Goal: Task Accomplishment & Management: Complete application form

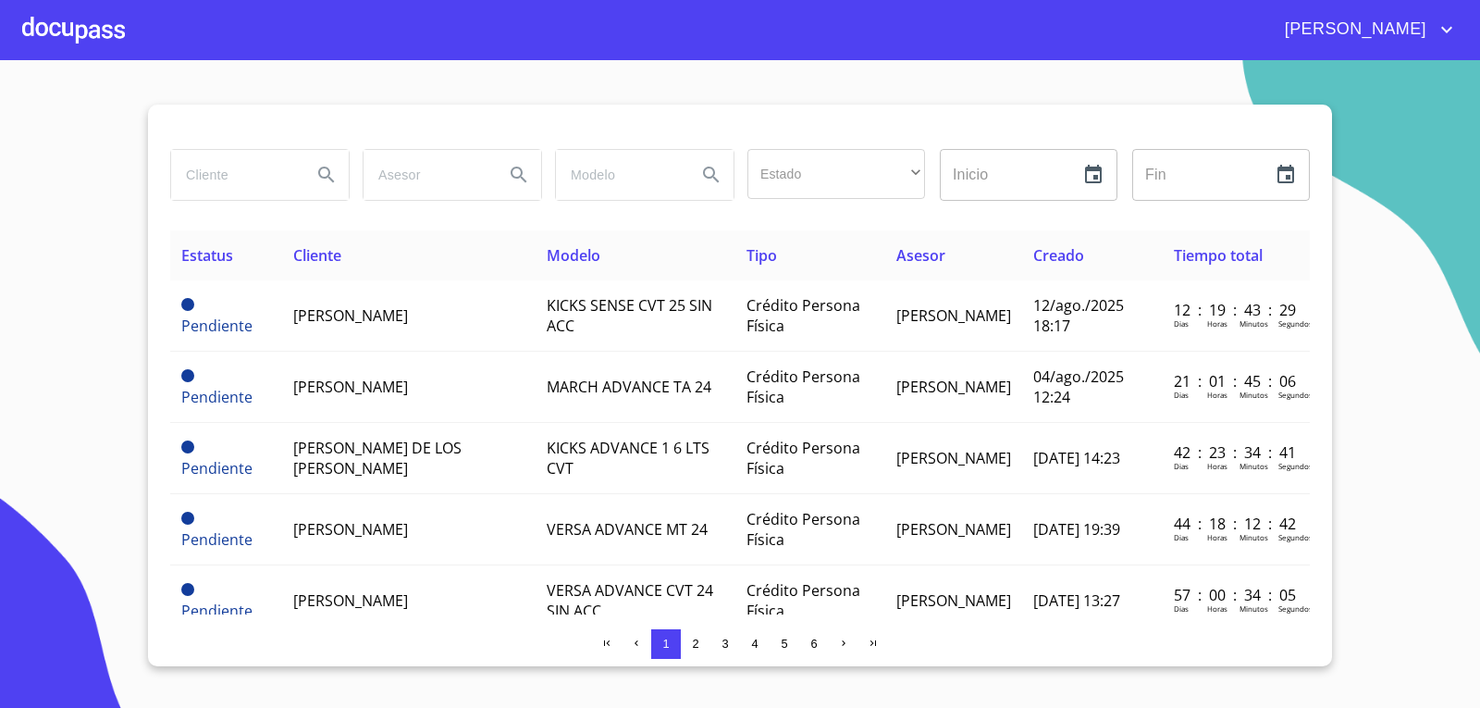
click at [58, 37] on div at bounding box center [73, 29] width 103 height 59
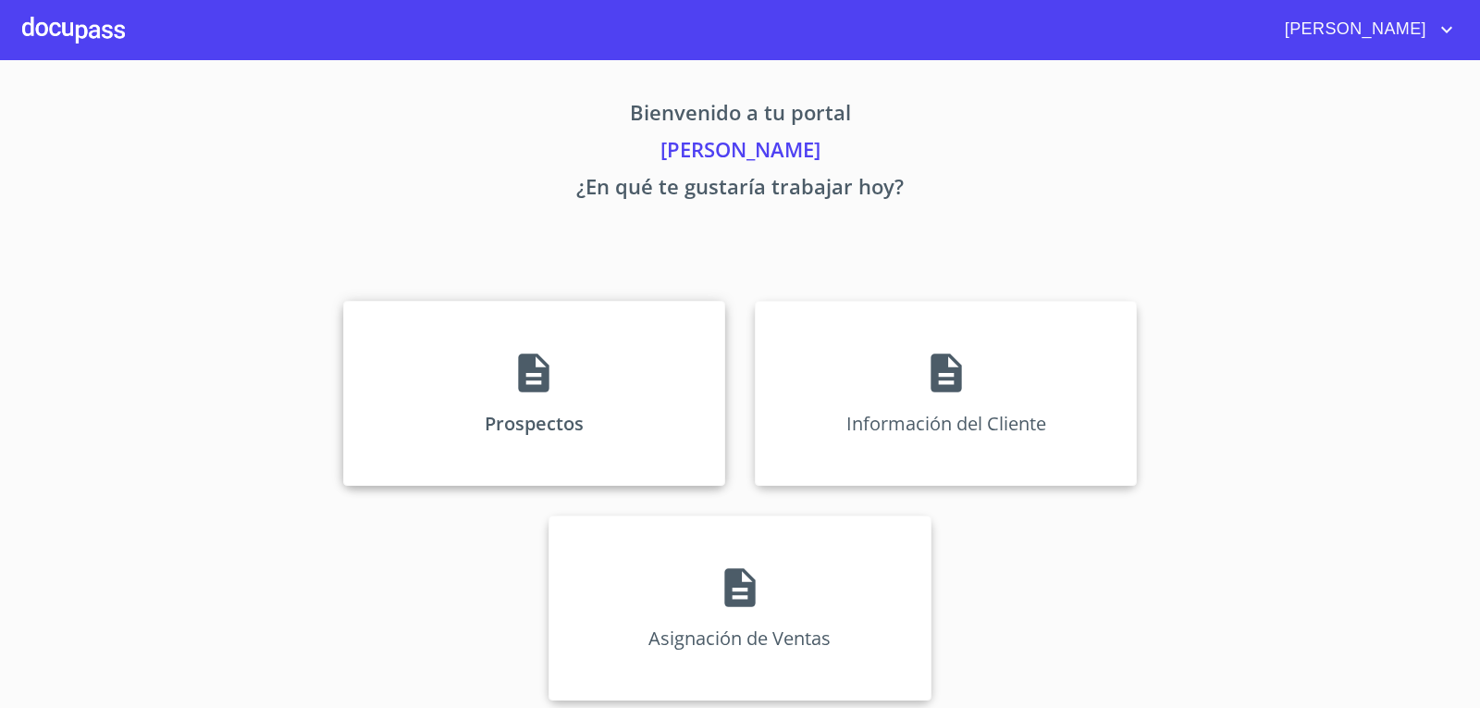
click at [621, 374] on div "Prospectos" at bounding box center [534, 393] width 382 height 185
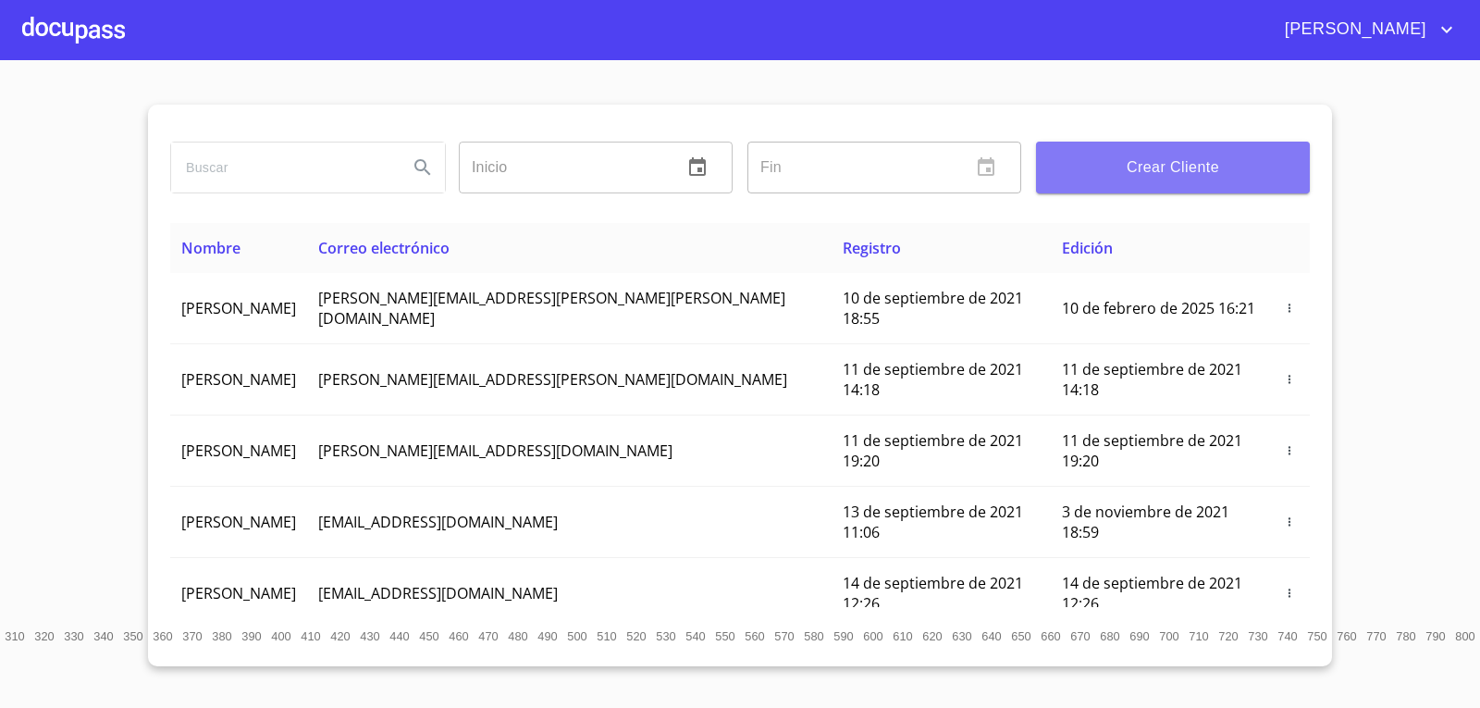
click at [1197, 154] on span "Crear Cliente" at bounding box center [1173, 167] width 244 height 26
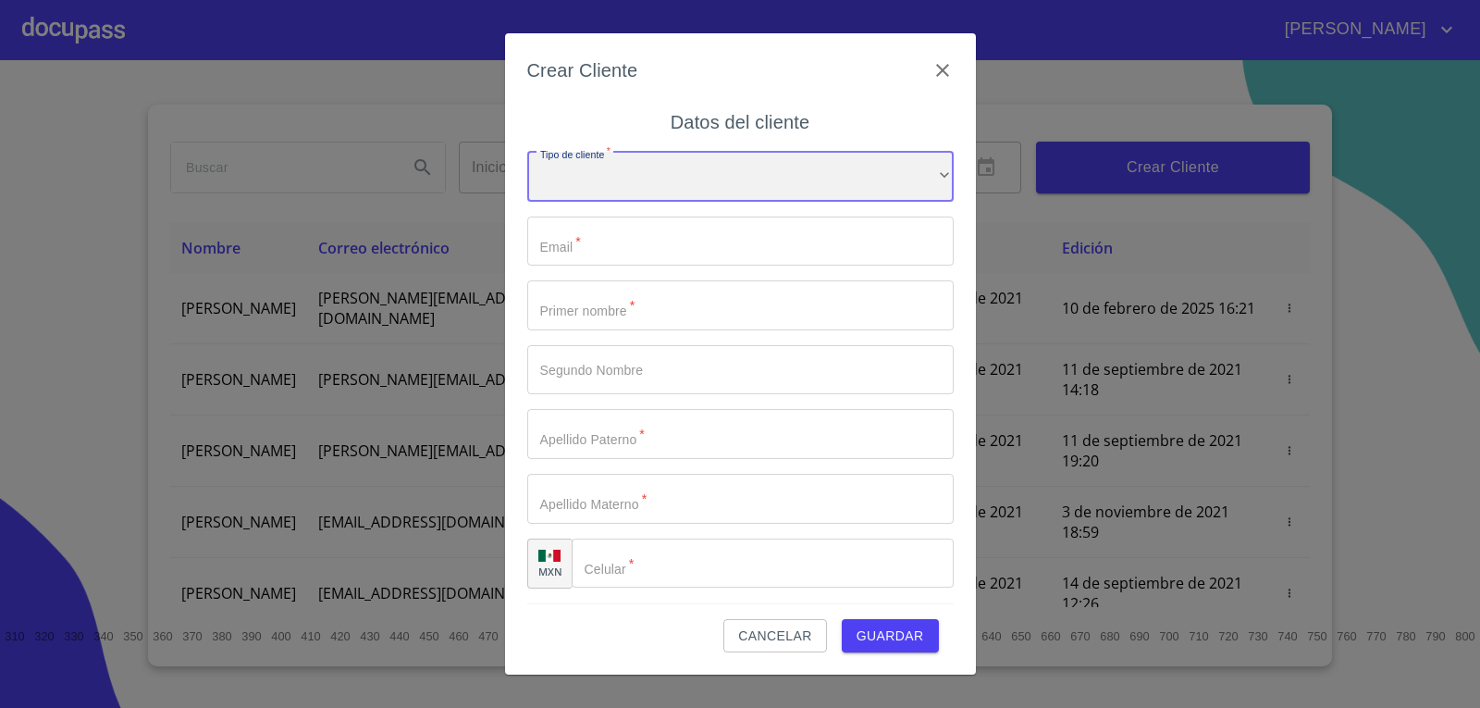
click at [711, 153] on div "​" at bounding box center [740, 177] width 426 height 50
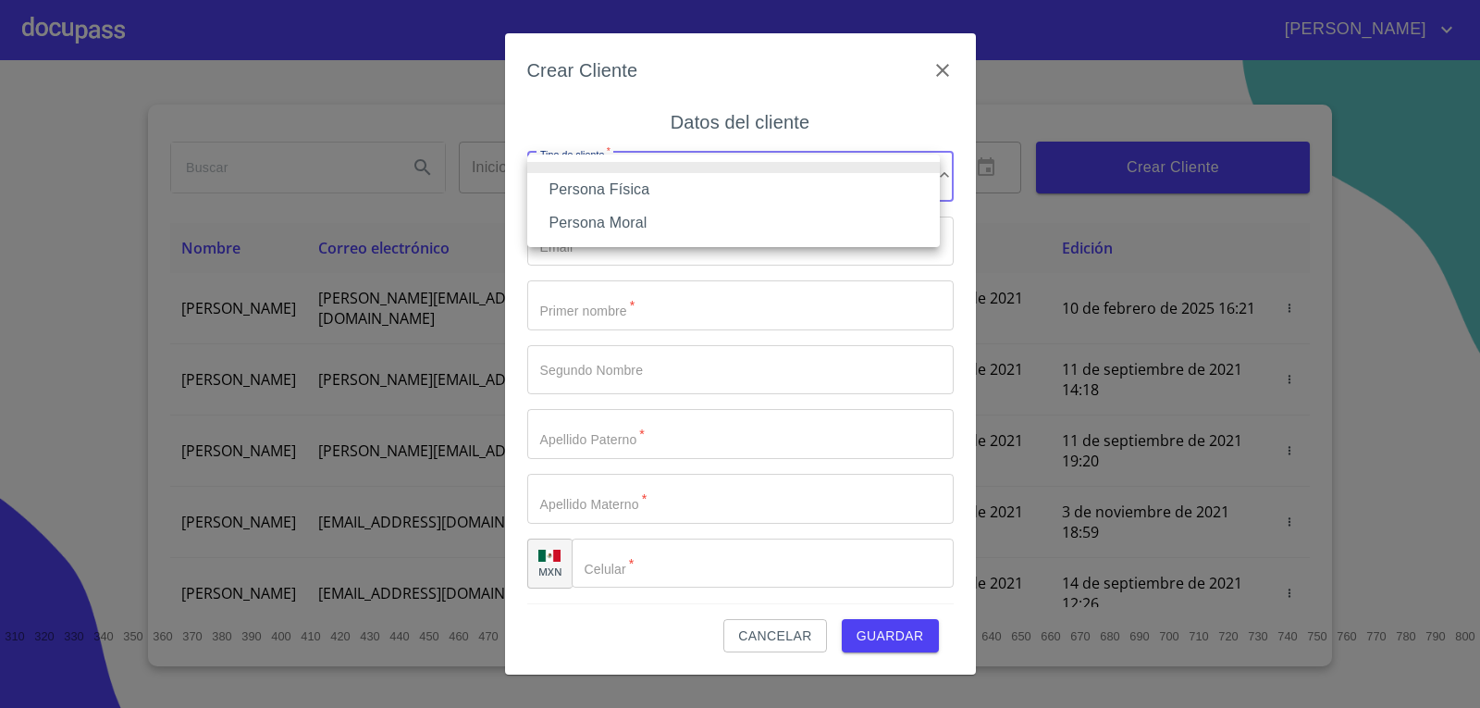
click at [598, 187] on li "Persona Física" at bounding box center [733, 189] width 413 height 33
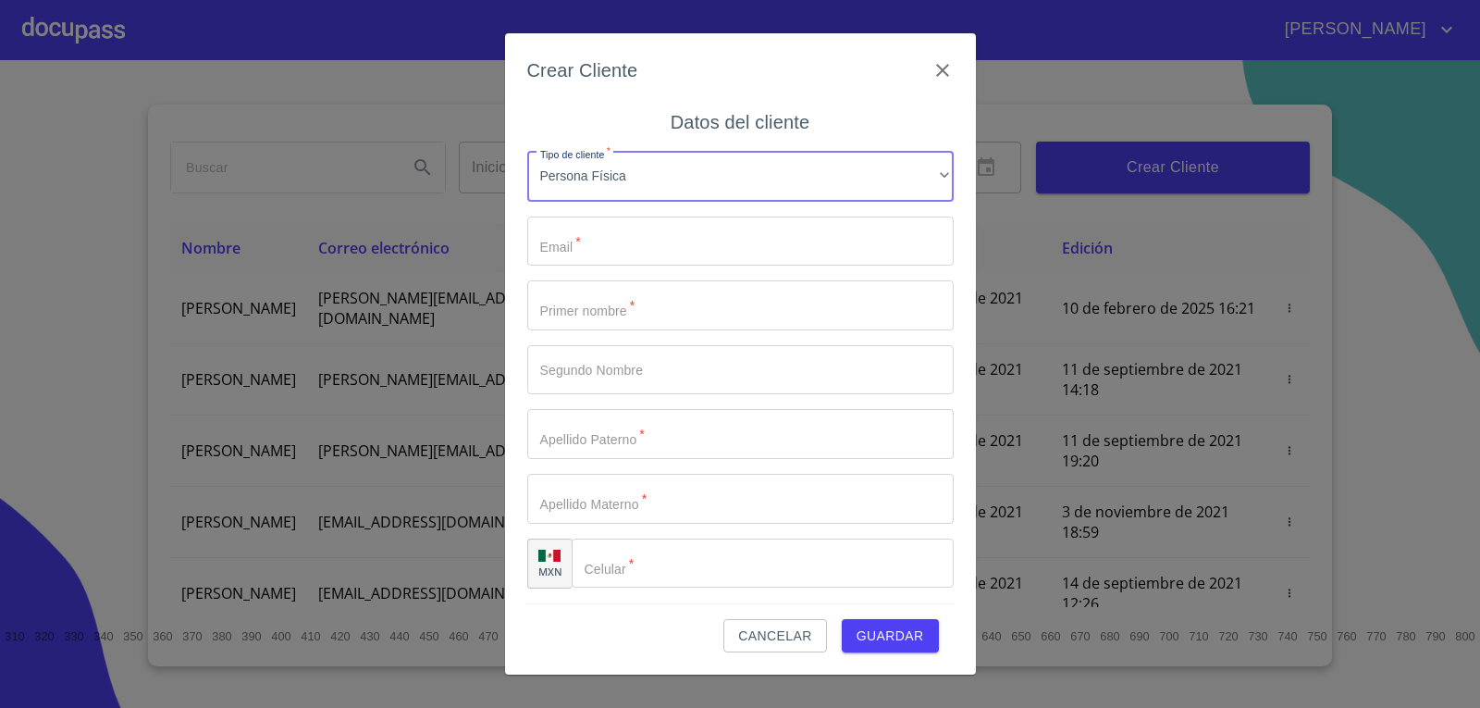
click at [615, 257] on input "Tipo de cliente   *" at bounding box center [740, 241] width 426 height 50
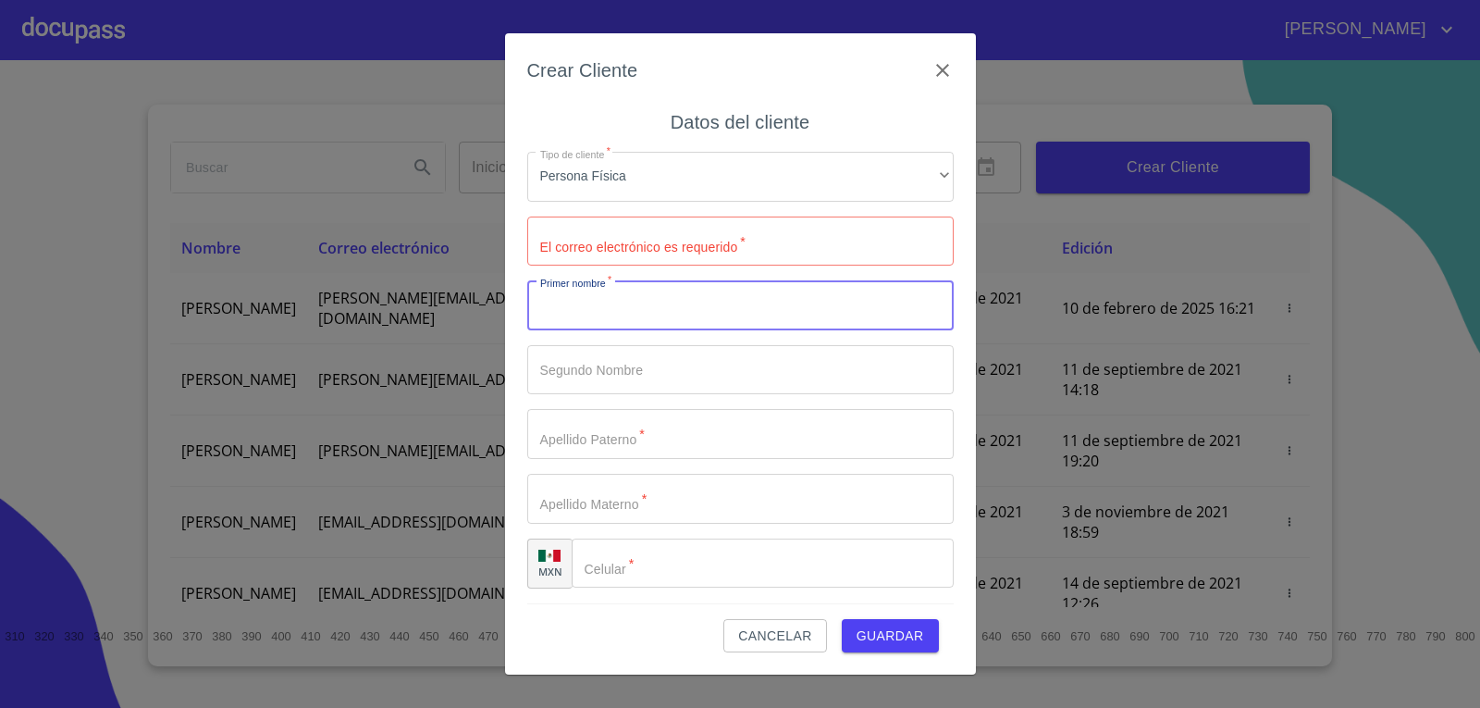
click at [643, 314] on input "Tipo de cliente   *" at bounding box center [740, 305] width 426 height 50
type input "FRANCISCO"
click at [671, 243] on input "Tipo de cliente   *" at bounding box center [740, 241] width 426 height 50
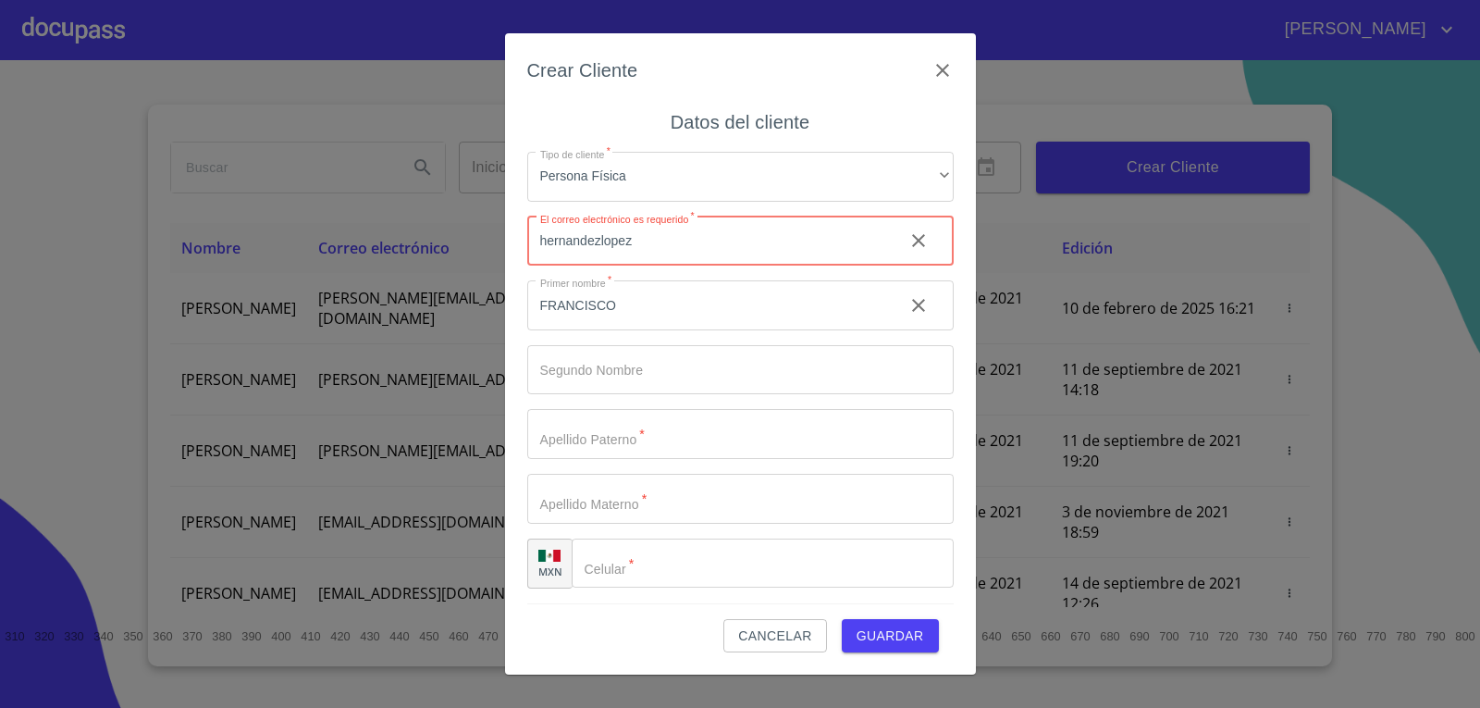
type input "hernandezlopez"
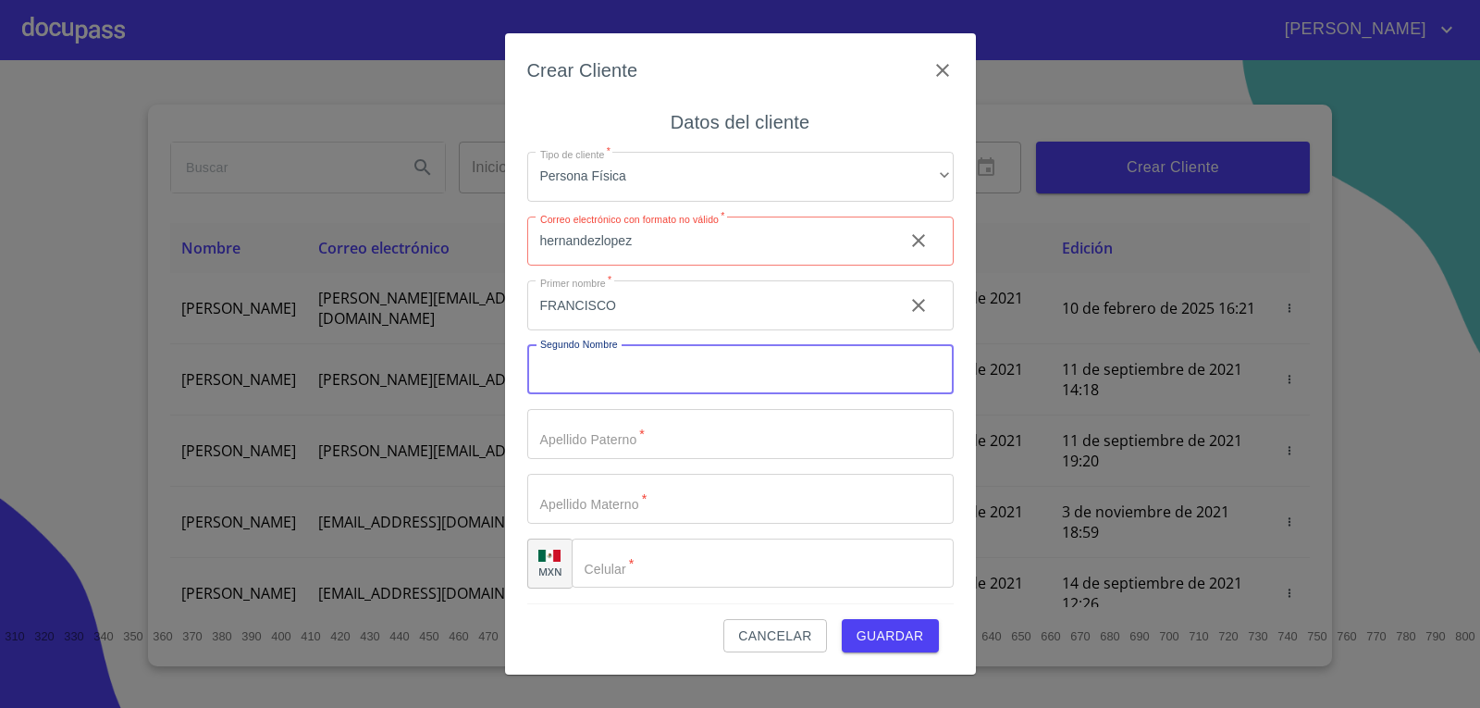
click at [667, 367] on input "Tipo de cliente   *" at bounding box center [740, 370] width 426 height 50
type input "[PERSON_NAME]"
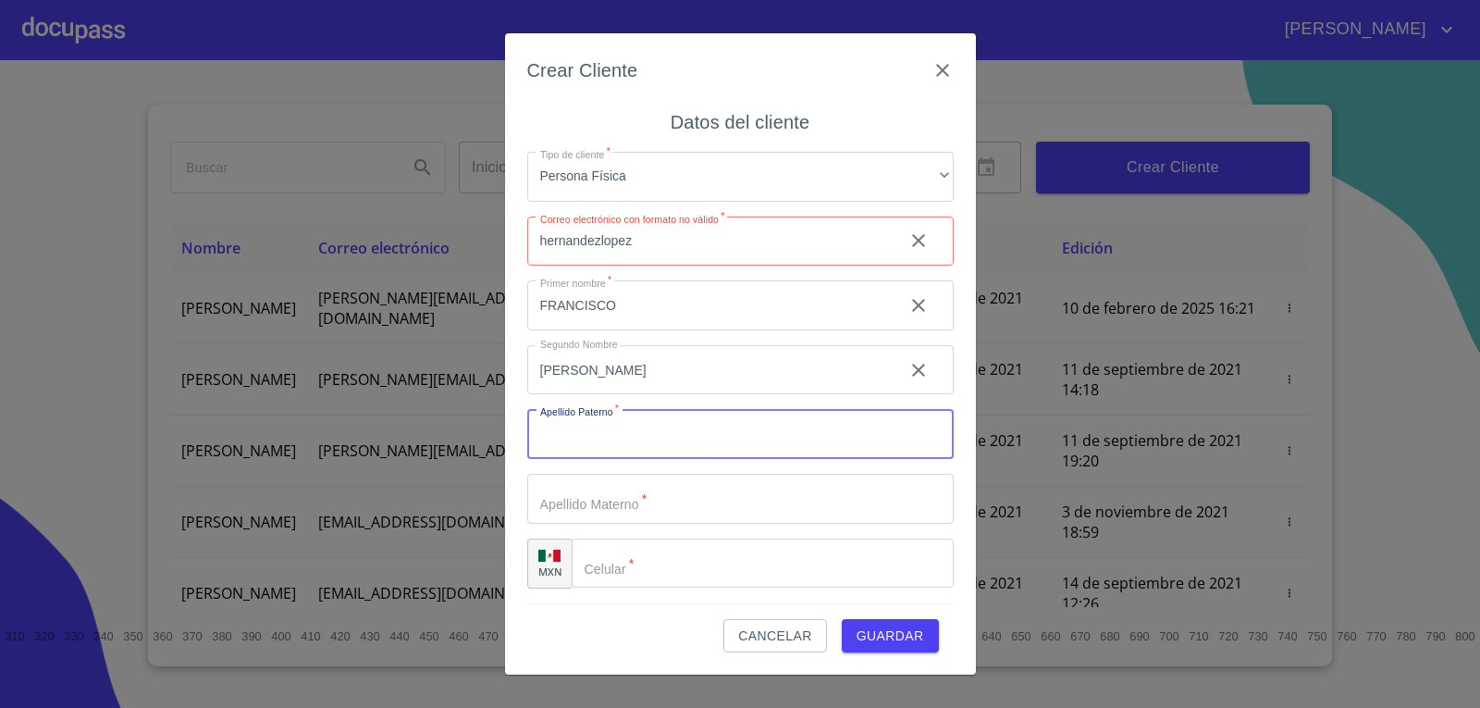
click at [677, 419] on input "Tipo de cliente   *" at bounding box center [740, 434] width 426 height 50
type input "[PERSON_NAME]"
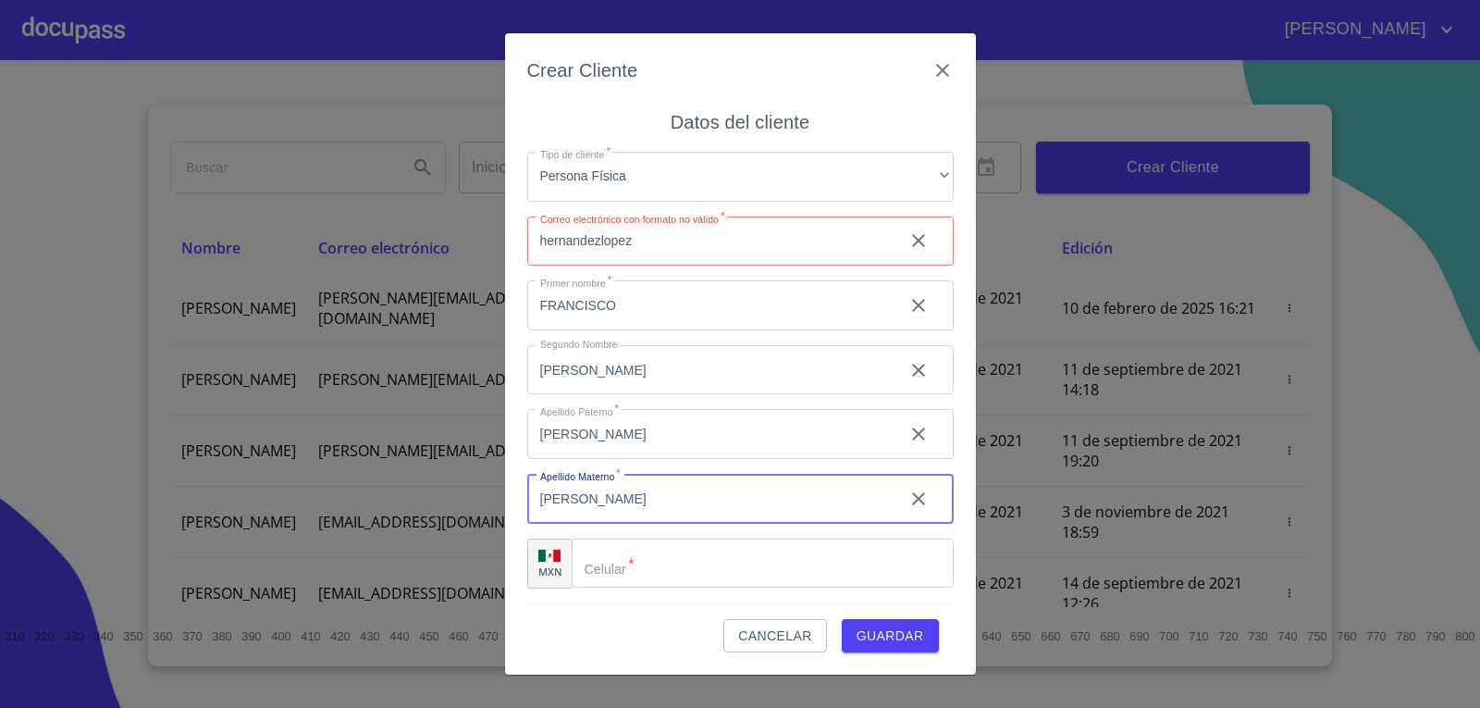
type input "[PERSON_NAME]"
click at [659, 240] on input "hernandezlopez" at bounding box center [708, 241] width 362 height 50
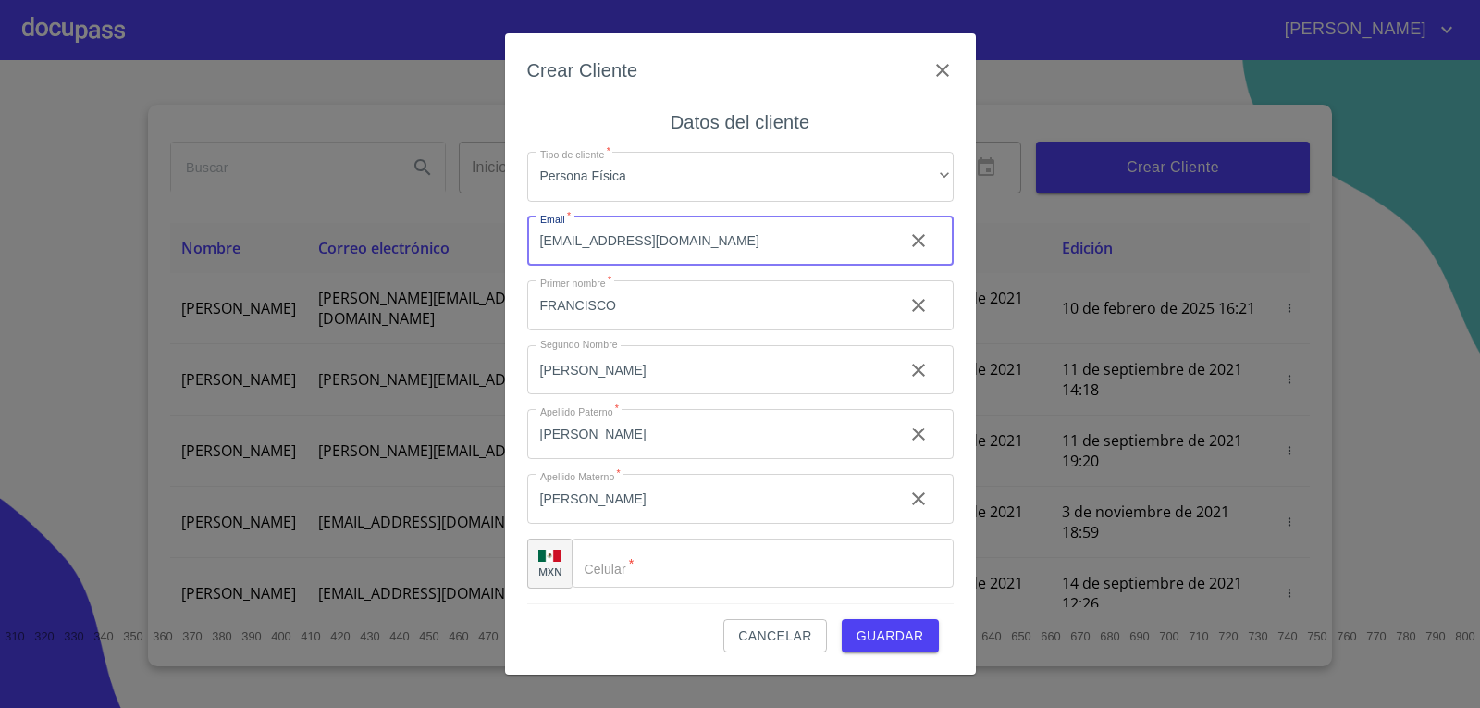
click at [641, 237] on input "[EMAIL_ADDRESS][DOMAIN_NAME]" at bounding box center [708, 241] width 362 height 50
type input "[EMAIL_ADDRESS][DOMAIN_NAME]"
click at [656, 565] on input "Tipo de cliente   *" at bounding box center [763, 563] width 382 height 50
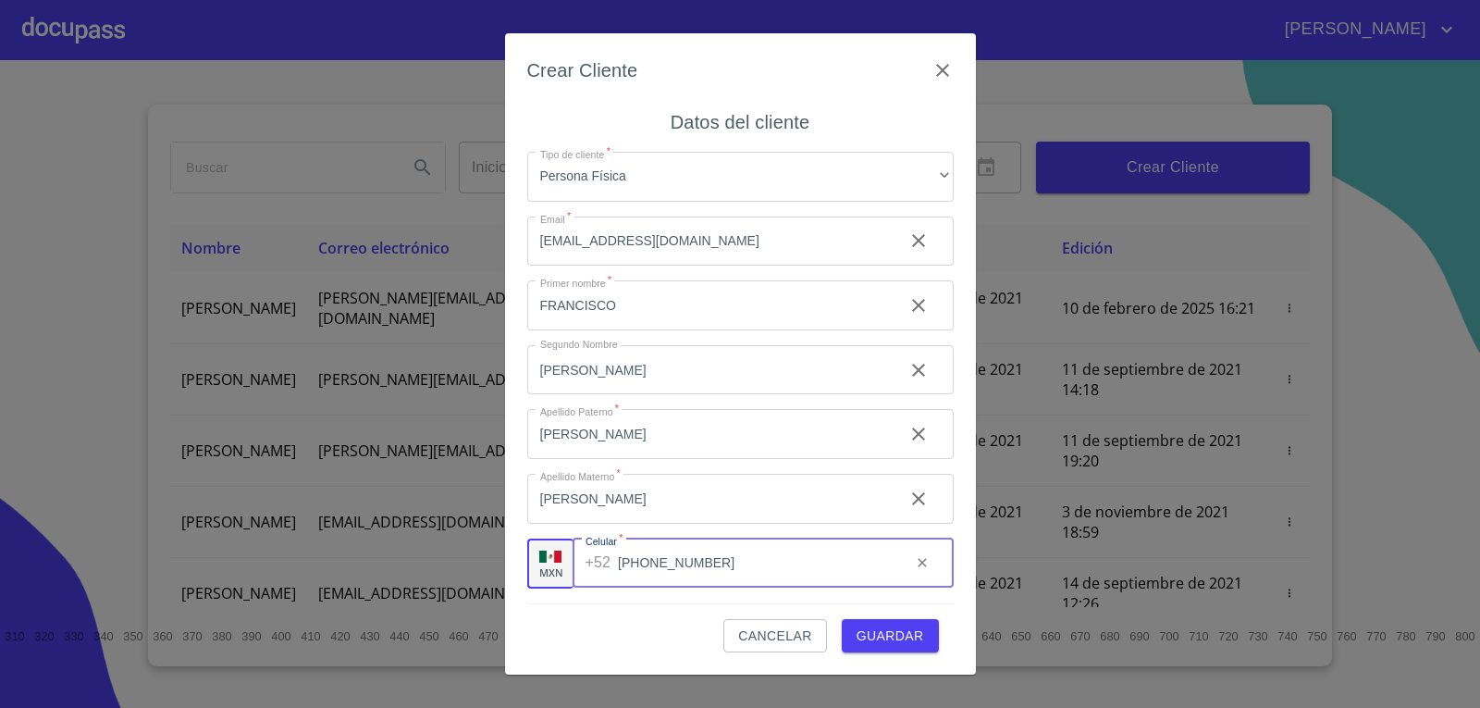
type input "[PHONE_NUMBER]"
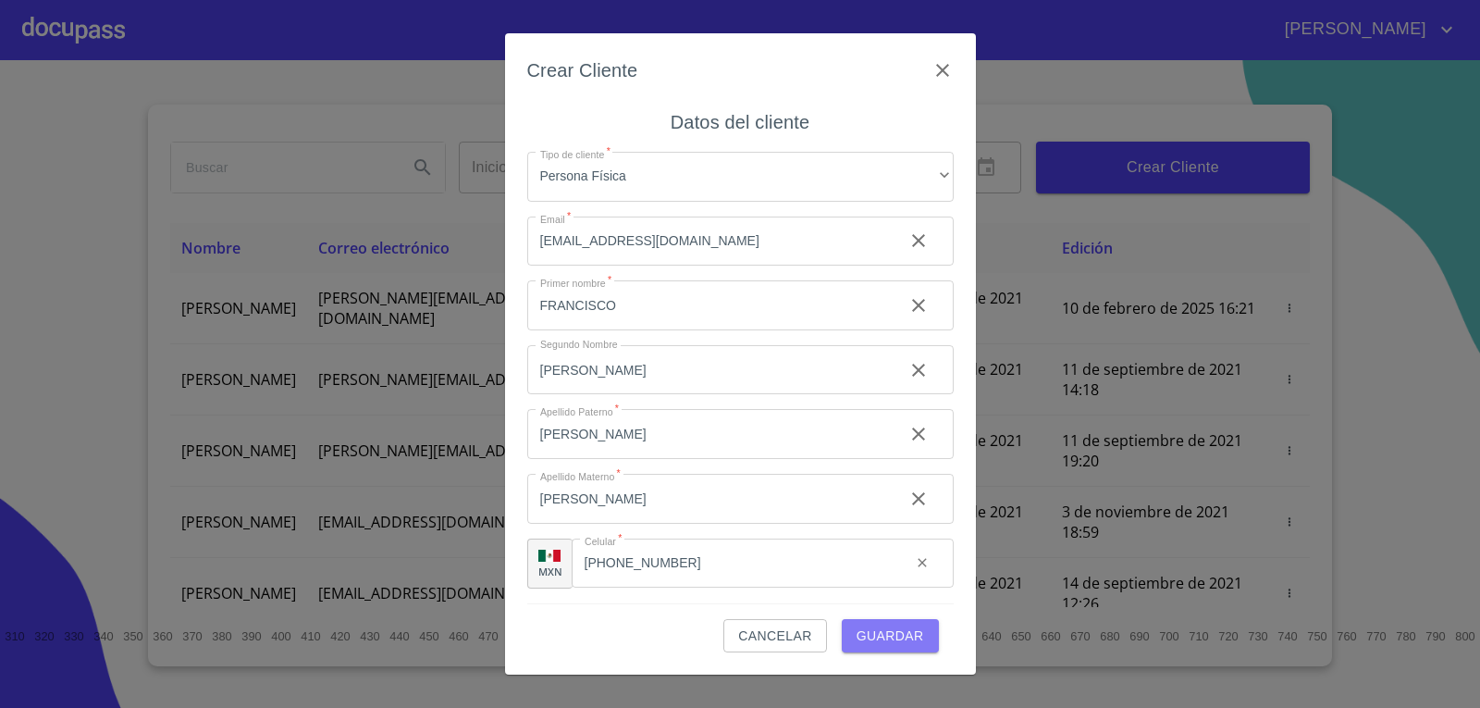
click at [893, 632] on span "Guardar" at bounding box center [891, 635] width 68 height 23
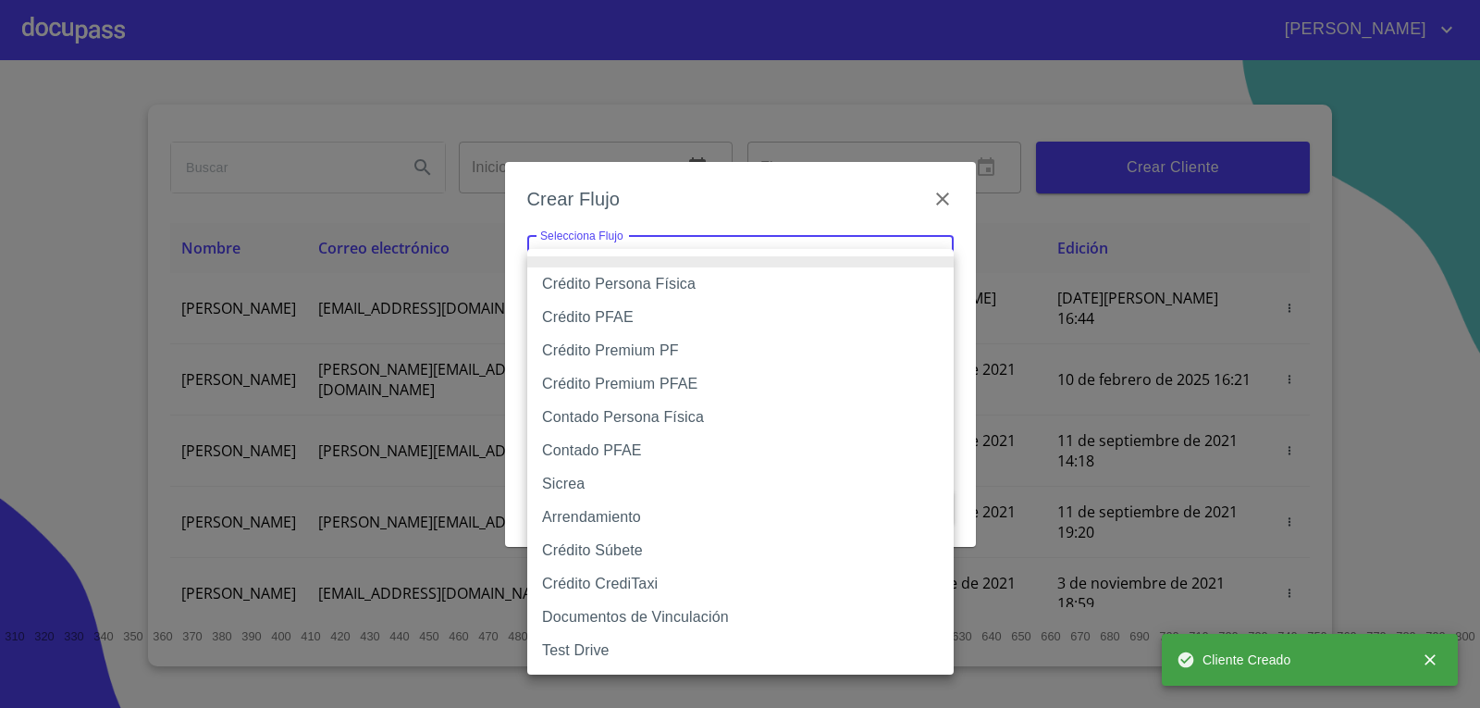
click at [858, 285] on body "[PERSON_NAME] ​ Fin ​ Crear Cliente Nombre Correo electrónico Registro Edición …" at bounding box center [740, 354] width 1480 height 708
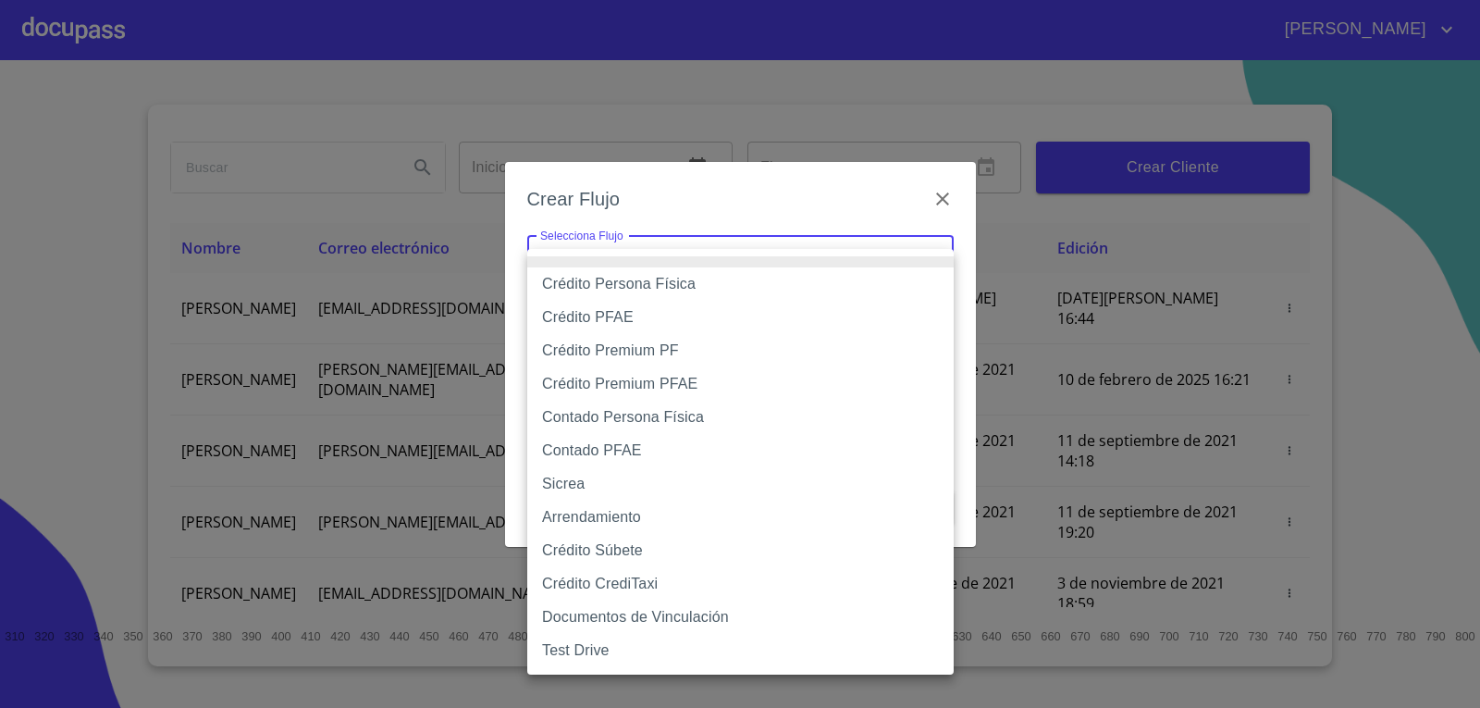
click at [720, 280] on li "Crédito Persona Física" at bounding box center [740, 283] width 426 height 33
type input "6009fb3c7d1714eb8809aa97"
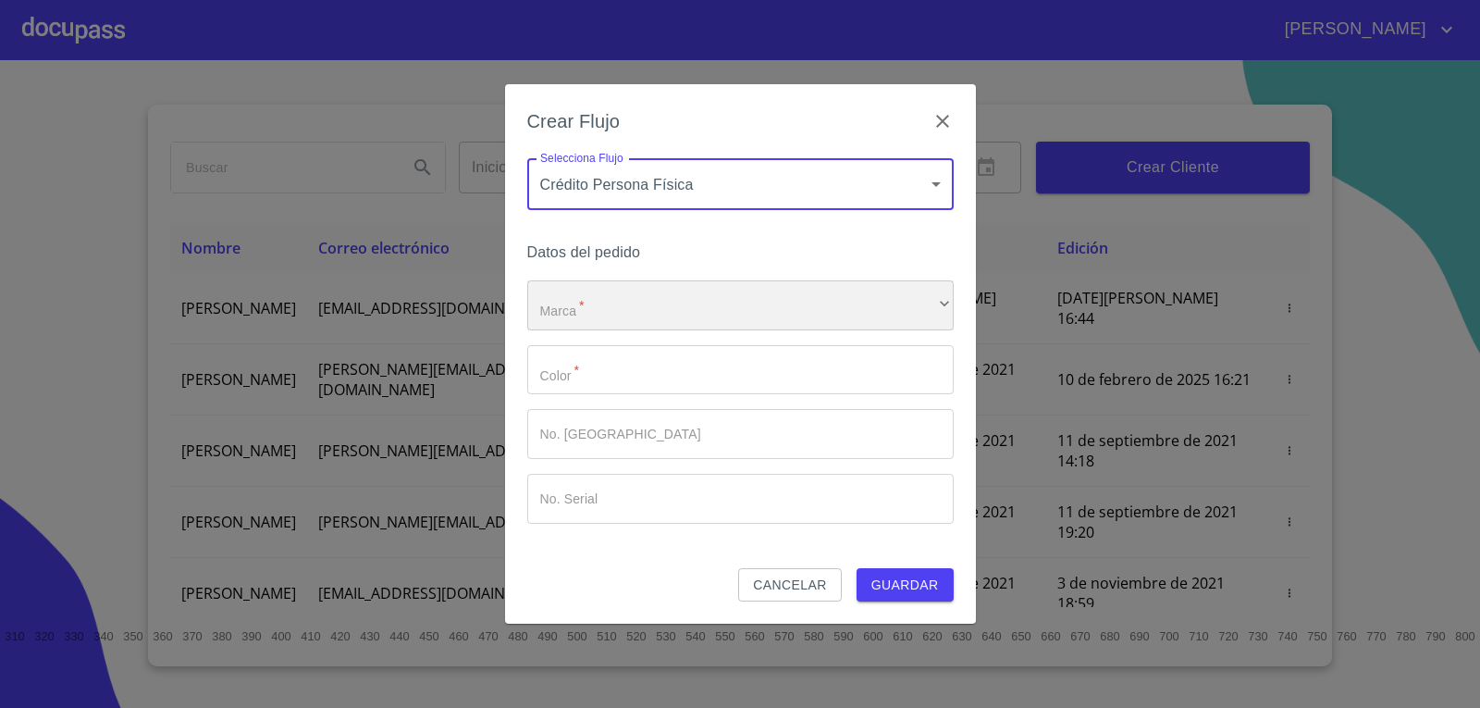
click at [733, 316] on div "​" at bounding box center [740, 305] width 426 height 50
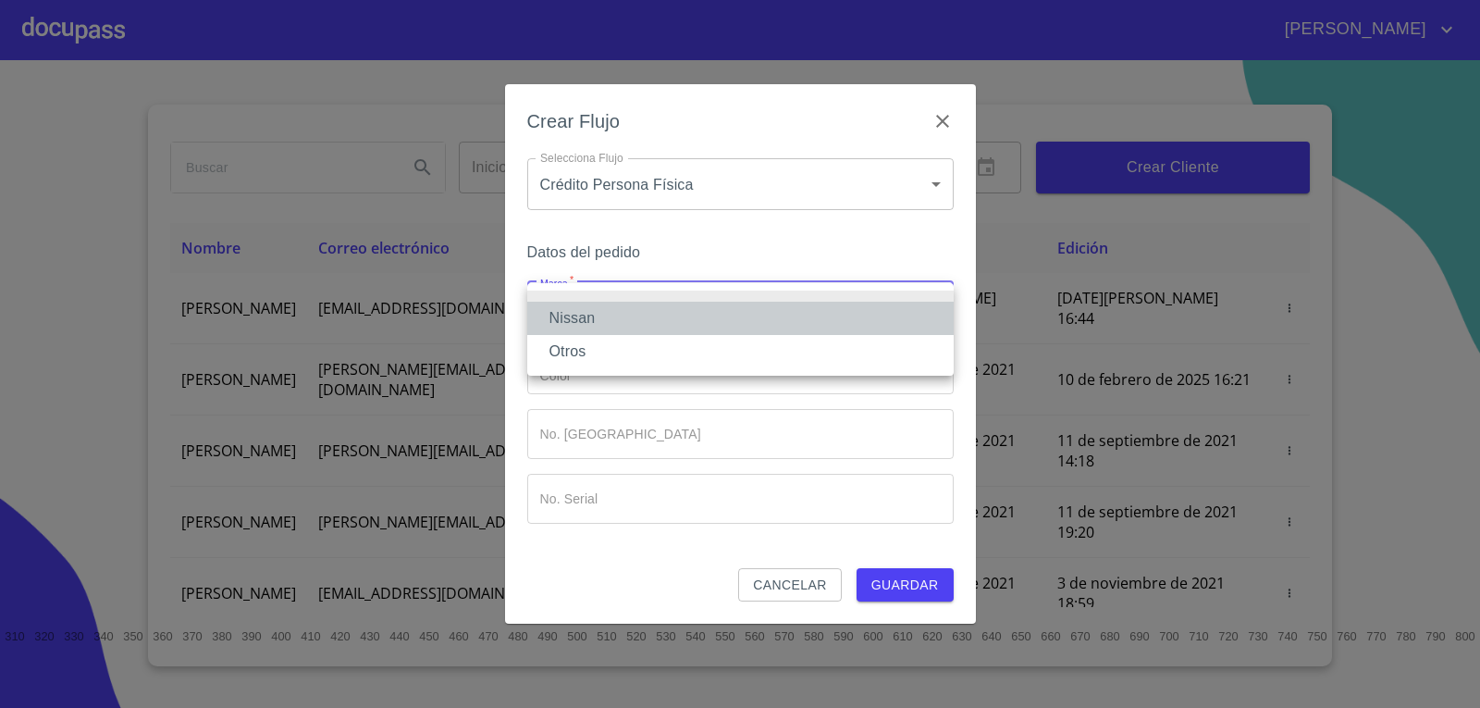
click at [637, 320] on li "Nissan" at bounding box center [740, 318] width 426 height 33
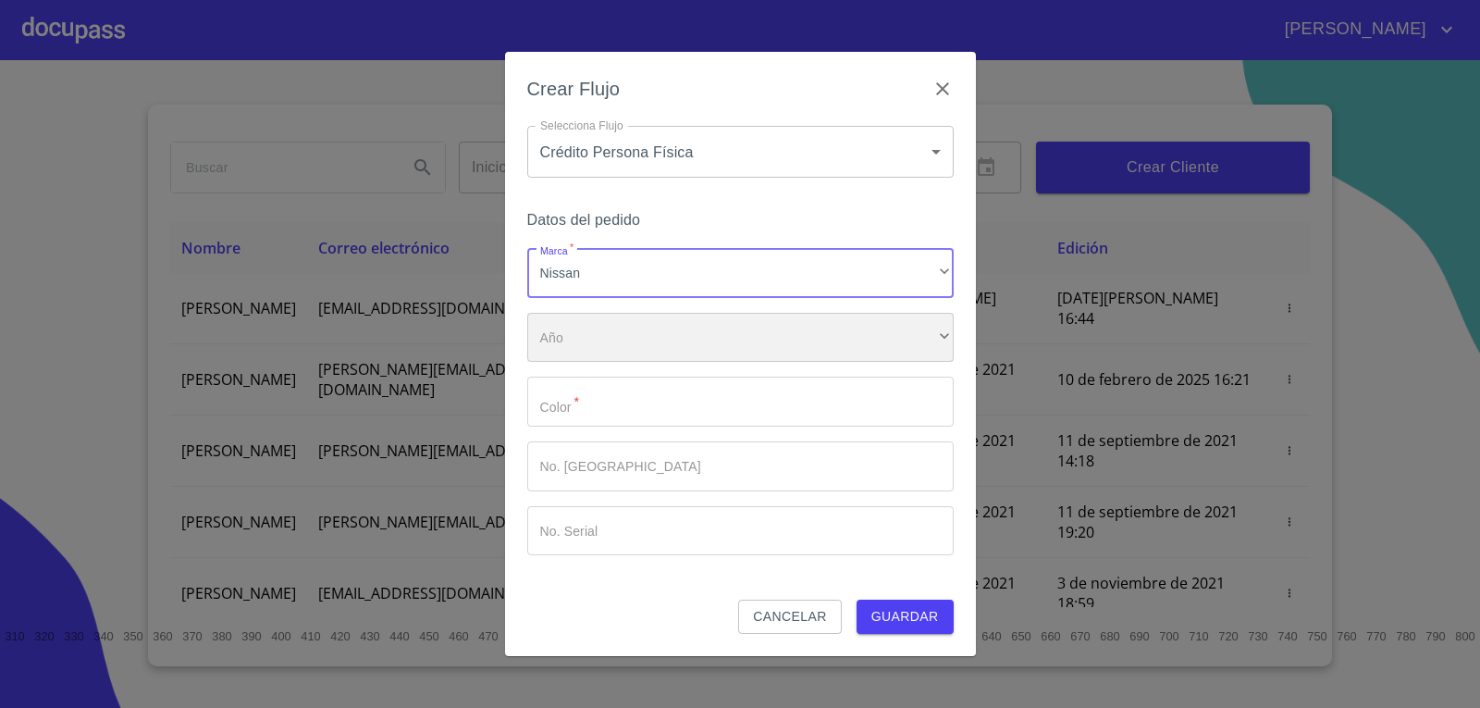
click at [630, 349] on div "​" at bounding box center [740, 338] width 426 height 50
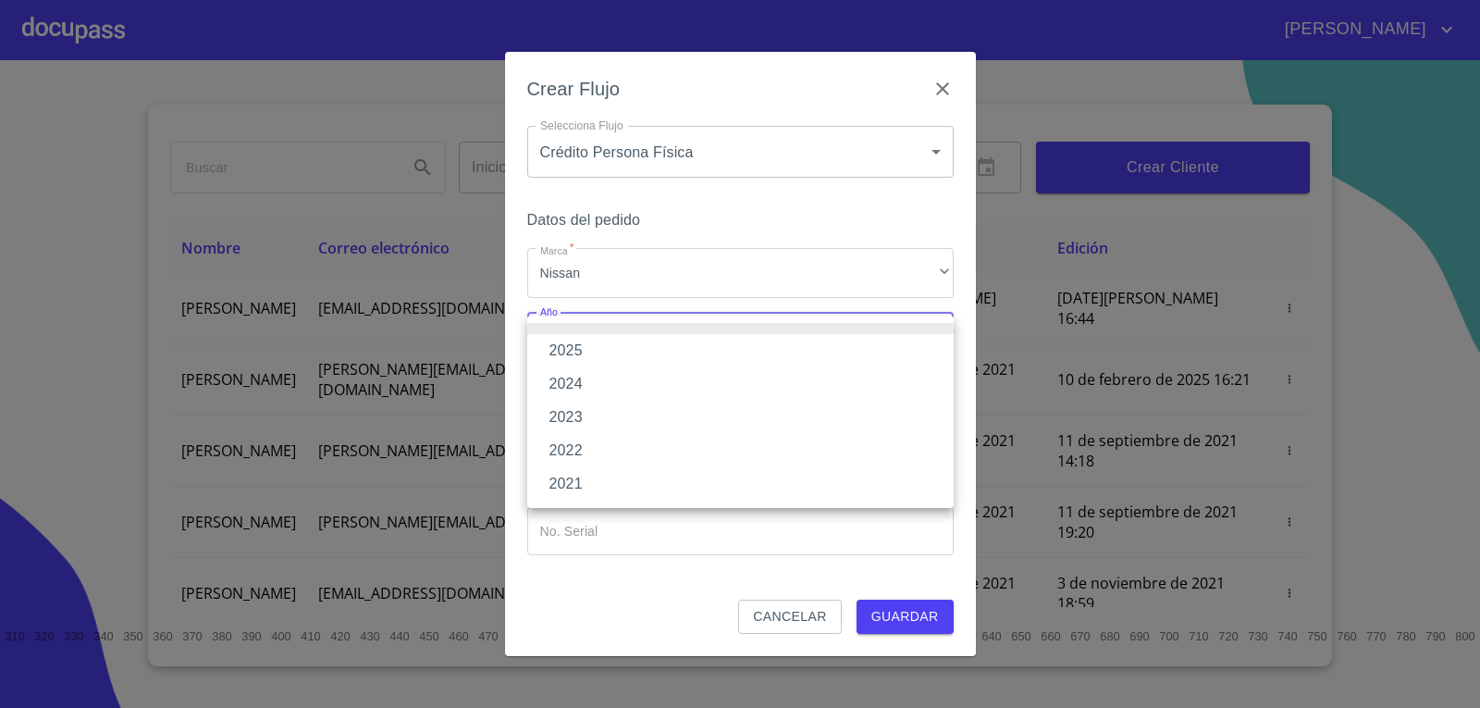
click at [613, 356] on li "2025" at bounding box center [740, 350] width 426 height 33
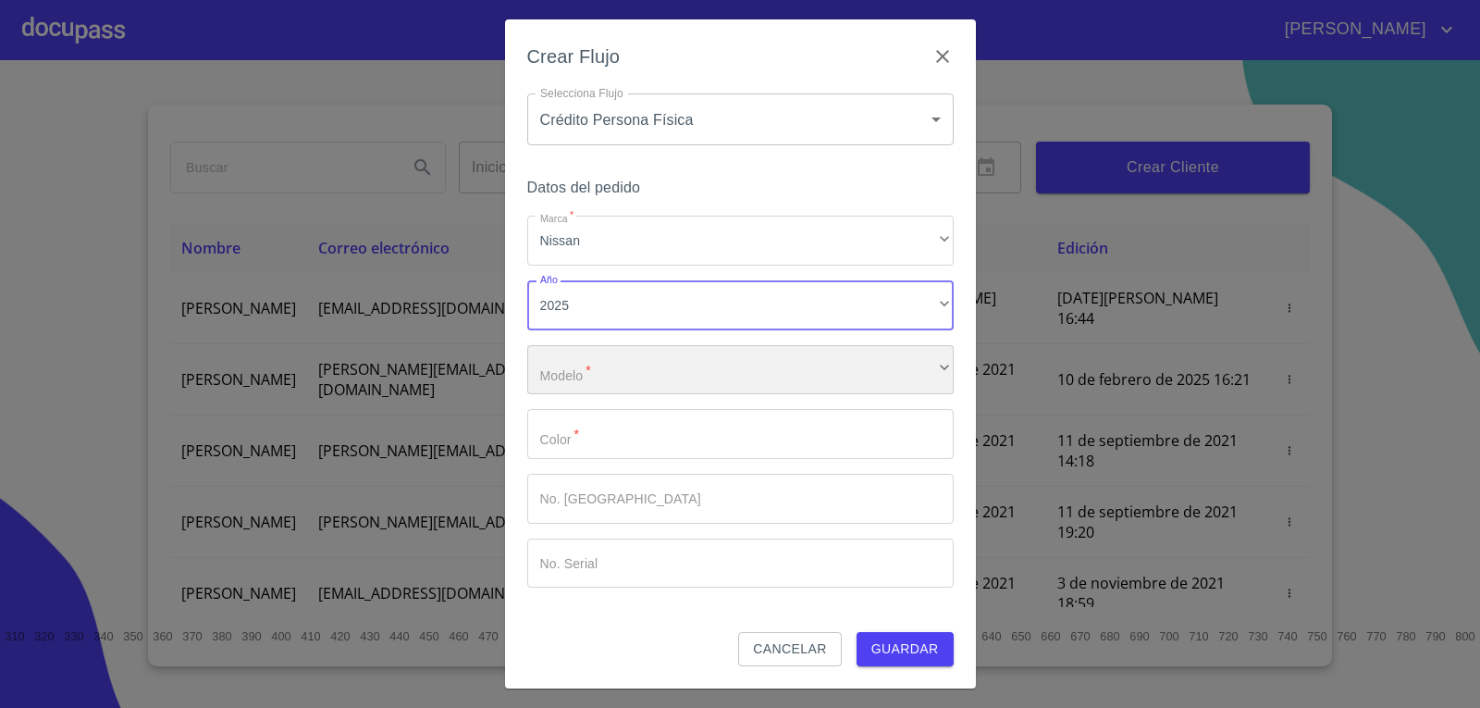
click at [649, 388] on div "​" at bounding box center [740, 370] width 426 height 50
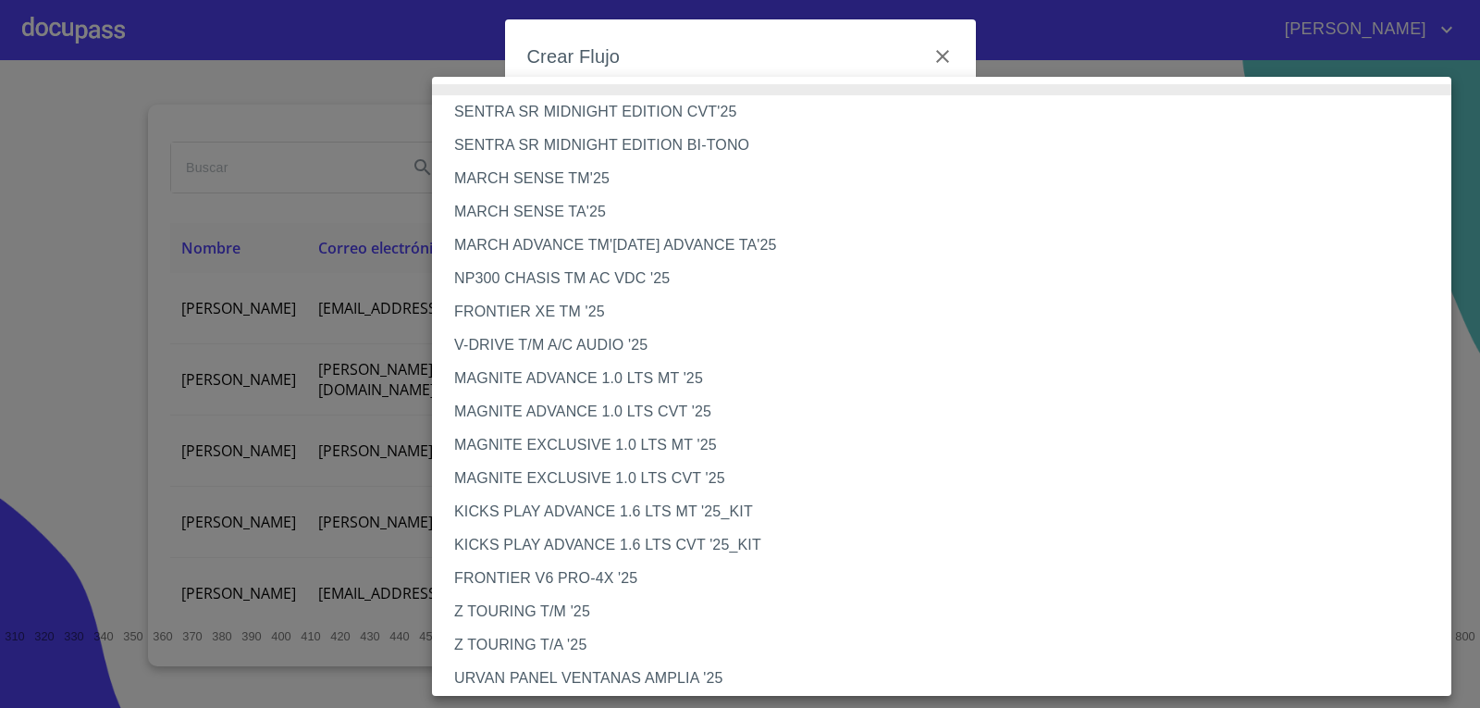
click at [532, 315] on li "FRONTIER XE TM '25" at bounding box center [948, 311] width 1033 height 33
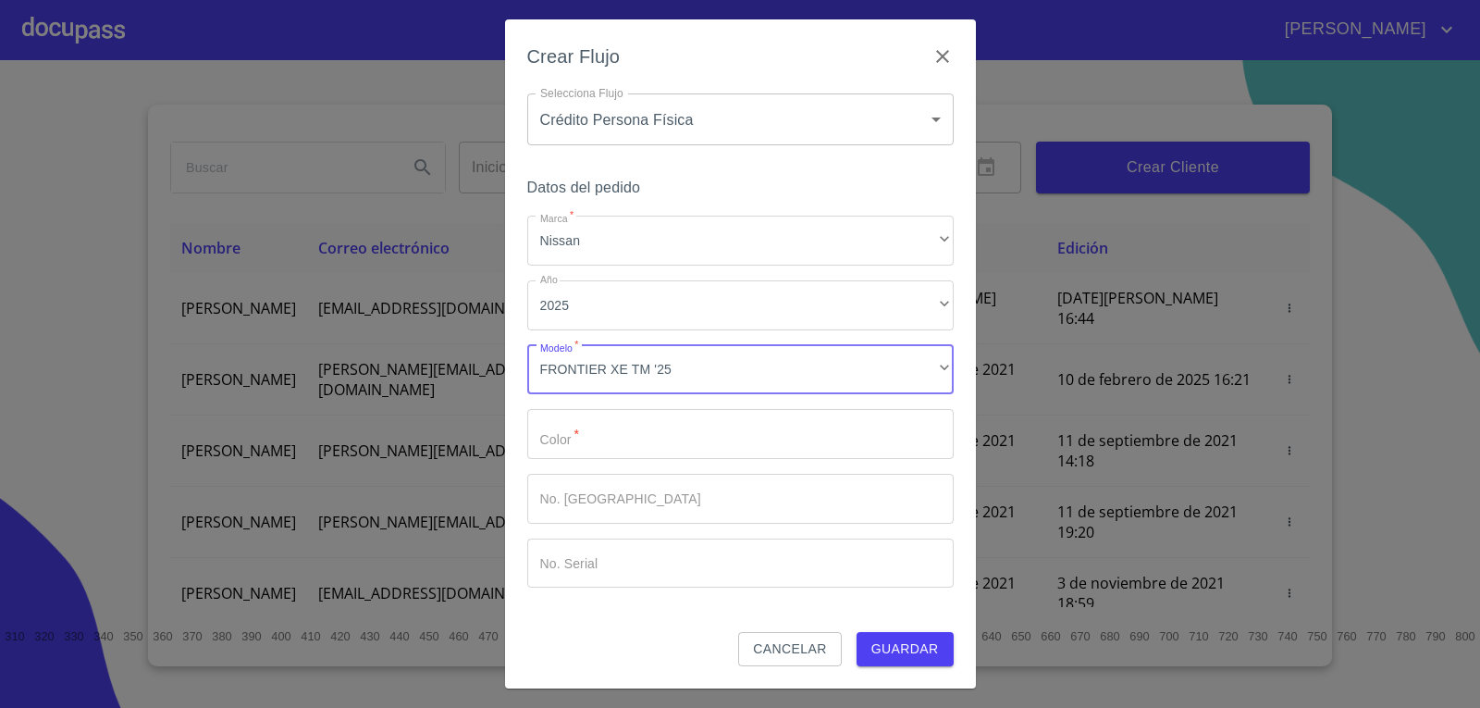
click at [727, 443] on input "Marca   *" at bounding box center [740, 434] width 426 height 50
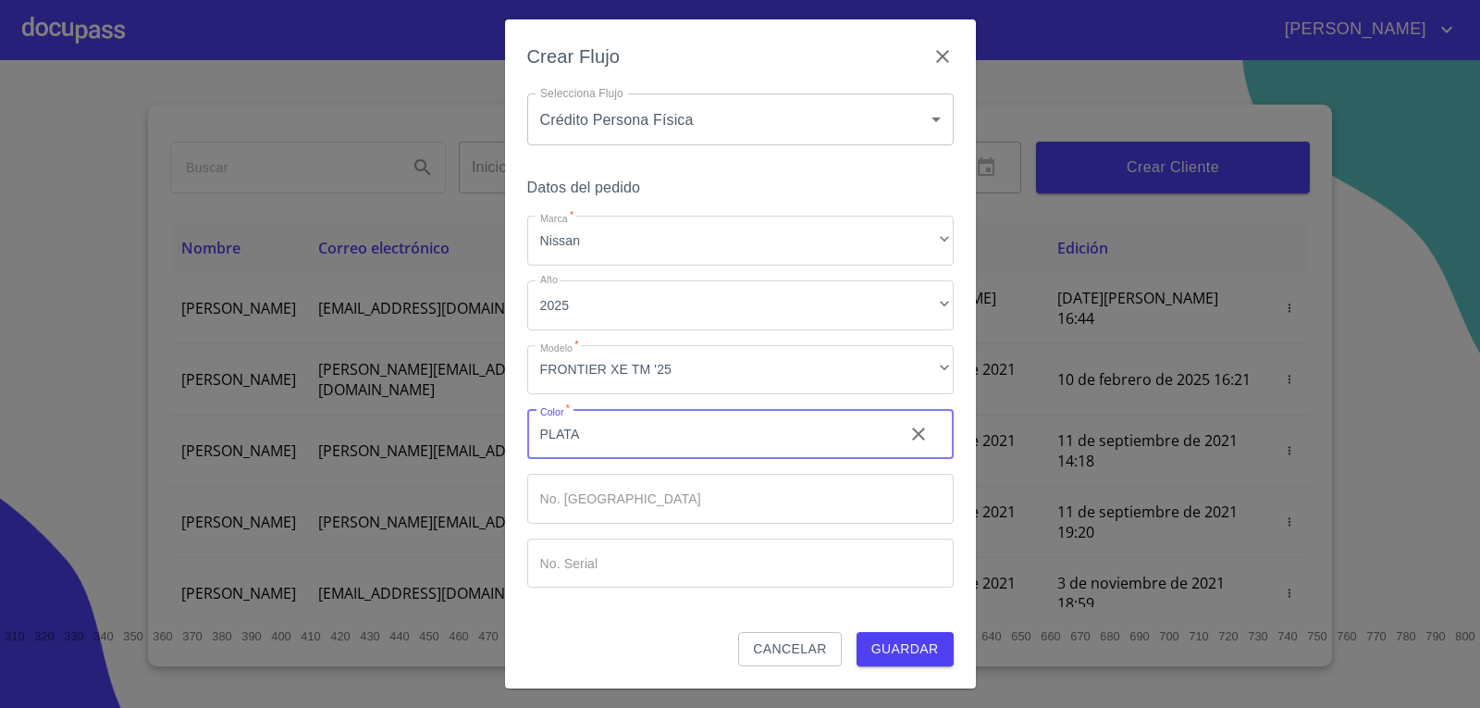
type input "PLATA"
click at [953, 650] on button "Guardar" at bounding box center [905, 649] width 97 height 34
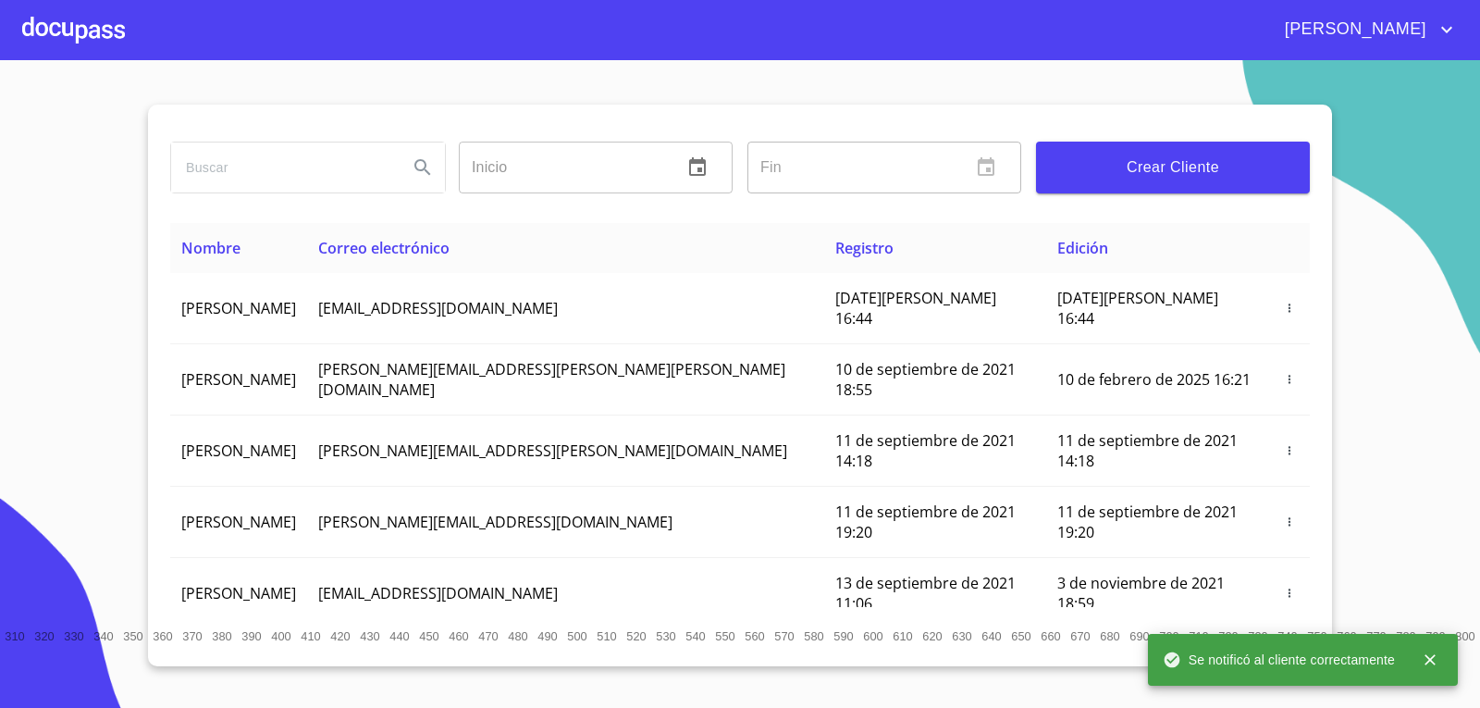
click at [68, 29] on div at bounding box center [73, 29] width 103 height 59
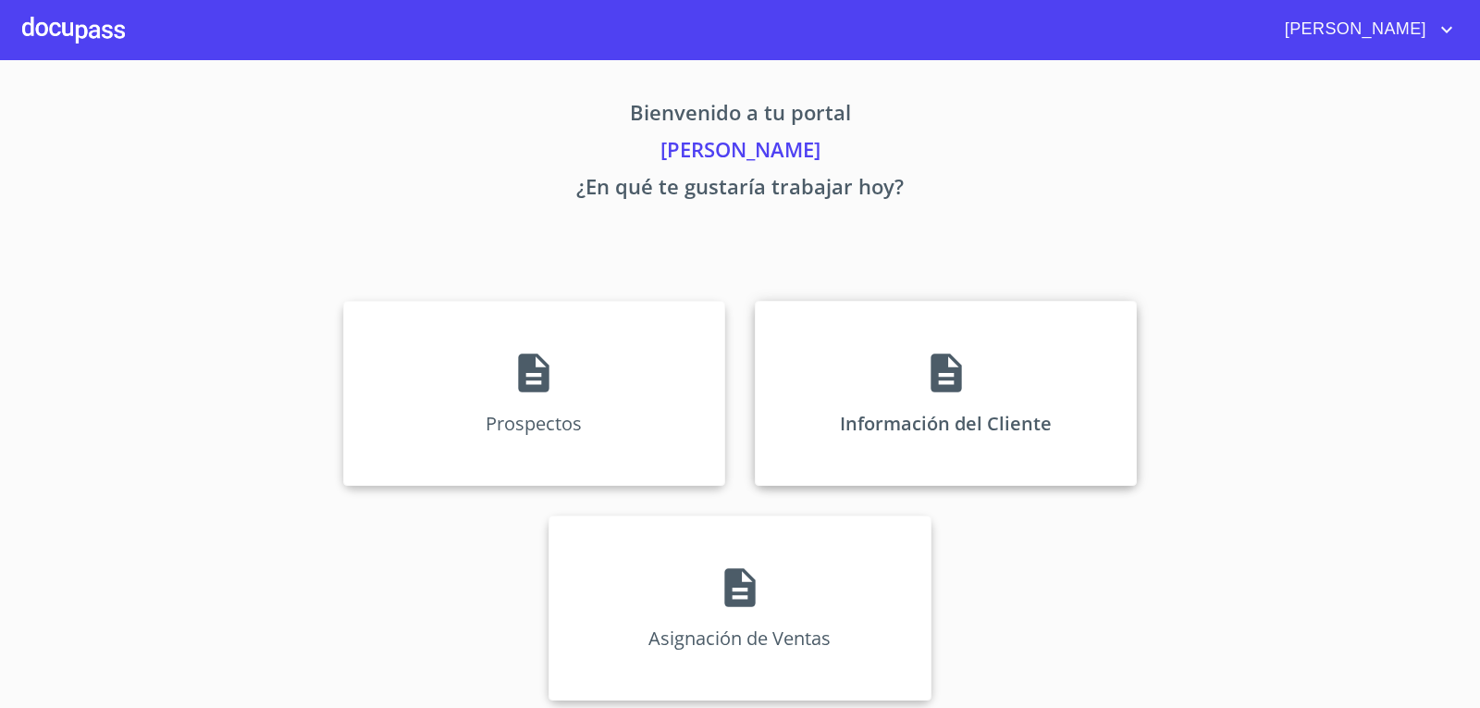
click at [1004, 416] on div "Información del Cliente" at bounding box center [946, 393] width 382 height 185
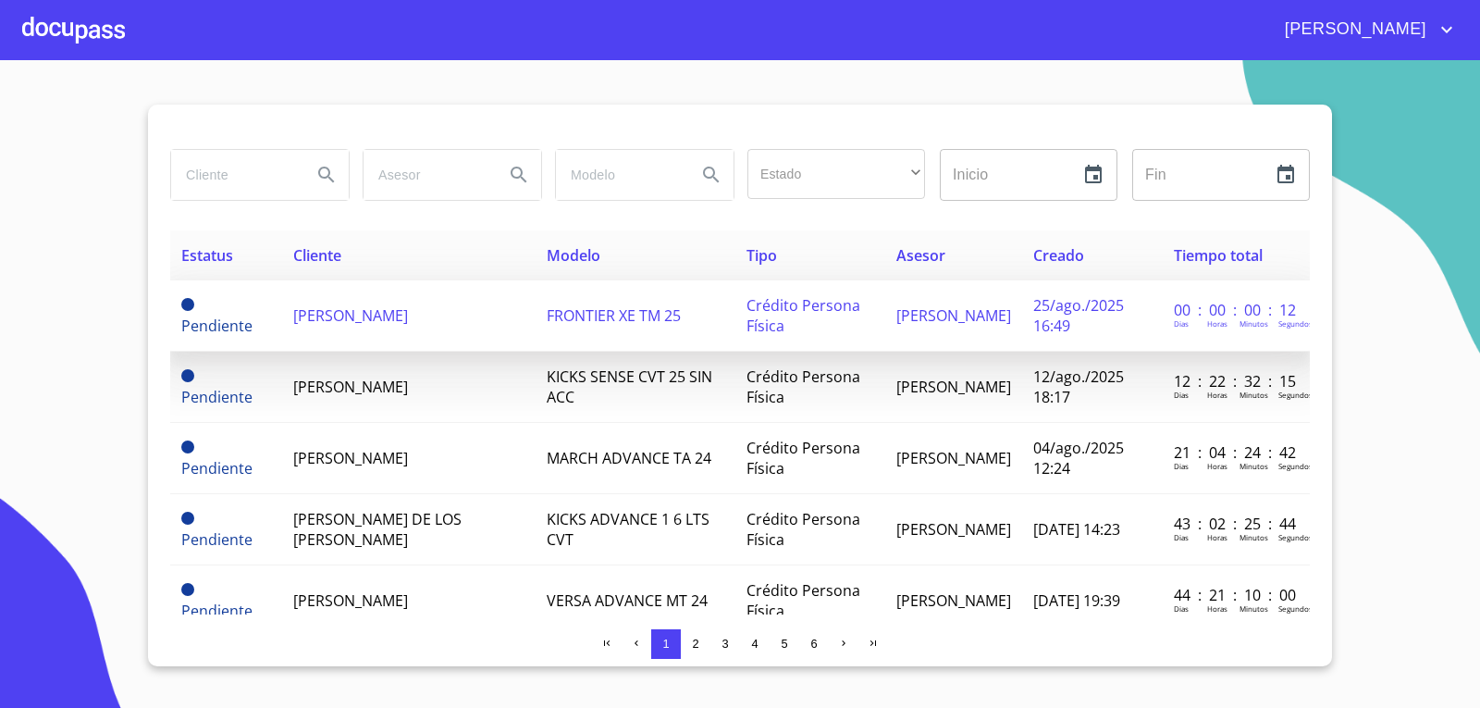
click at [445, 327] on td "[PERSON_NAME]" at bounding box center [408, 315] width 253 height 71
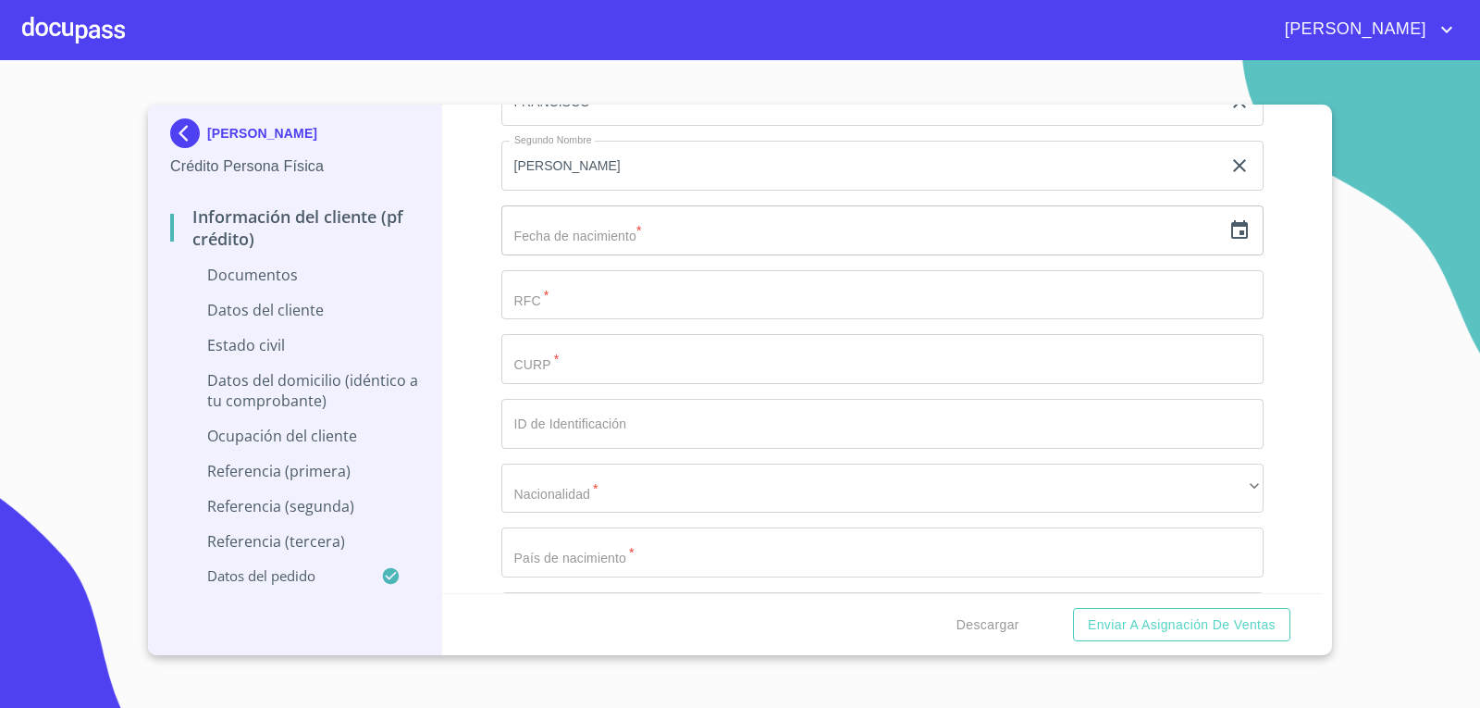
scroll to position [2497, 0]
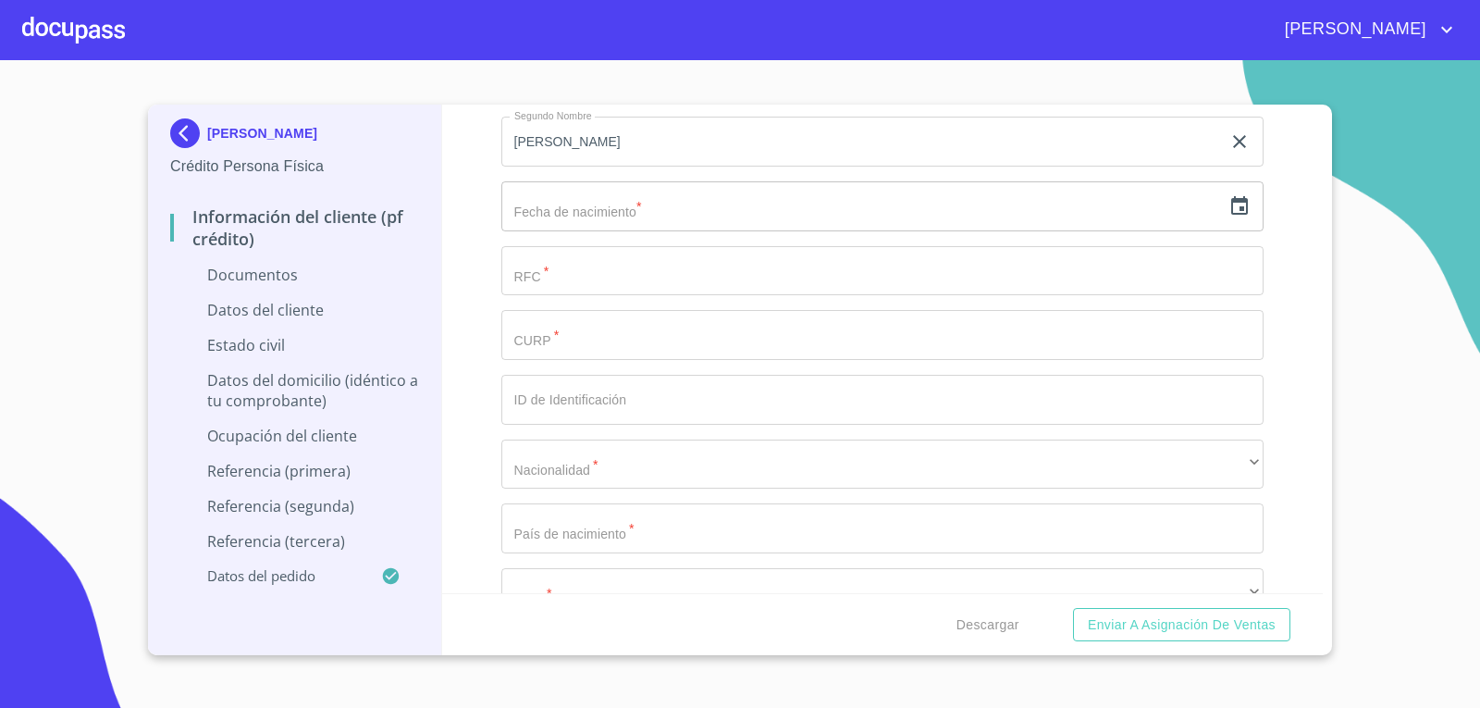
click at [739, 263] on input "Documento de identificación.   *" at bounding box center [882, 271] width 763 height 50
click at [464, 327] on div "Información del cliente (PF crédito) Documentos Documento de identificación.   …" at bounding box center [882, 349] width 881 height 488
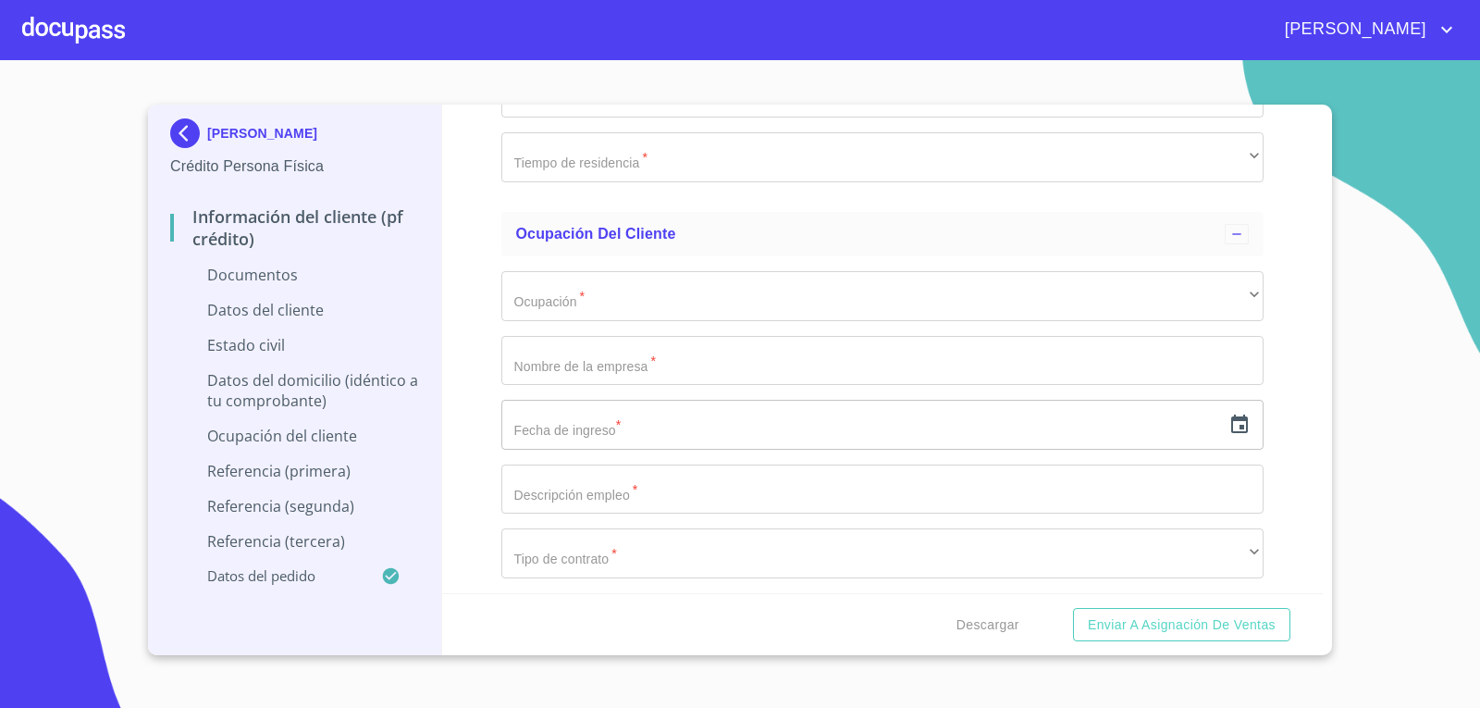
scroll to position [3885, 0]
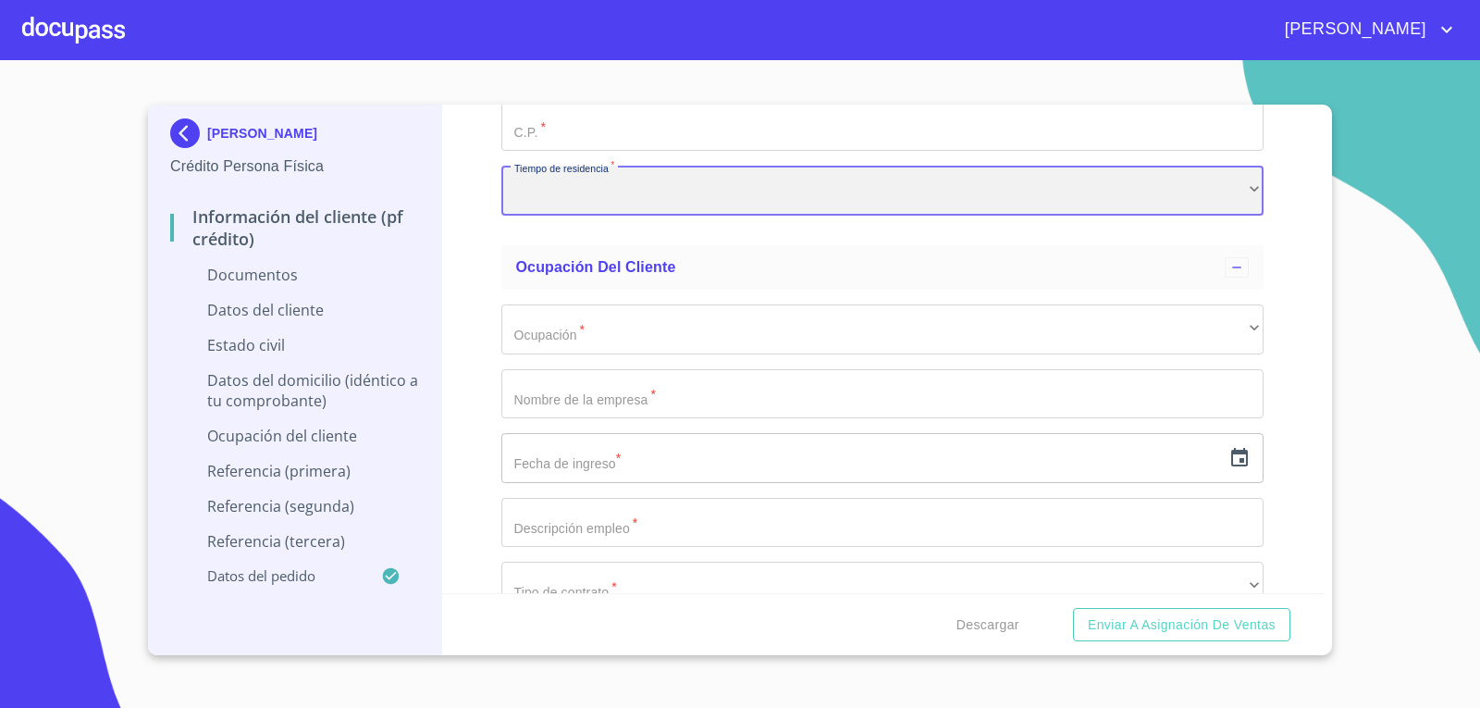
click at [546, 173] on div "​" at bounding box center [882, 191] width 763 height 50
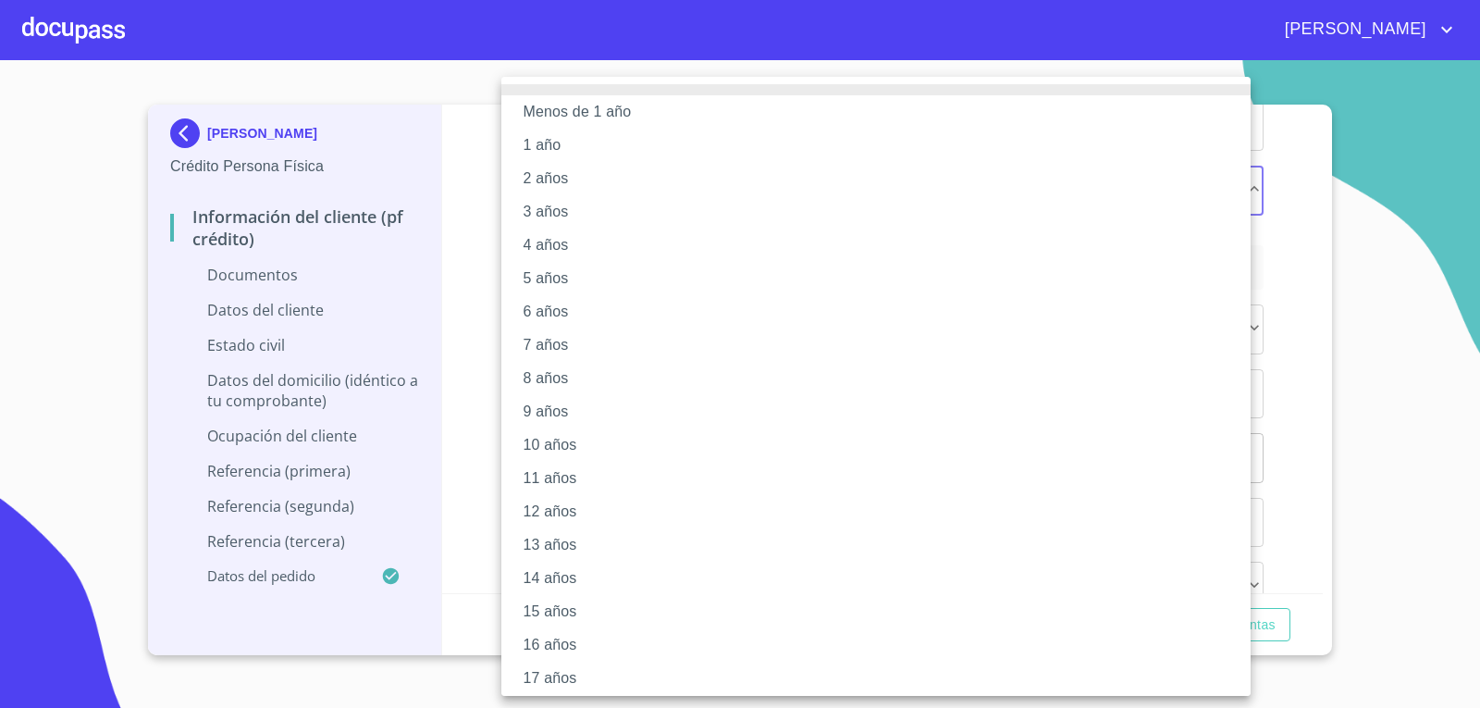
click at [526, 264] on li "5 años" at bounding box center [882, 278] width 763 height 33
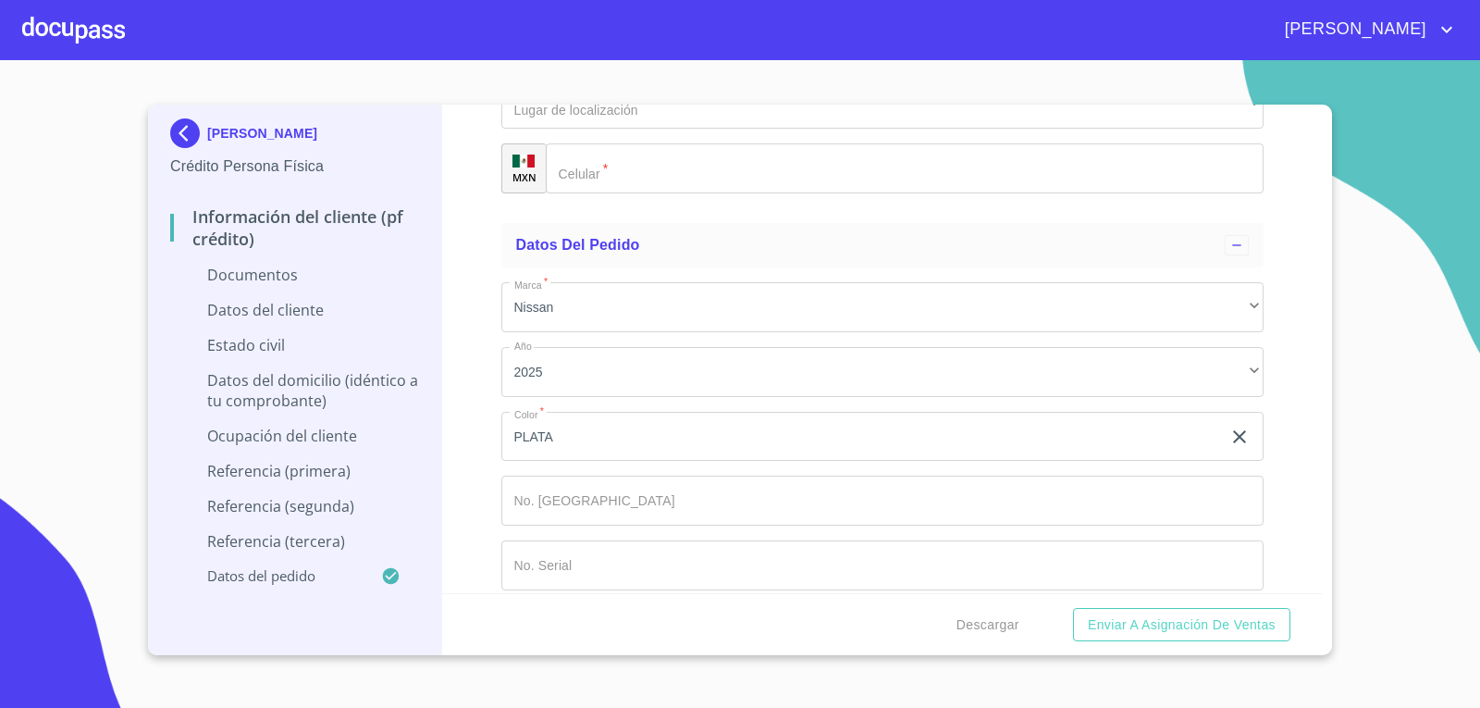
scroll to position [6864, 0]
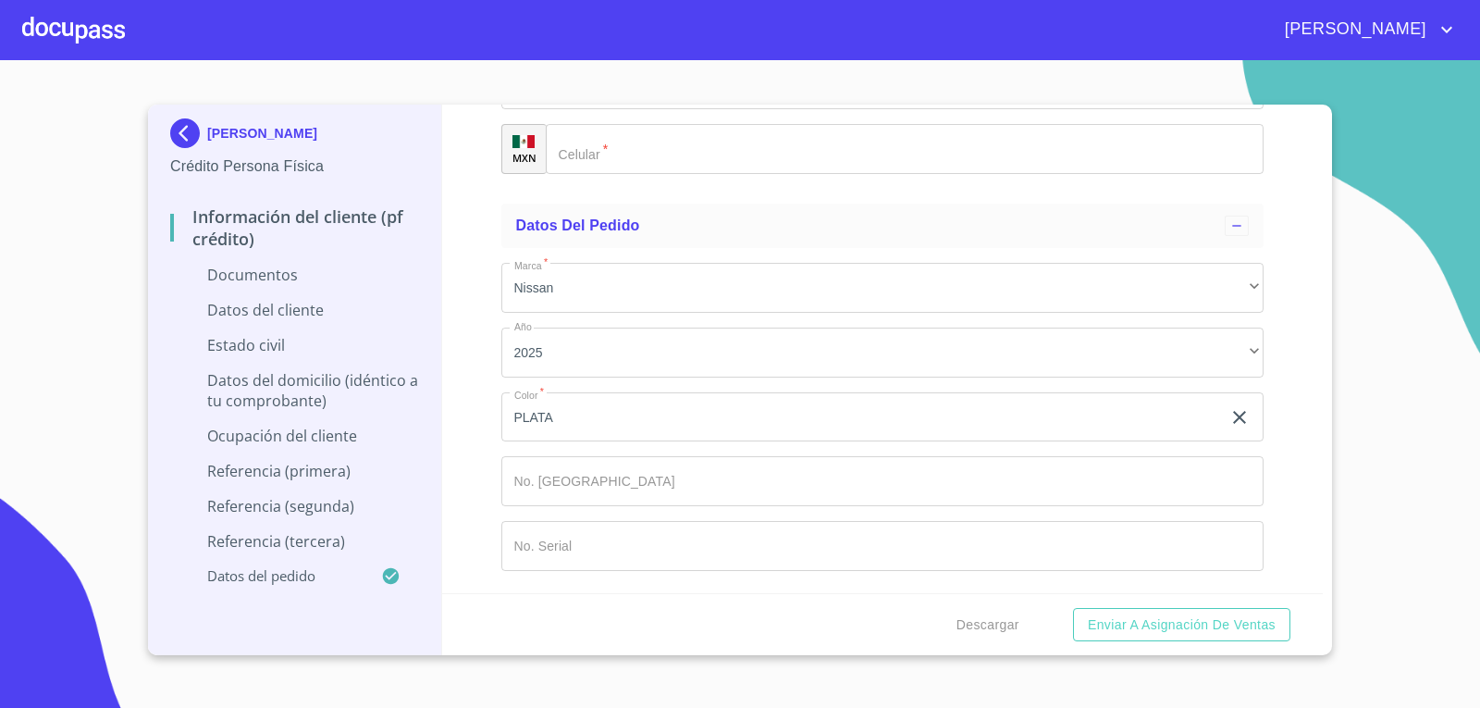
click at [1285, 187] on div "Información del cliente (PF crédito) Documentos Documento de identificación.   …" at bounding box center [882, 349] width 881 height 488
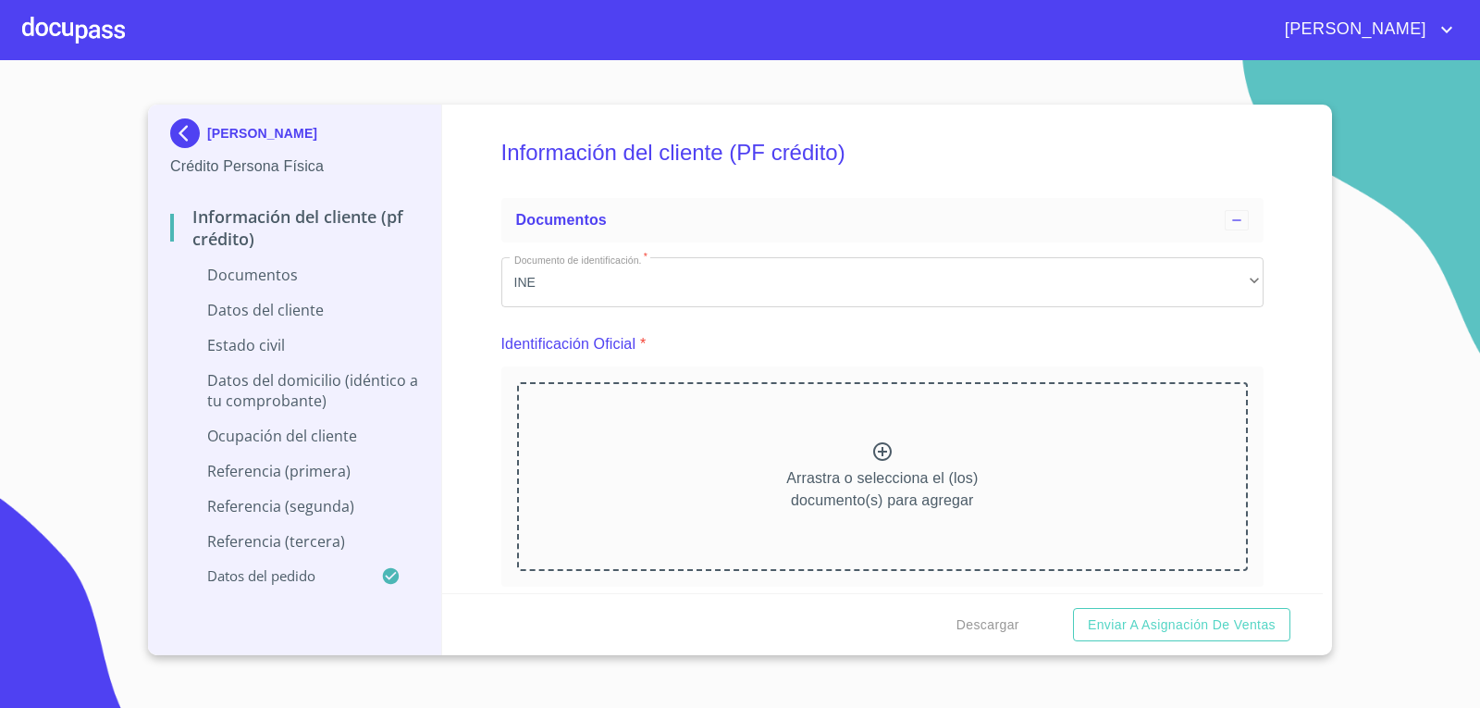
scroll to position [0, 0]
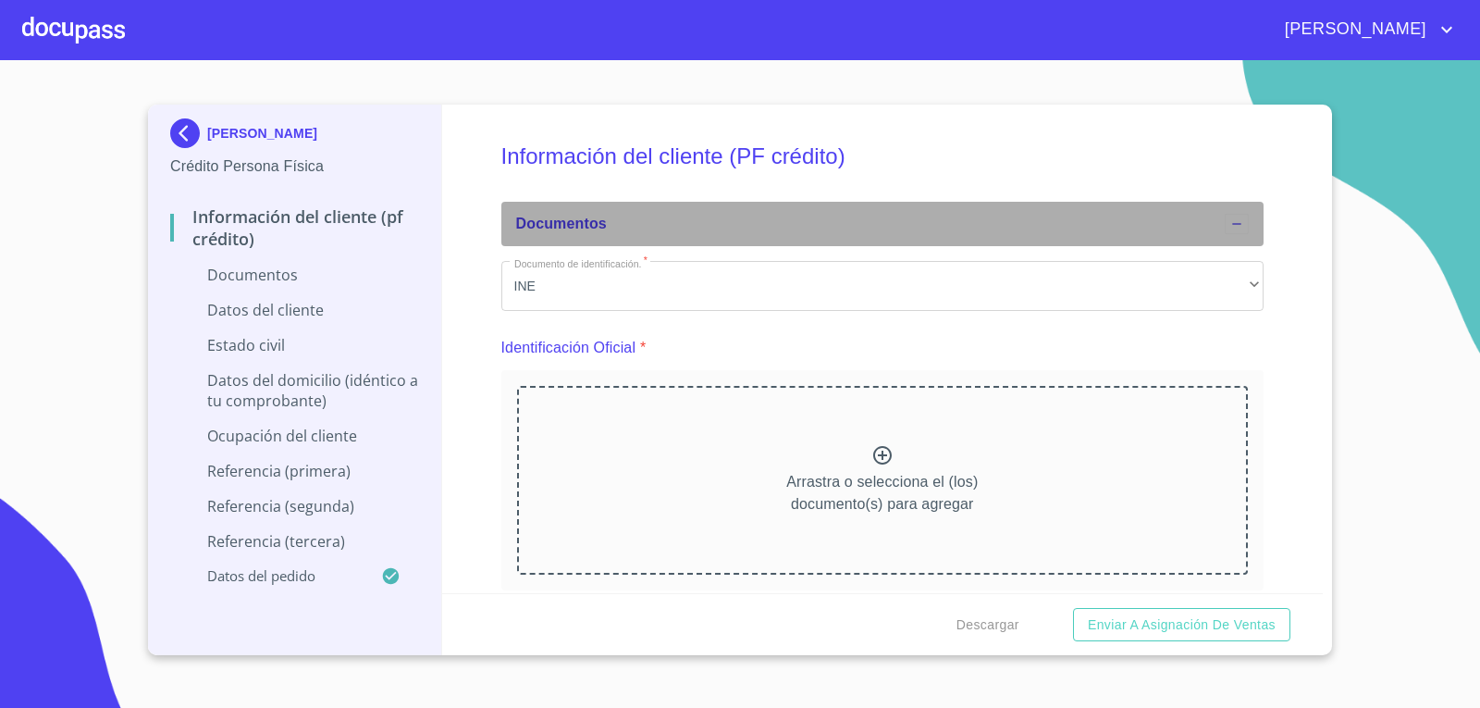
click at [1225, 218] on div at bounding box center [1237, 224] width 24 height 20
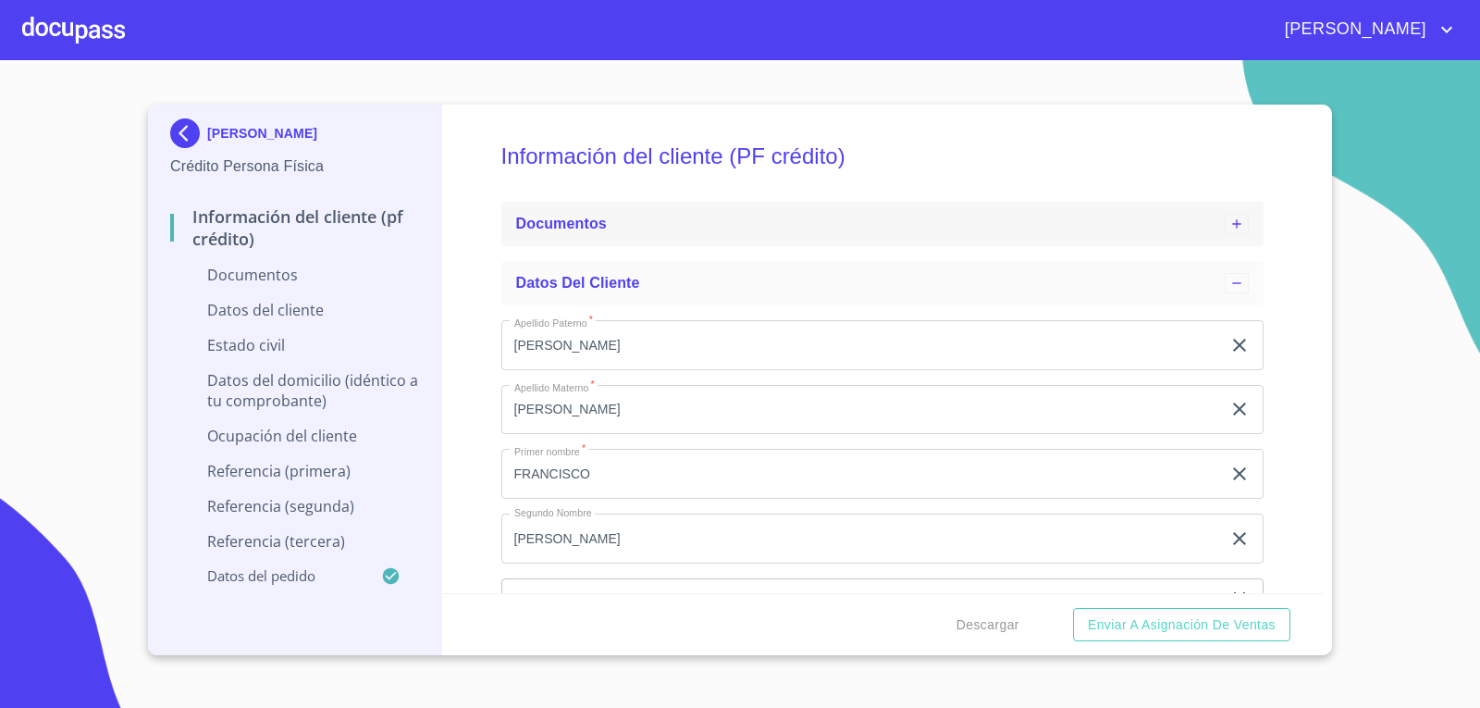
click at [1225, 218] on div at bounding box center [1237, 224] width 24 height 20
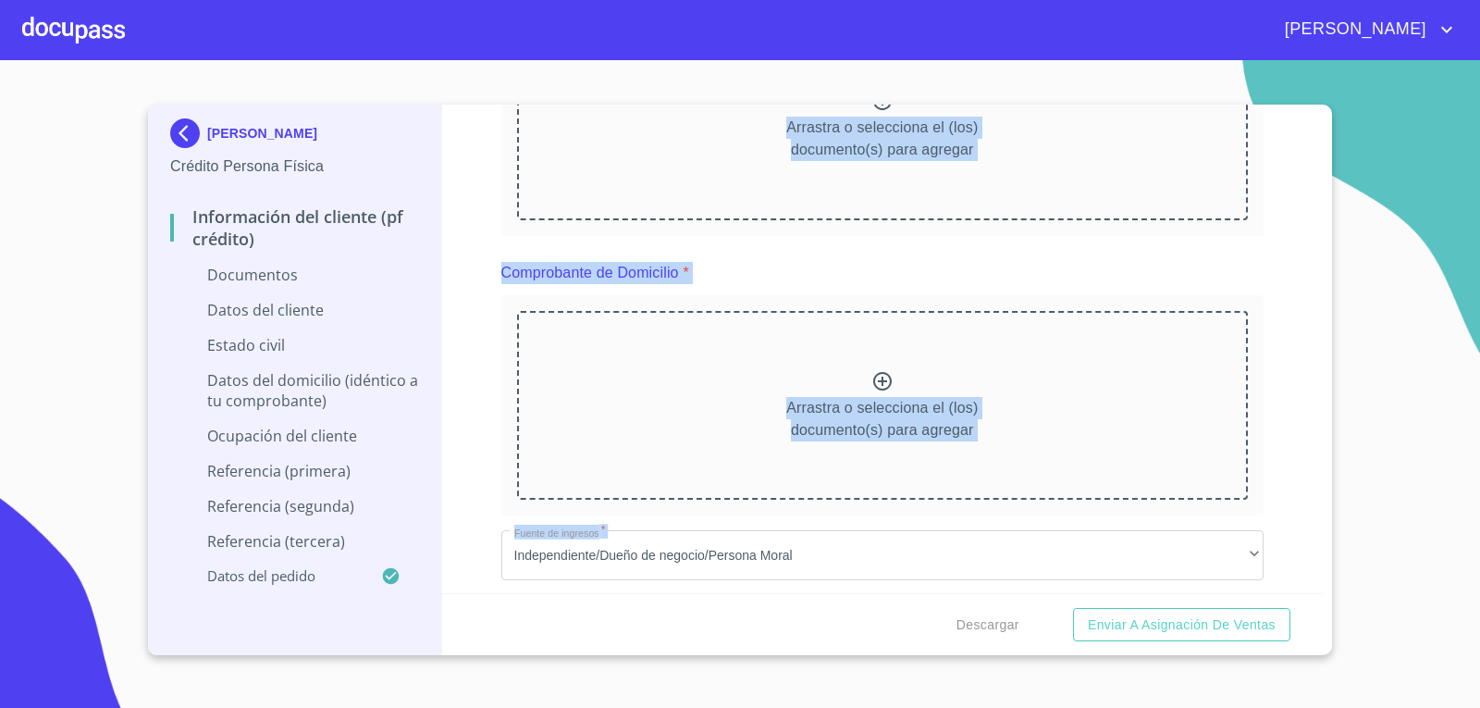
scroll to position [370, 0]
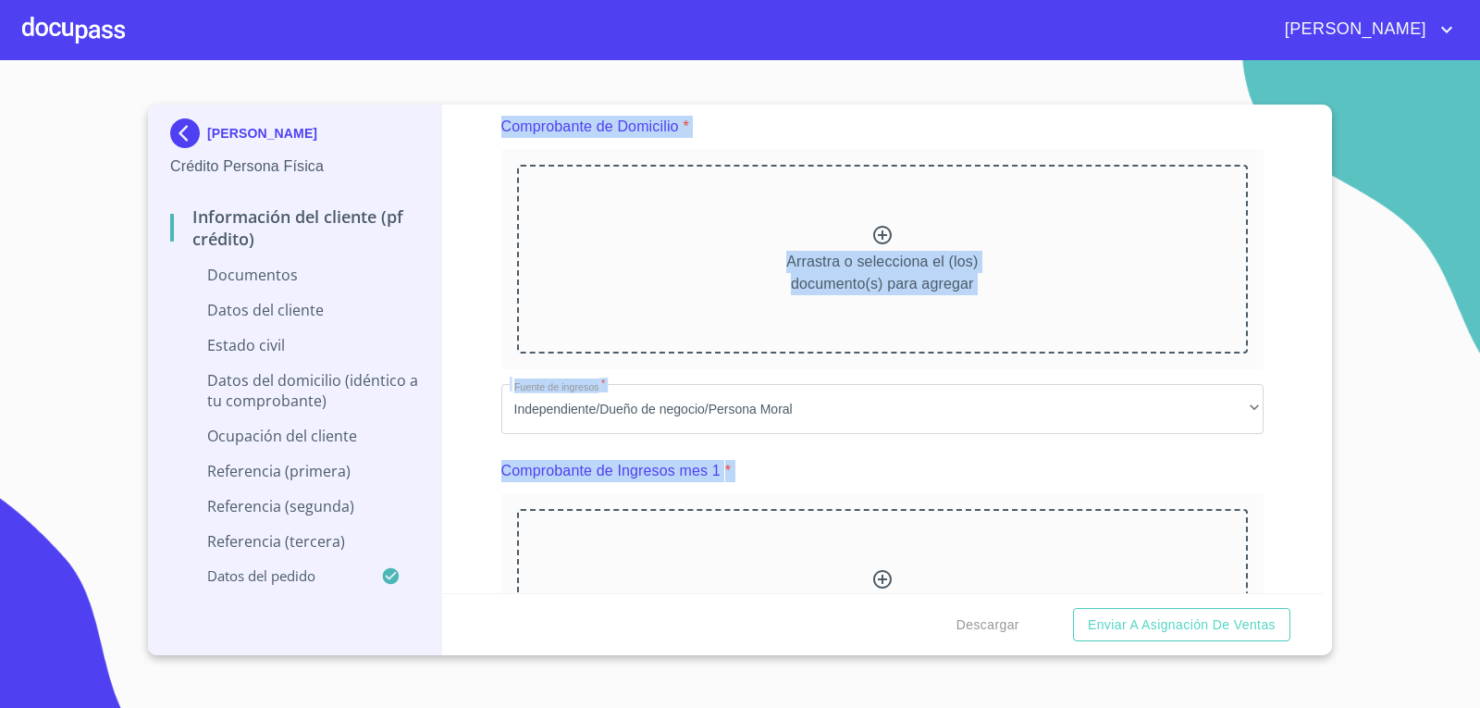
drag, startPoint x: 463, startPoint y: 135, endPoint x: 1105, endPoint y: 572, distance: 776.3
click at [1105, 572] on div "Información del cliente (PF crédito) Documentos Documento de identificación.   …" at bounding box center [882, 349] width 881 height 488
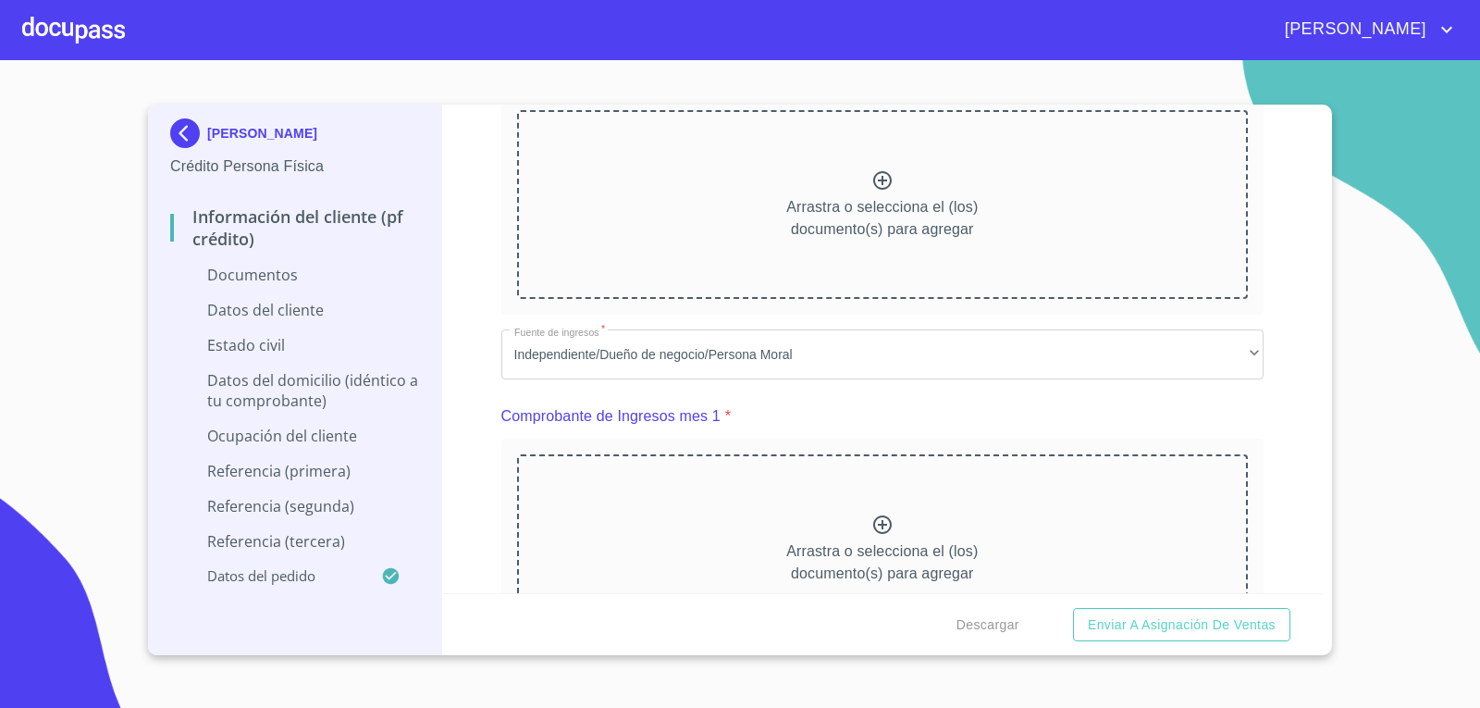
click at [1239, 227] on div "Arrastra o selecciona el (los) documento(s) para agregar" at bounding box center [882, 204] width 763 height 220
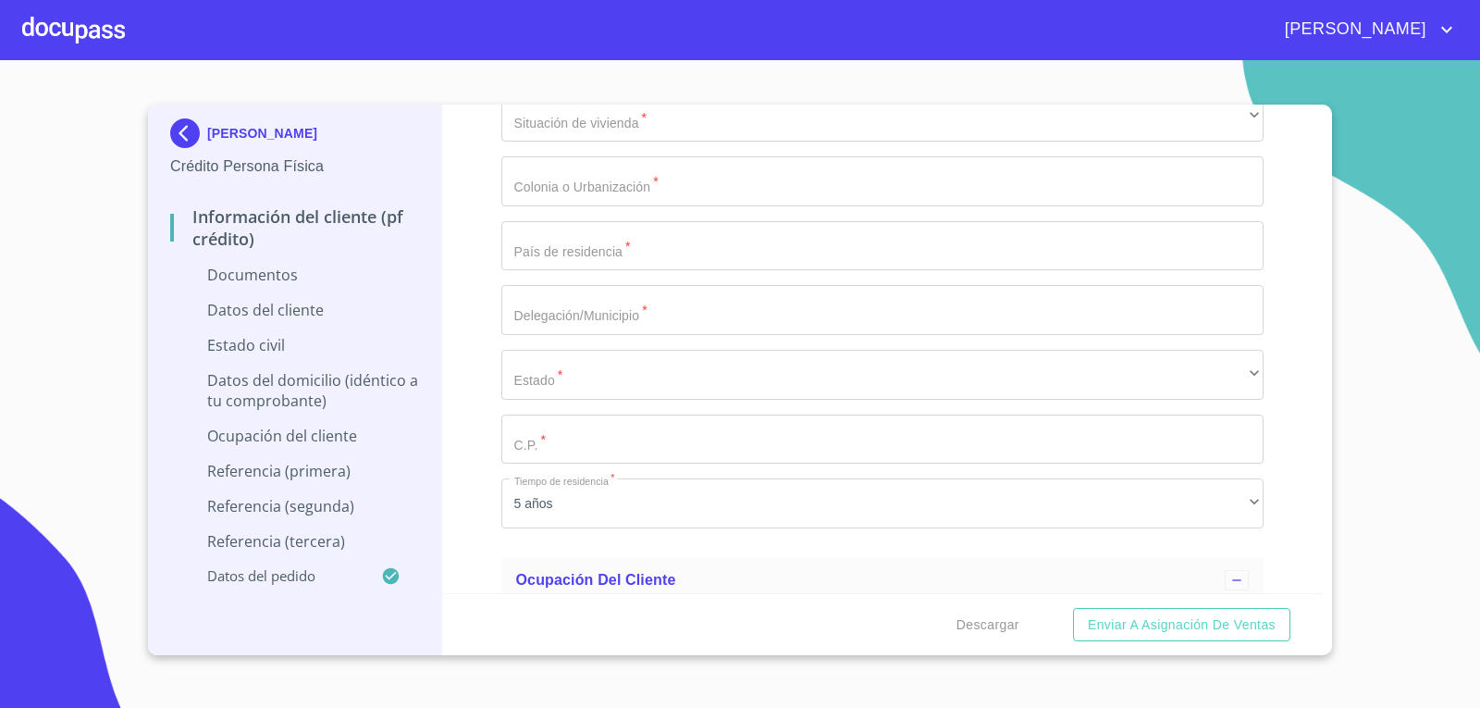
scroll to position [3700, 0]
click at [1225, 446] on div at bounding box center [1237, 452] width 24 height 20
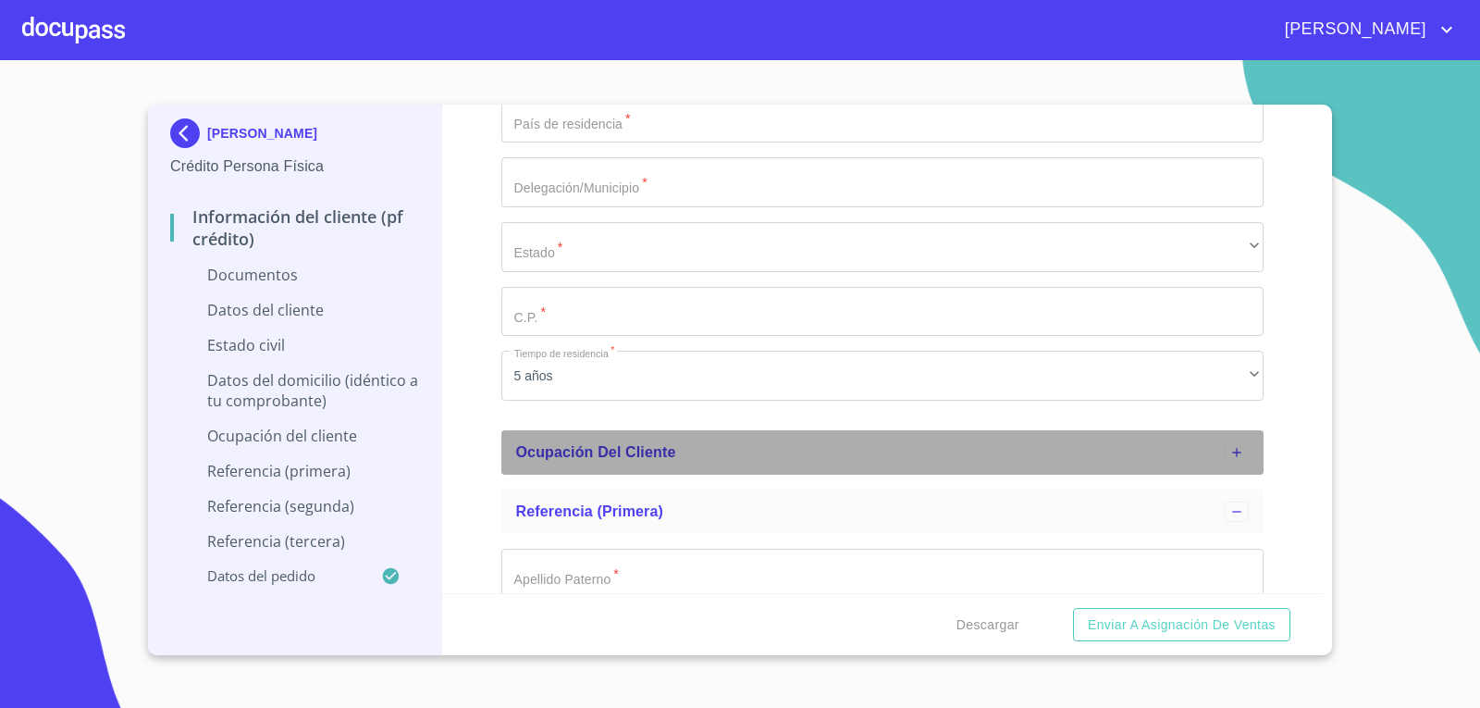
click at [1225, 446] on div at bounding box center [1237, 452] width 24 height 20
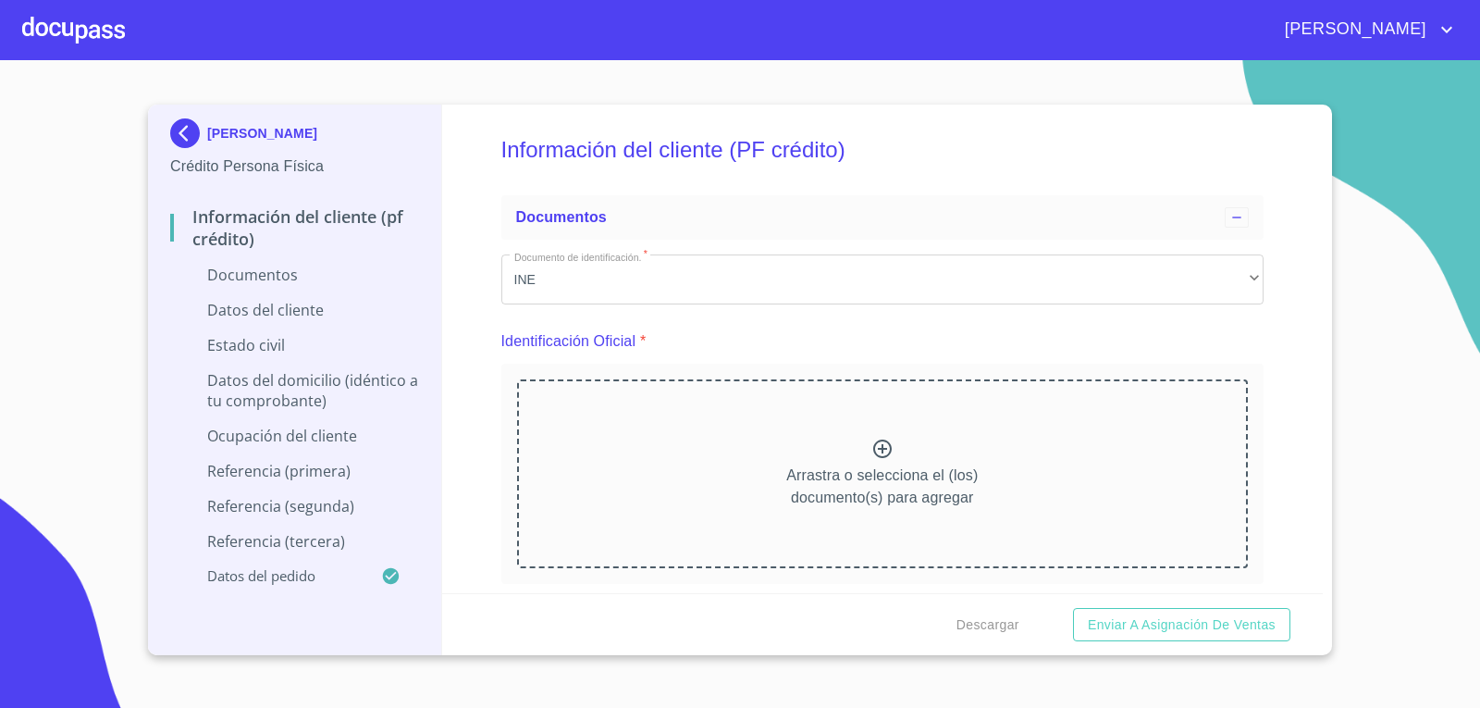
scroll to position [0, 0]
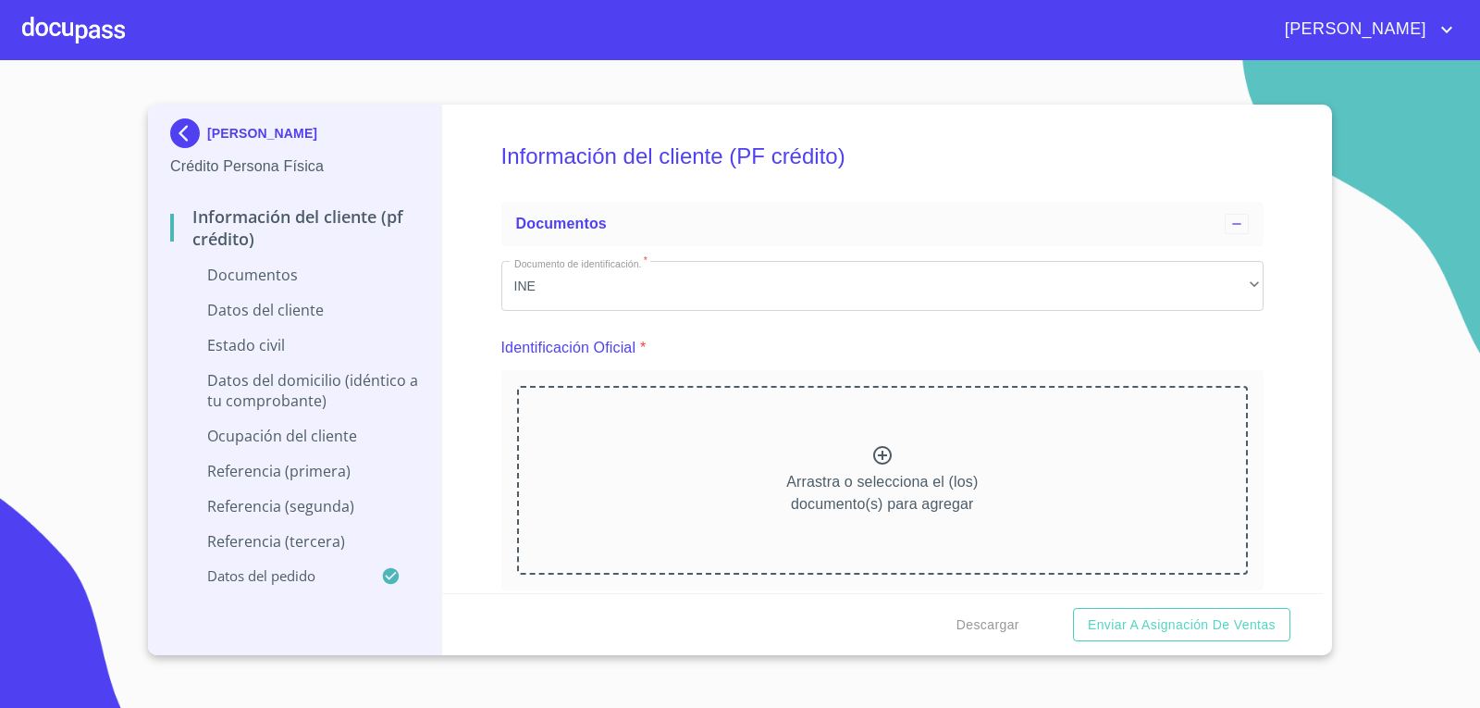
click at [100, 16] on div at bounding box center [73, 29] width 103 height 59
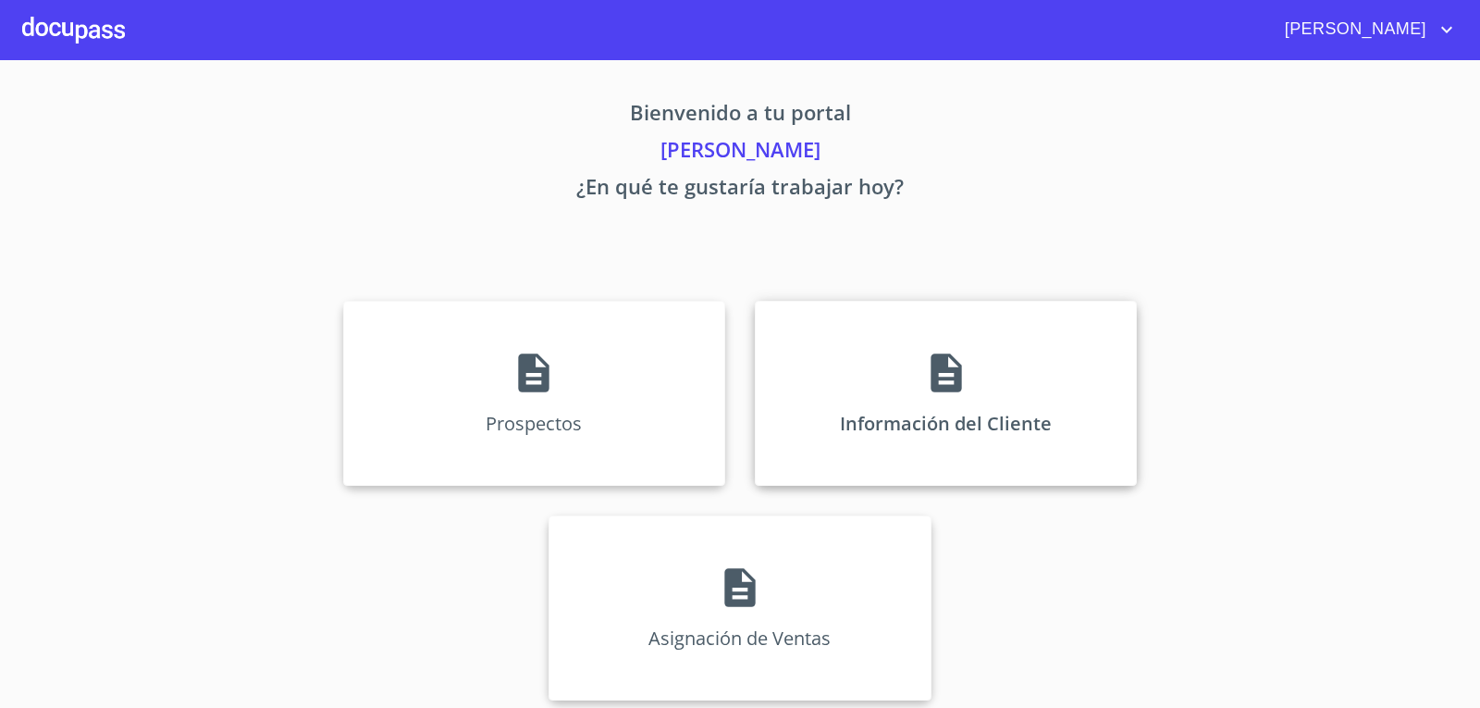
click at [958, 396] on div "Información del Cliente" at bounding box center [946, 393] width 382 height 185
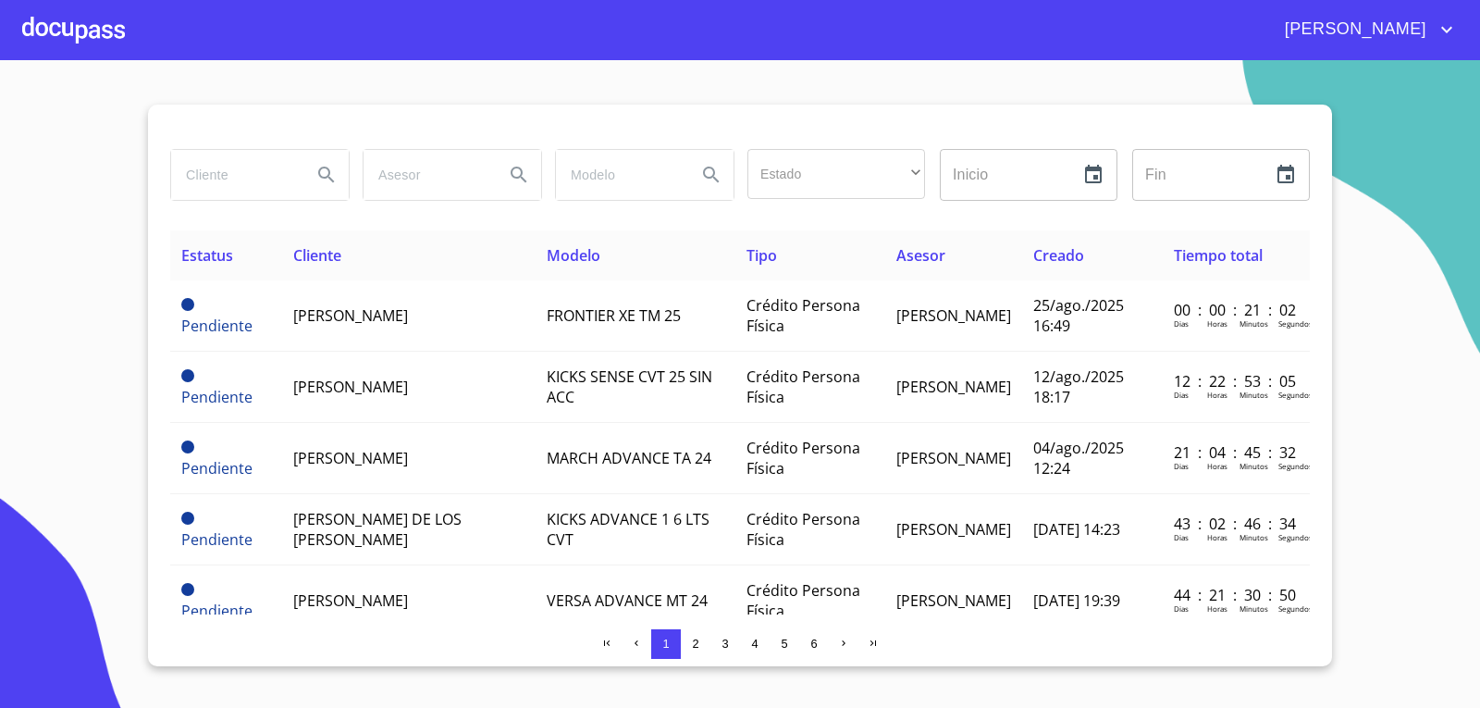
click at [228, 158] on input "search" at bounding box center [234, 175] width 126 height 50
type input "[PERSON_NAME]"
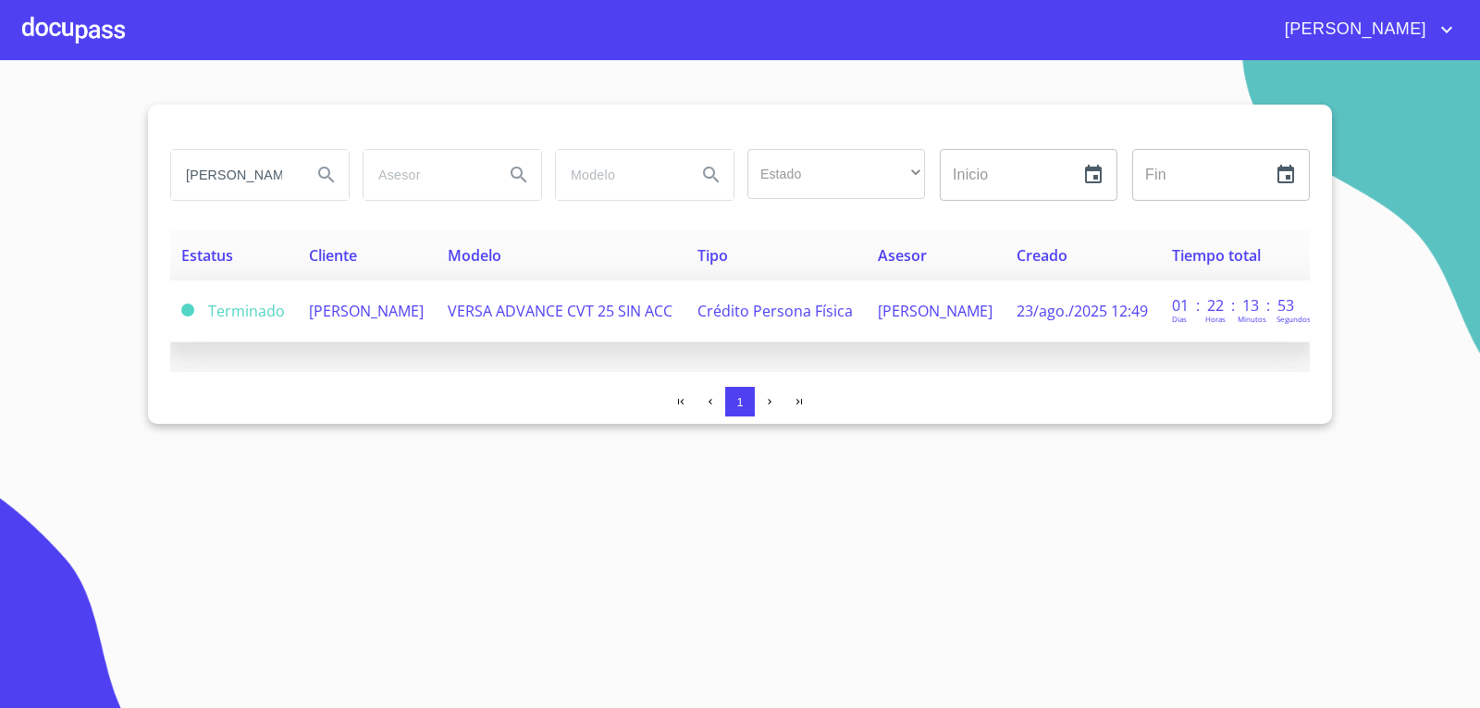
click at [559, 332] on td "VERSA ADVANCE CVT 25 SIN ACC" at bounding box center [562, 311] width 251 height 62
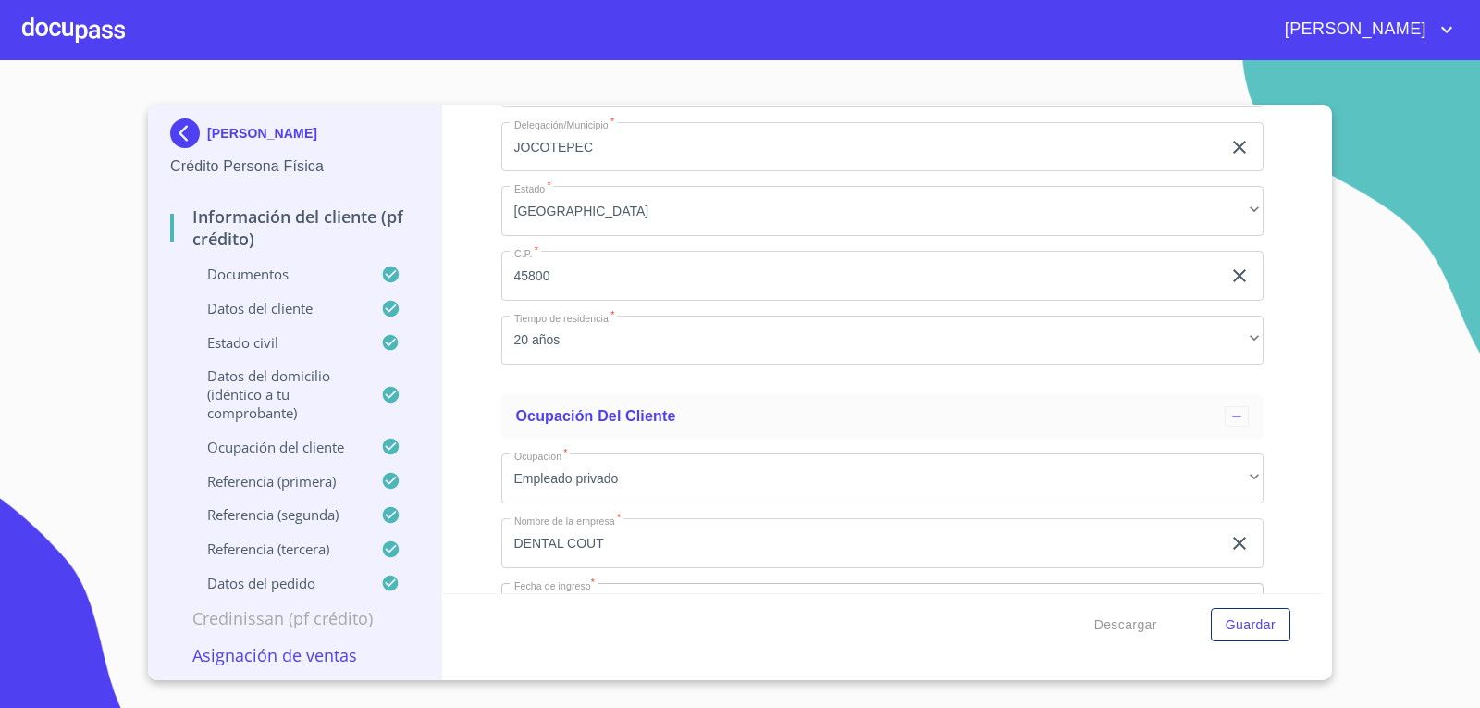
scroll to position [7646, 0]
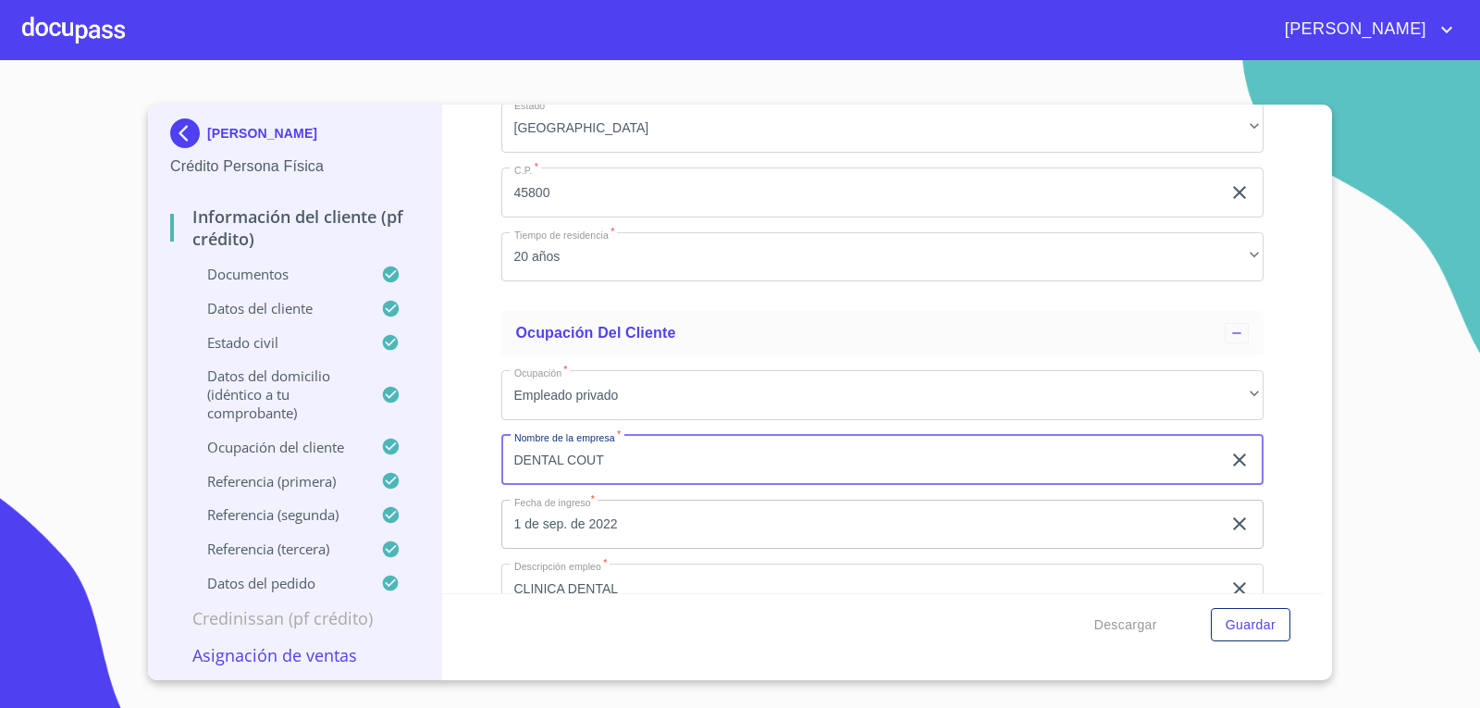
drag, startPoint x: 625, startPoint y: 452, endPoint x: 186, endPoint y: 390, distance: 443.7
click at [188, 390] on div "[PERSON_NAME] Persona Física Información del cliente (PF crédito) Documentos Da…" at bounding box center [735, 392] width 1175 height 575
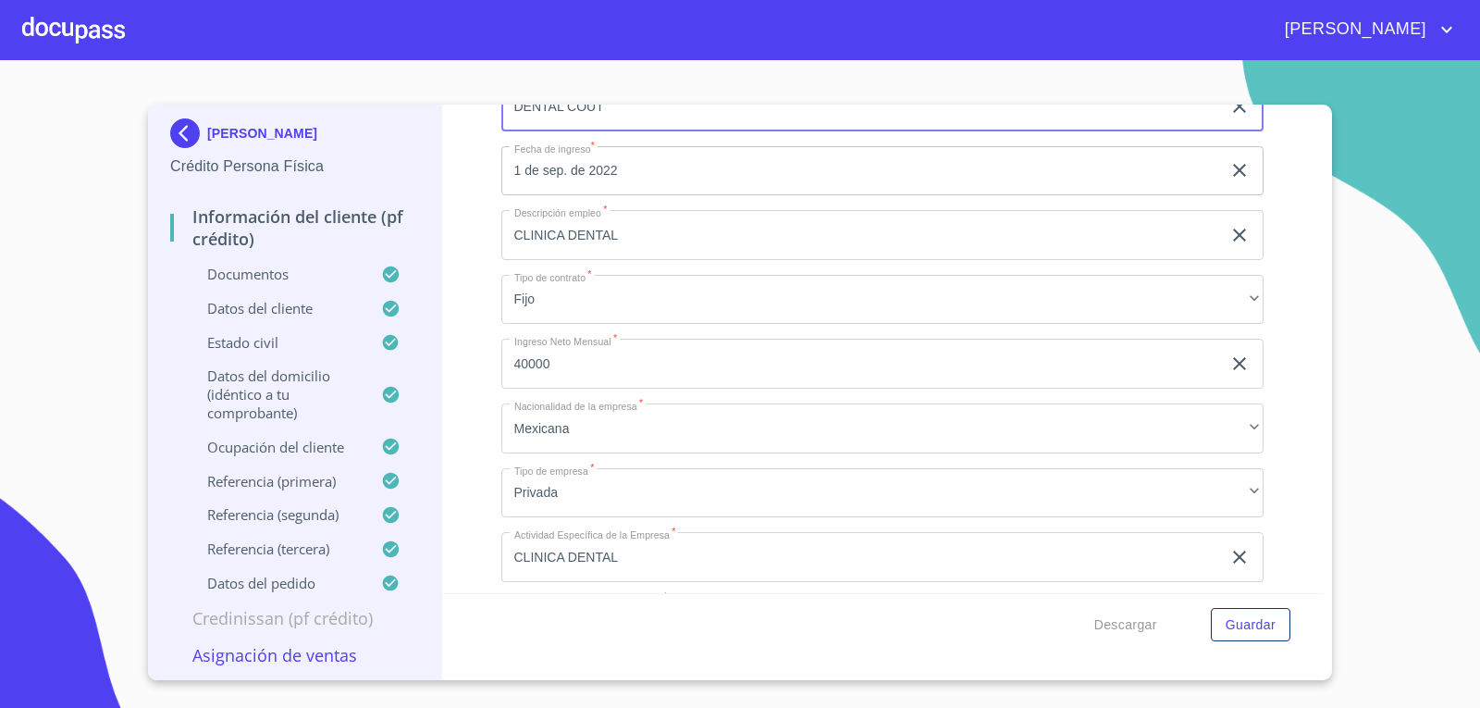
scroll to position [8016, 0]
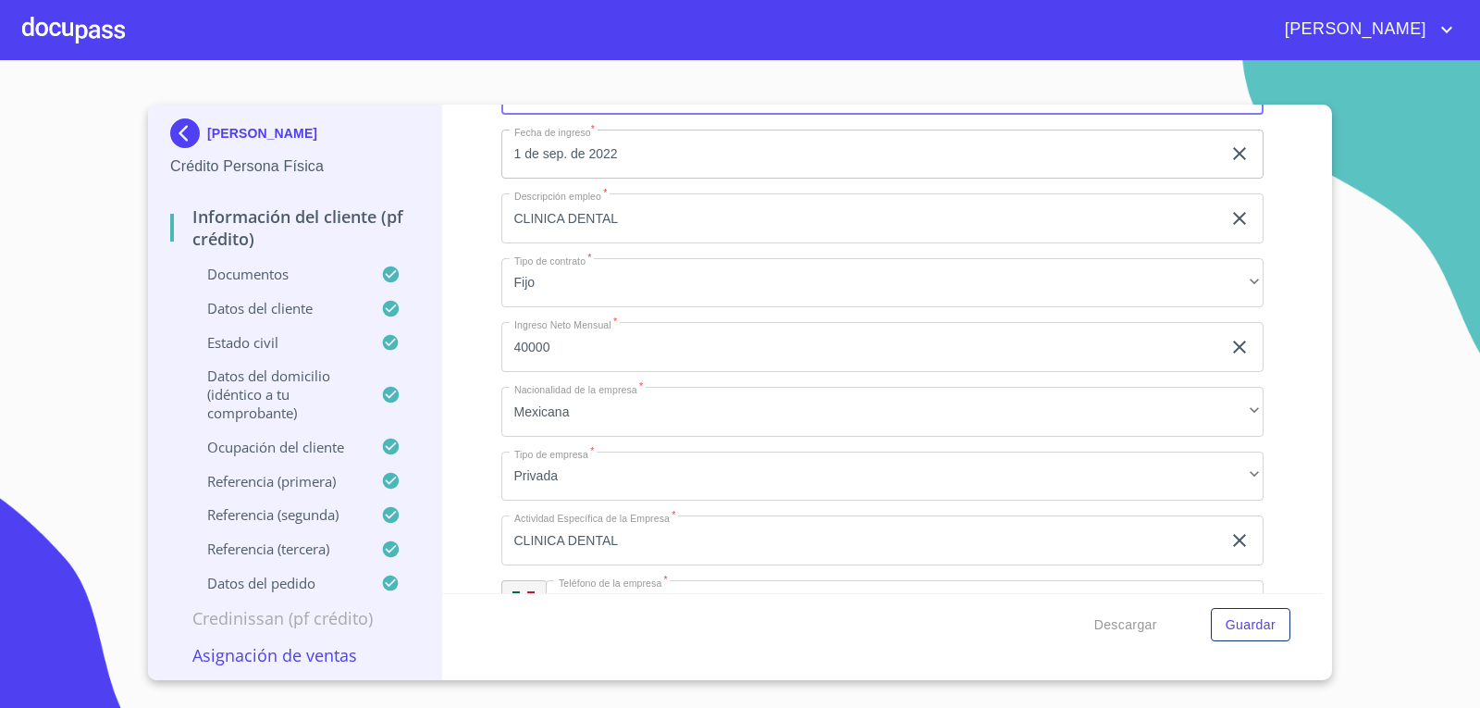
click at [483, 277] on div "Información del cliente (PF crédito) Documentos Documento de identificación.   …" at bounding box center [882, 349] width 881 height 488
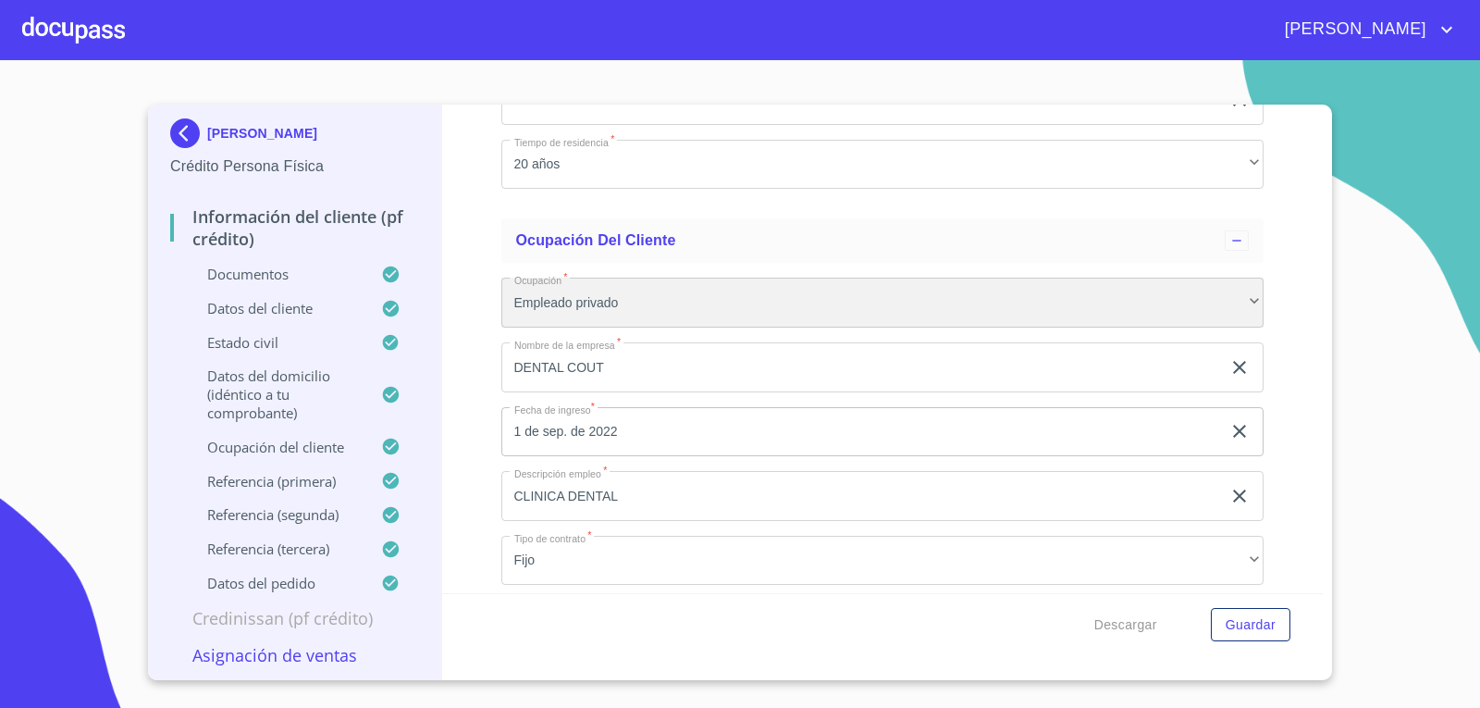
click at [614, 308] on div "Empleado privado" at bounding box center [882, 302] width 763 height 50
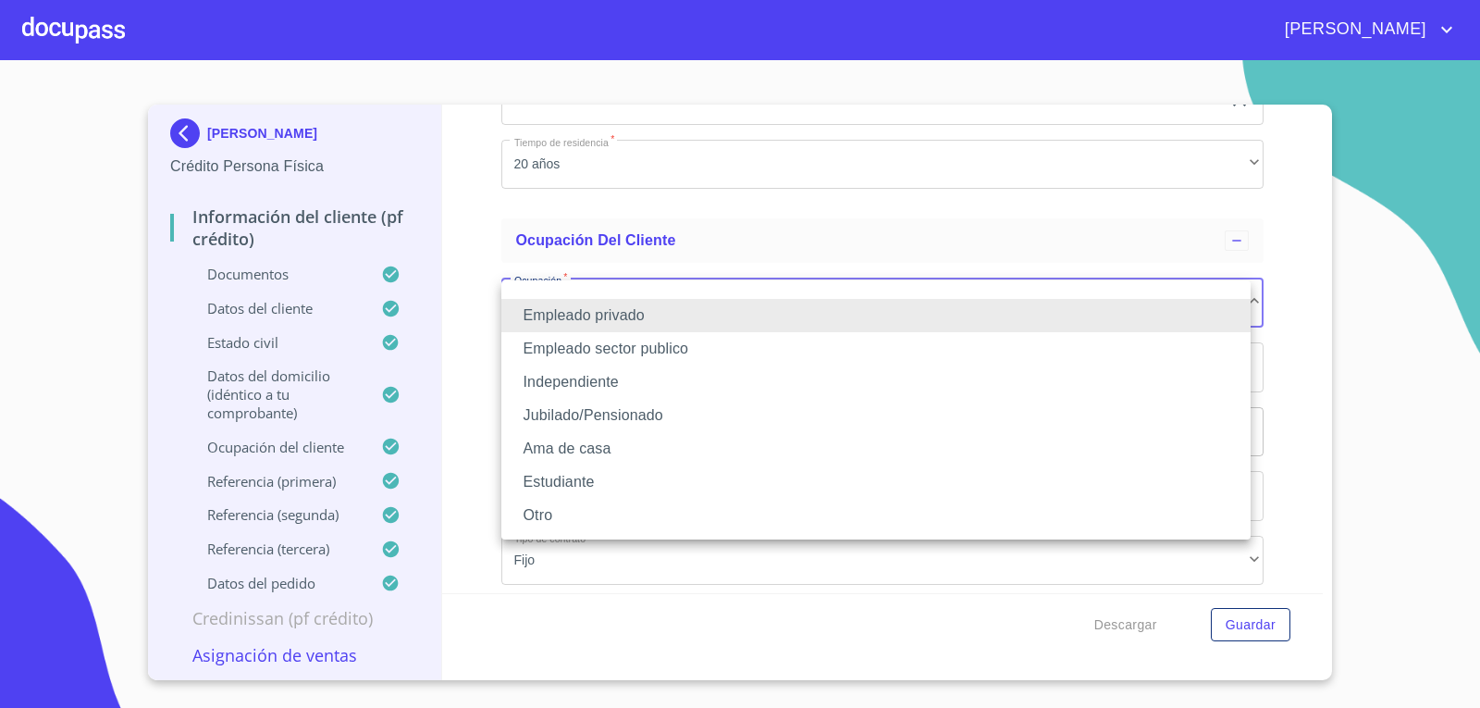
click at [613, 377] on li "Independiente" at bounding box center [875, 381] width 749 height 33
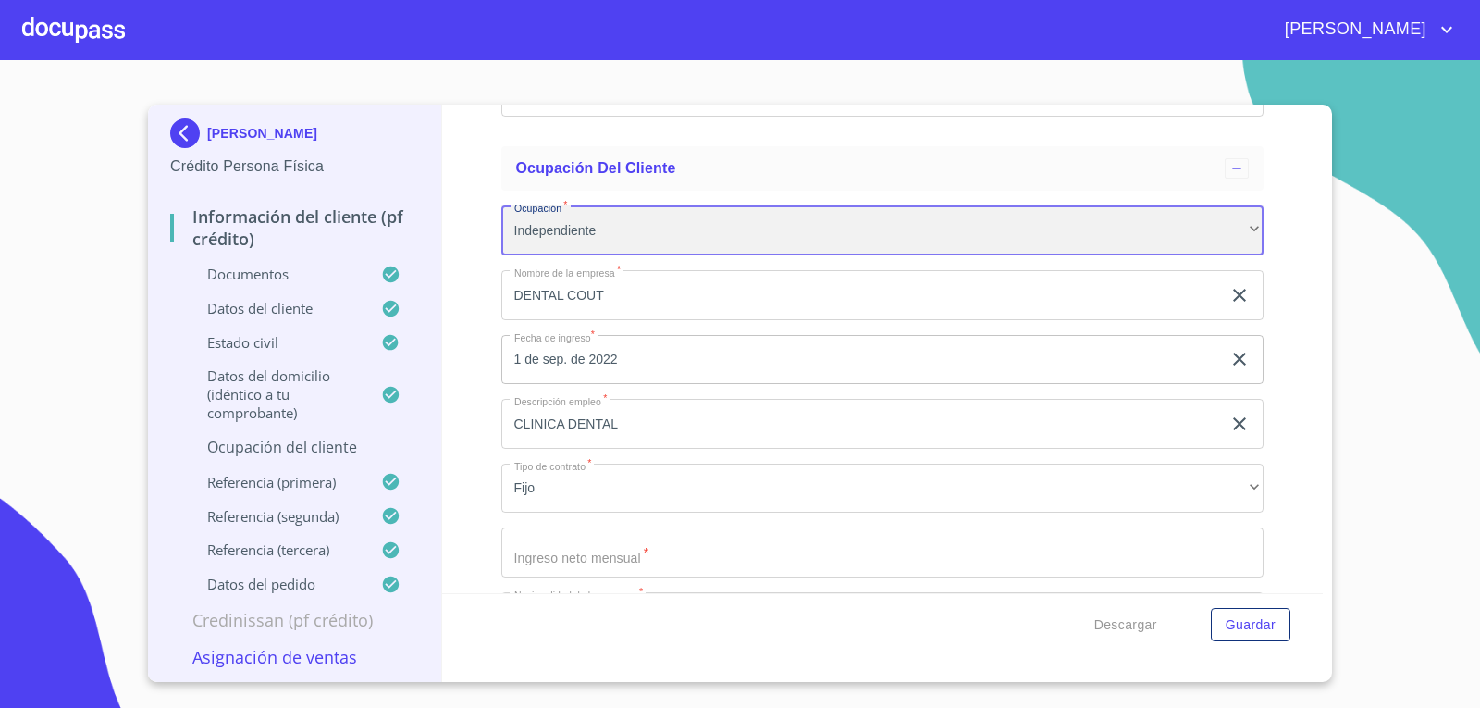
scroll to position [7831, 0]
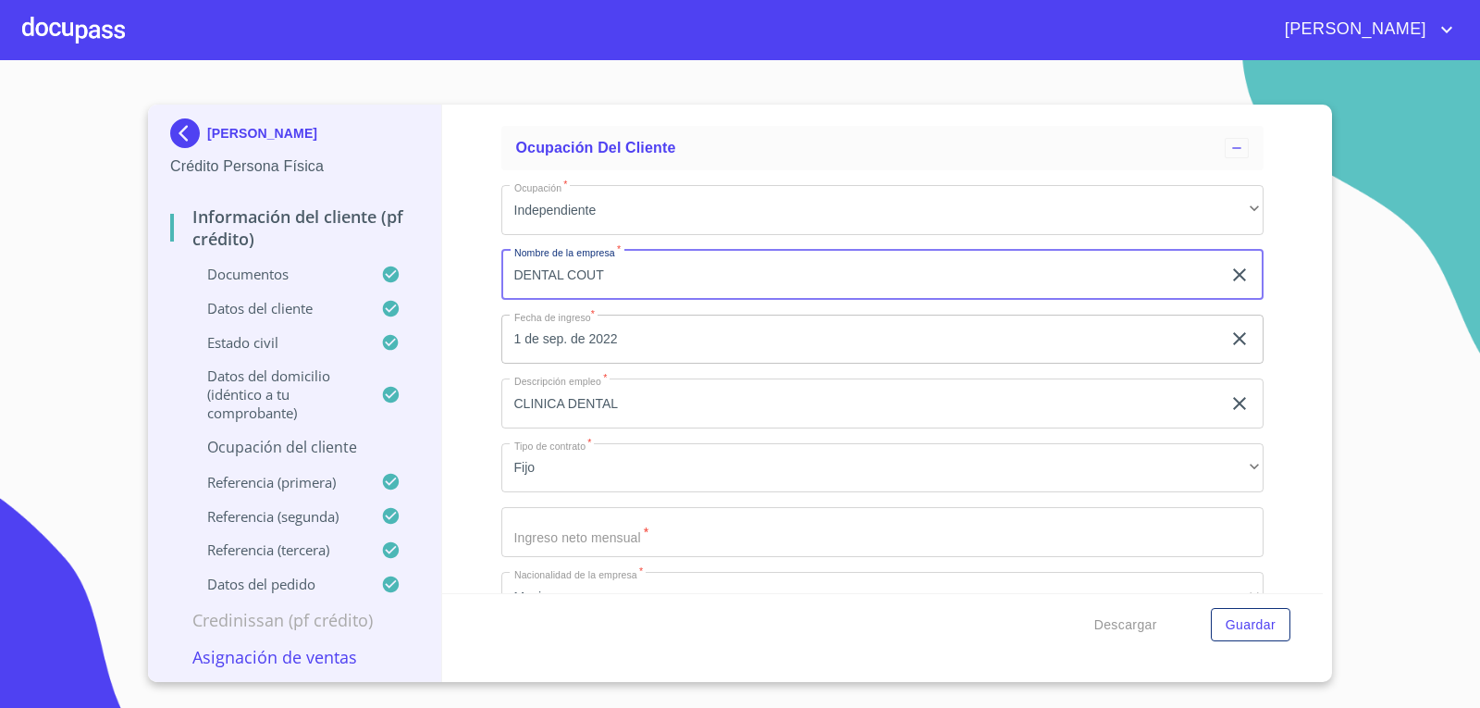
drag, startPoint x: 620, startPoint y: 270, endPoint x: 471, endPoint y: 271, distance: 148.9
click at [471, 271] on div "Información del cliente (PF crédito) Documentos Documento de identificación.   …" at bounding box center [882, 349] width 881 height 488
type input "j"
type input "J"
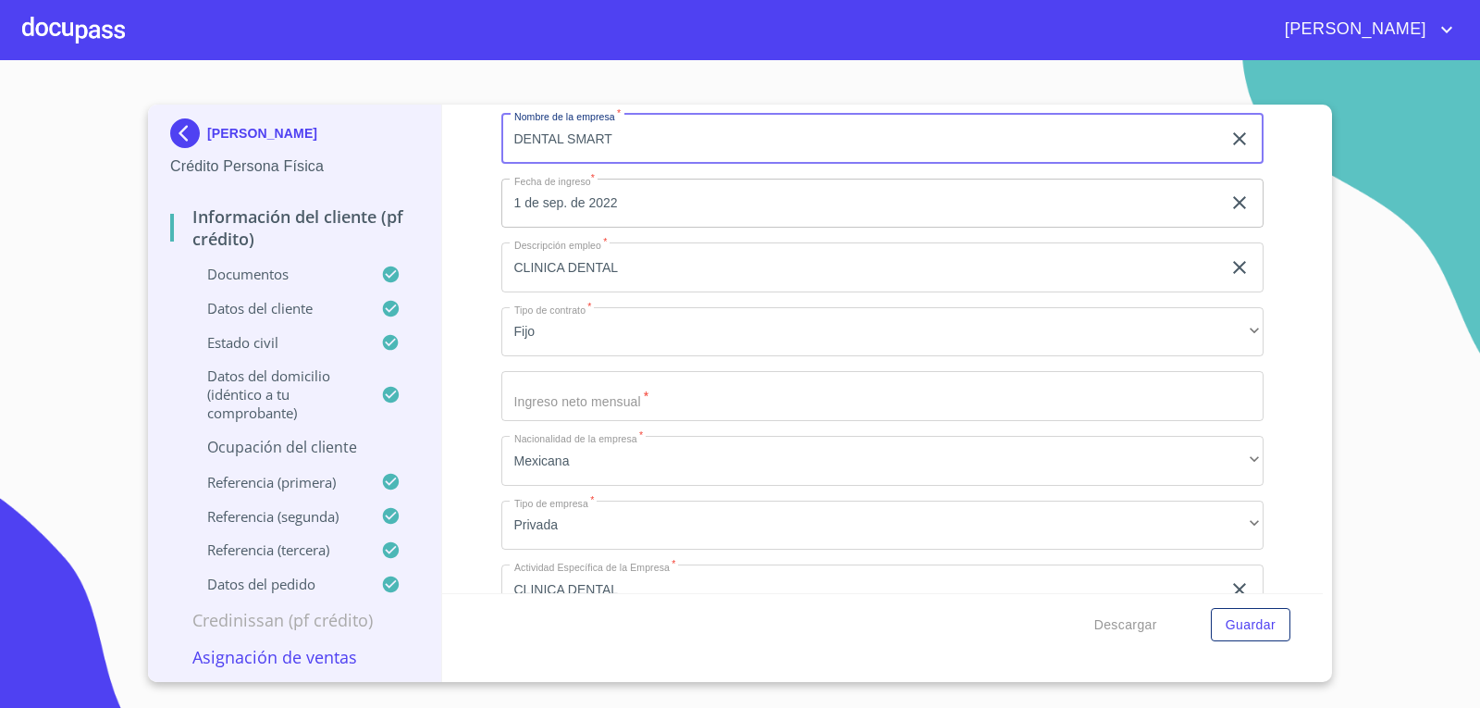
scroll to position [8016, 0]
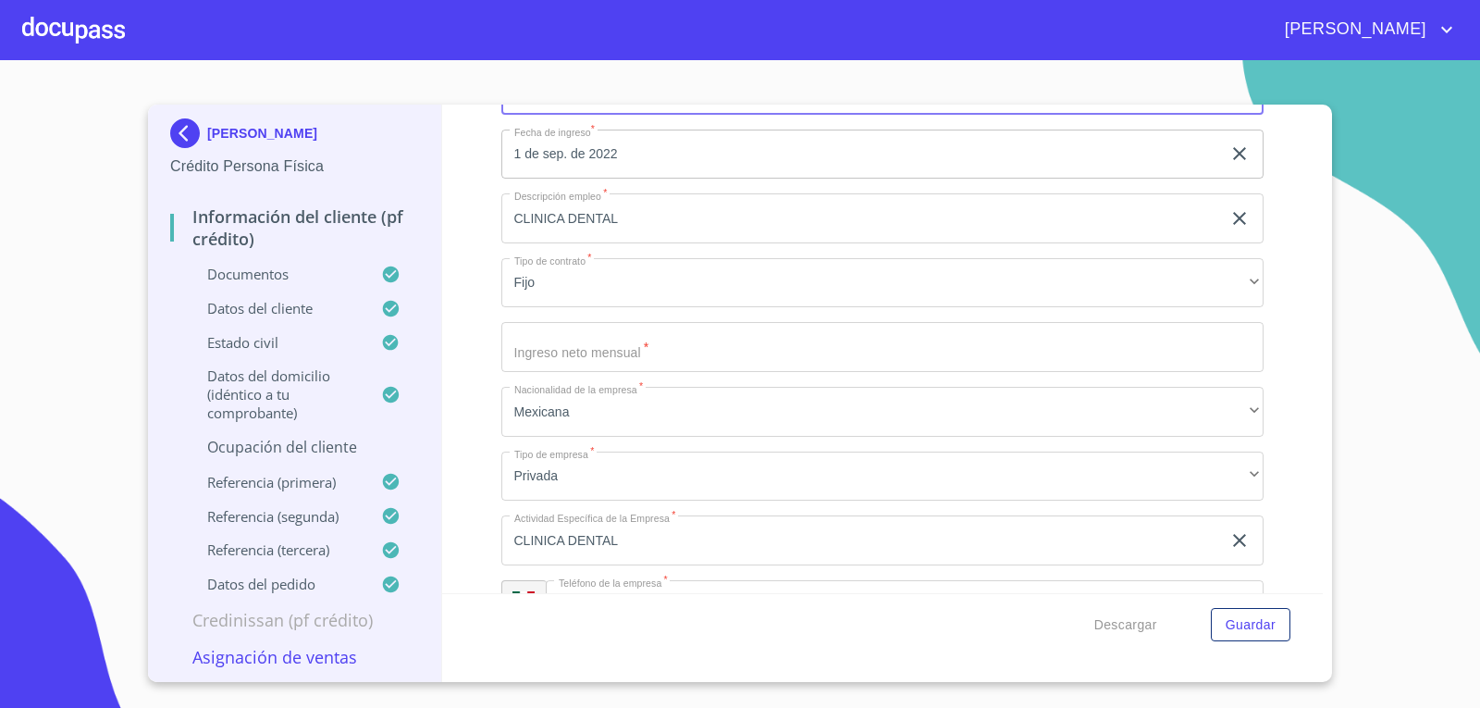
type input "DENTAL SMART"
click at [649, 166] on input "1 de sep. de 2022" at bounding box center [865, 154] width 728 height 50
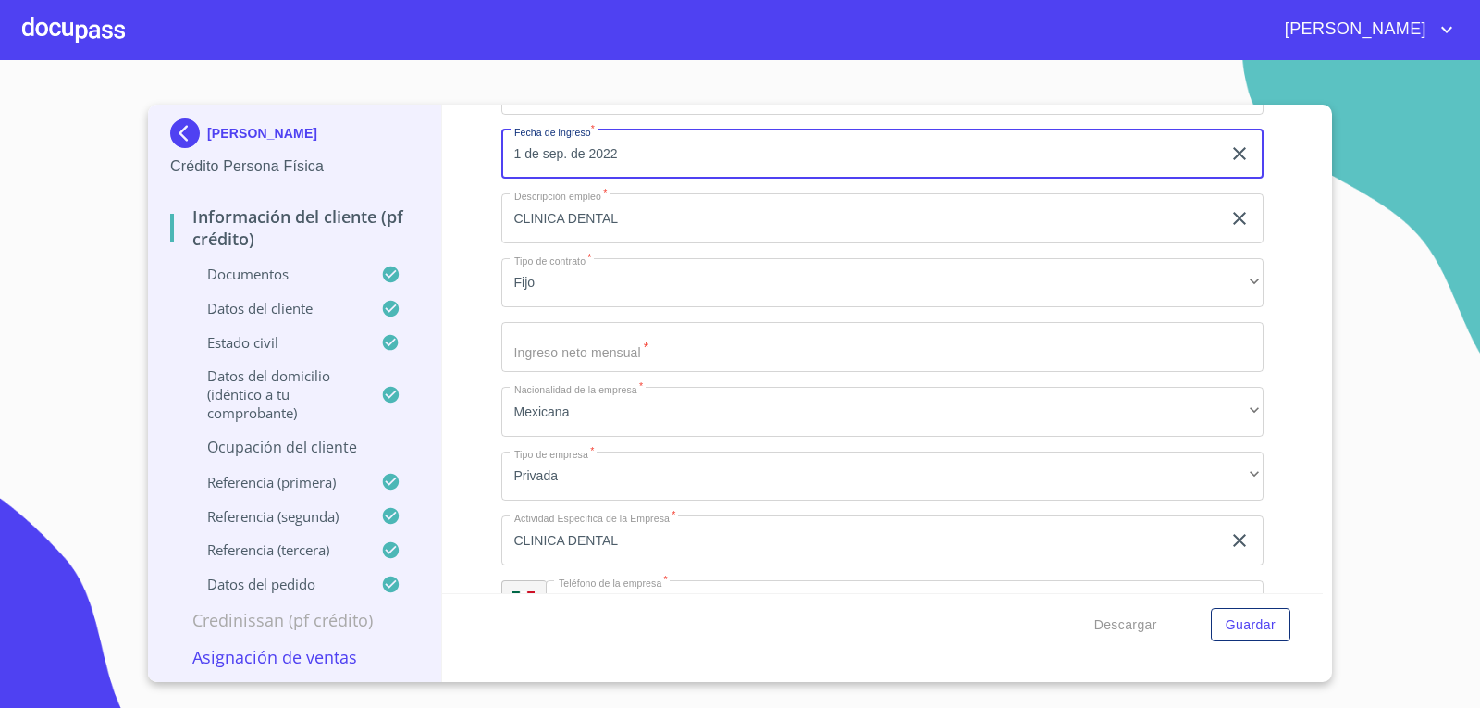
click at [625, 327] on input "Documento de identificación.   *" at bounding box center [882, 347] width 763 height 50
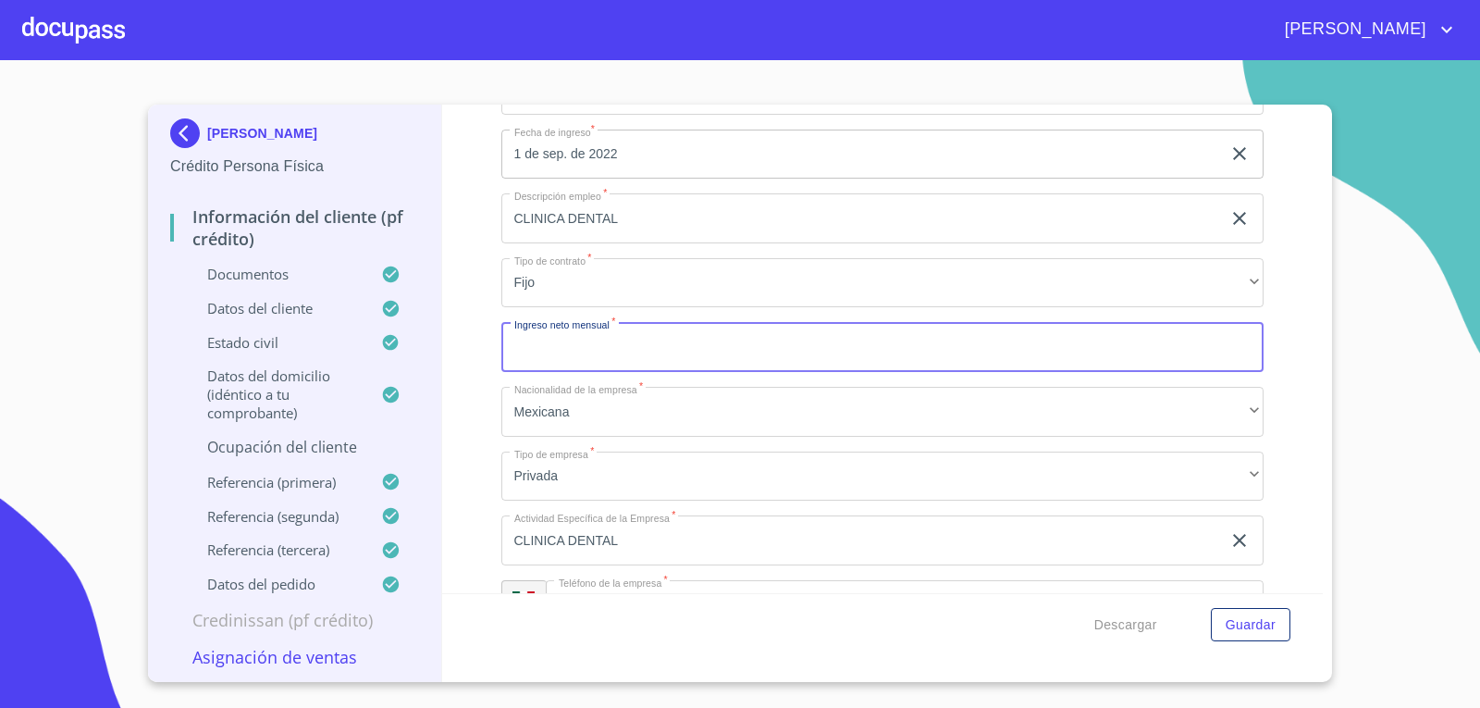
scroll to position [8108, 0]
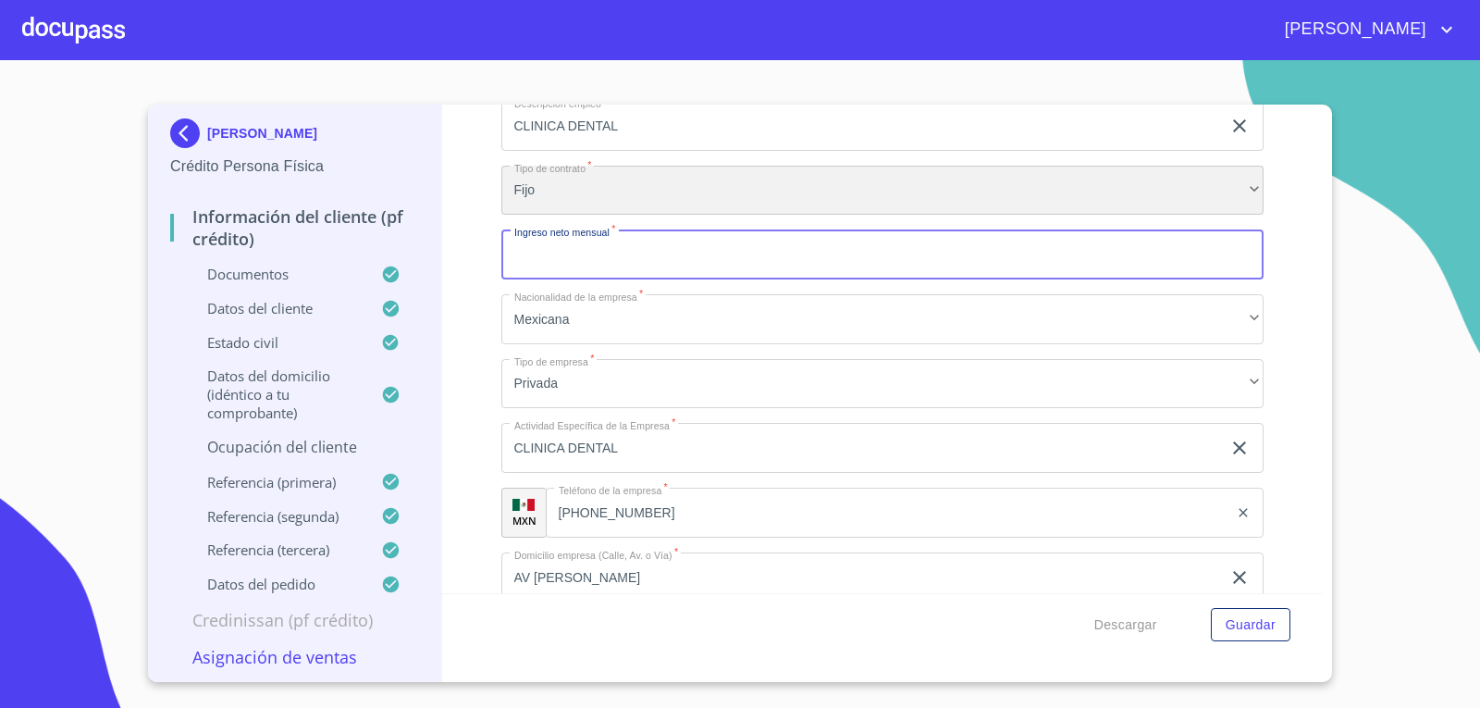
click at [676, 187] on div "Fijo" at bounding box center [882, 191] width 763 height 50
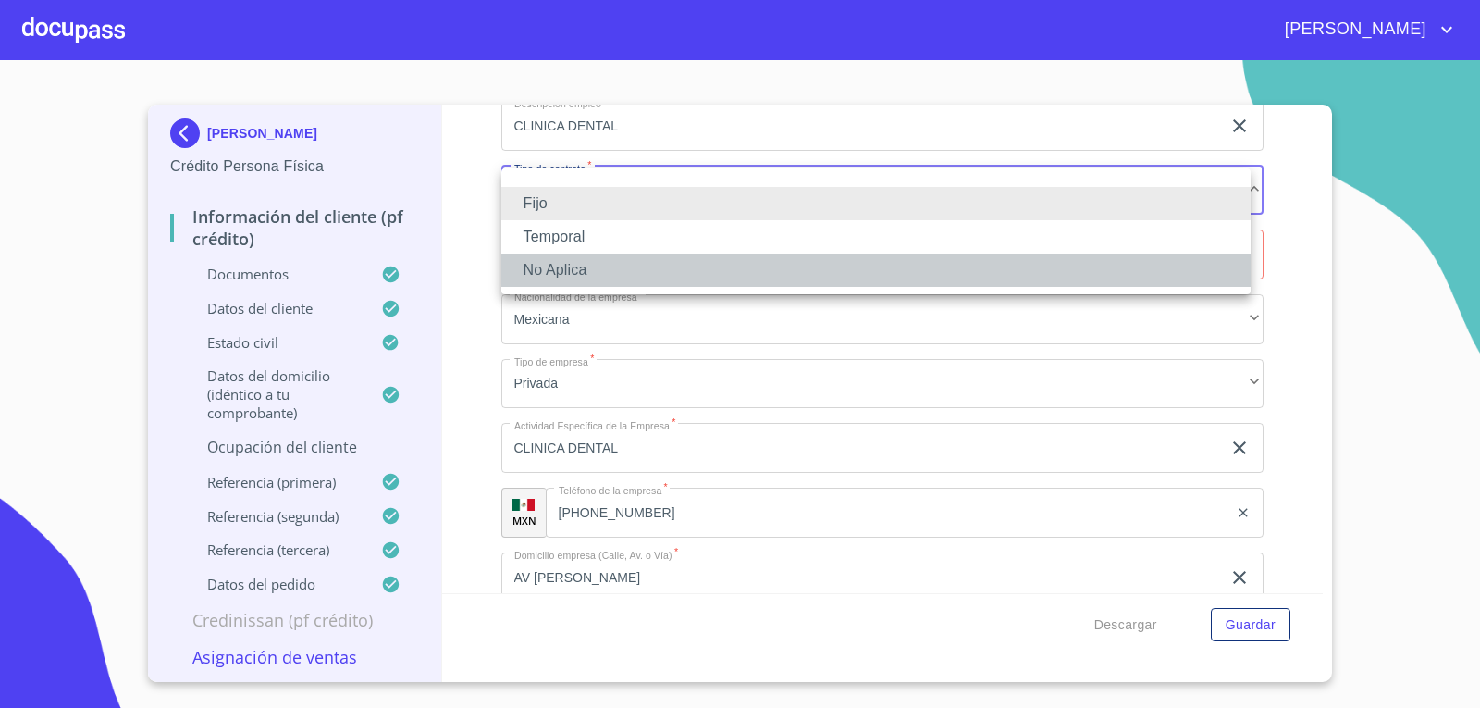
click at [555, 271] on li "No Aplica" at bounding box center [875, 269] width 749 height 33
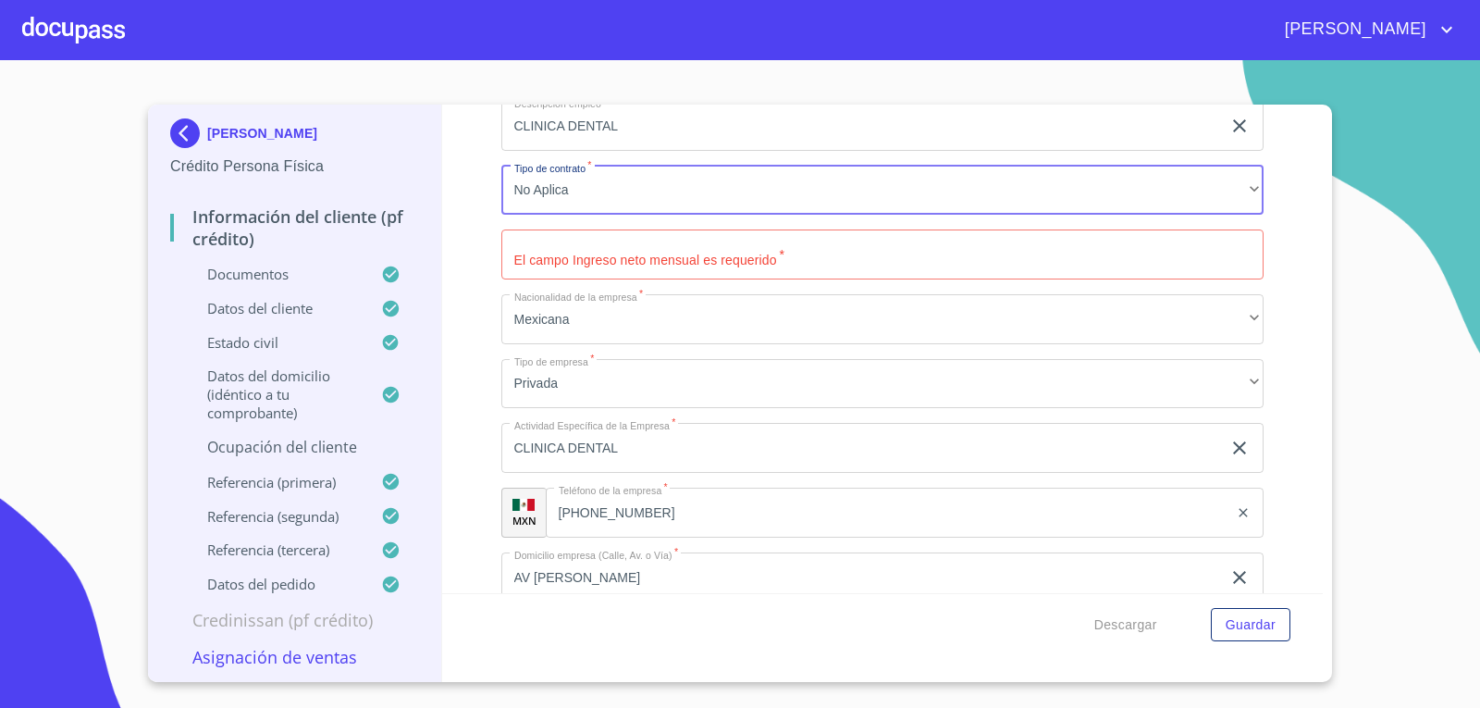
click at [575, 237] on input "Documento de identificación.   *" at bounding box center [882, 254] width 763 height 50
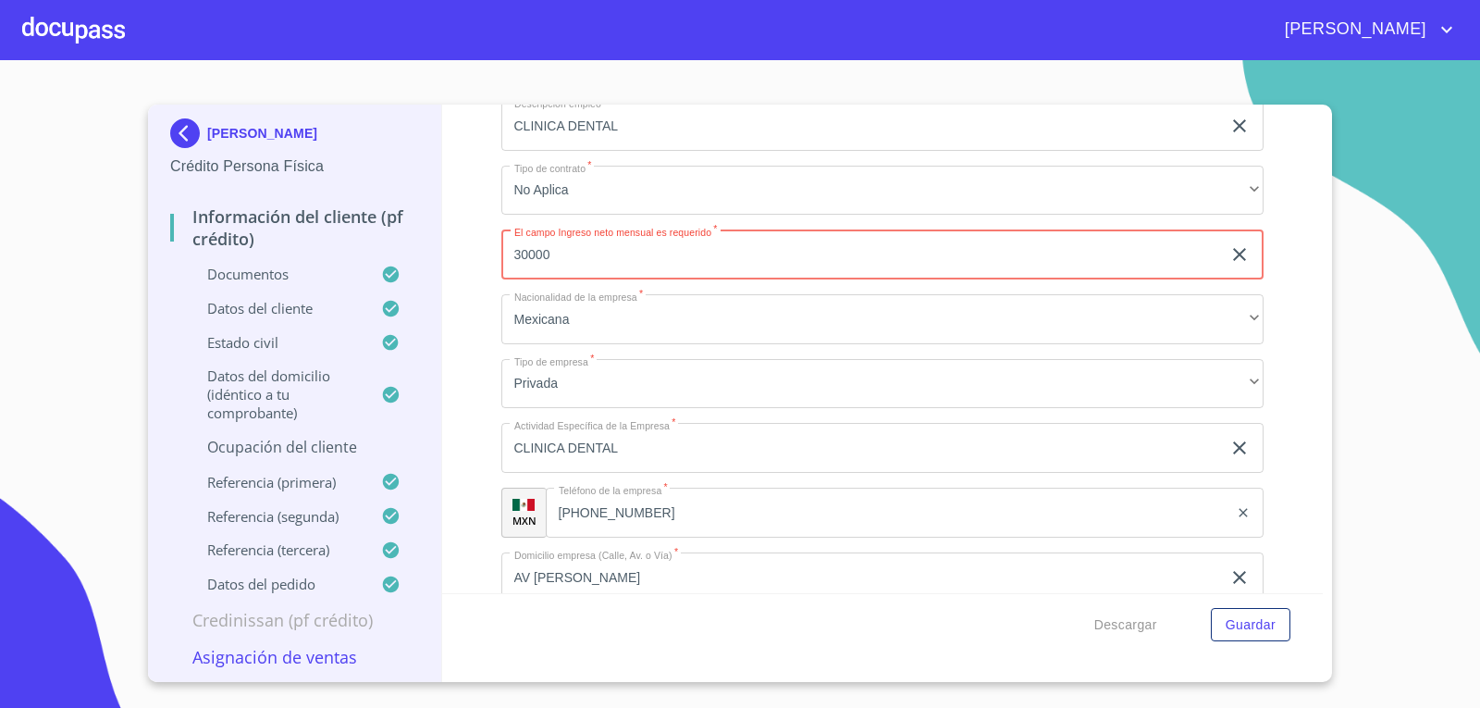
type input "30000"
drag, startPoint x: 684, startPoint y: 134, endPoint x: 0, endPoint y: 152, distance: 684.7
click at [0, 154] on section "[PERSON_NAME] Persona Física Información del cliente (PF crédito) Documentos Da…" at bounding box center [740, 383] width 1480 height 647
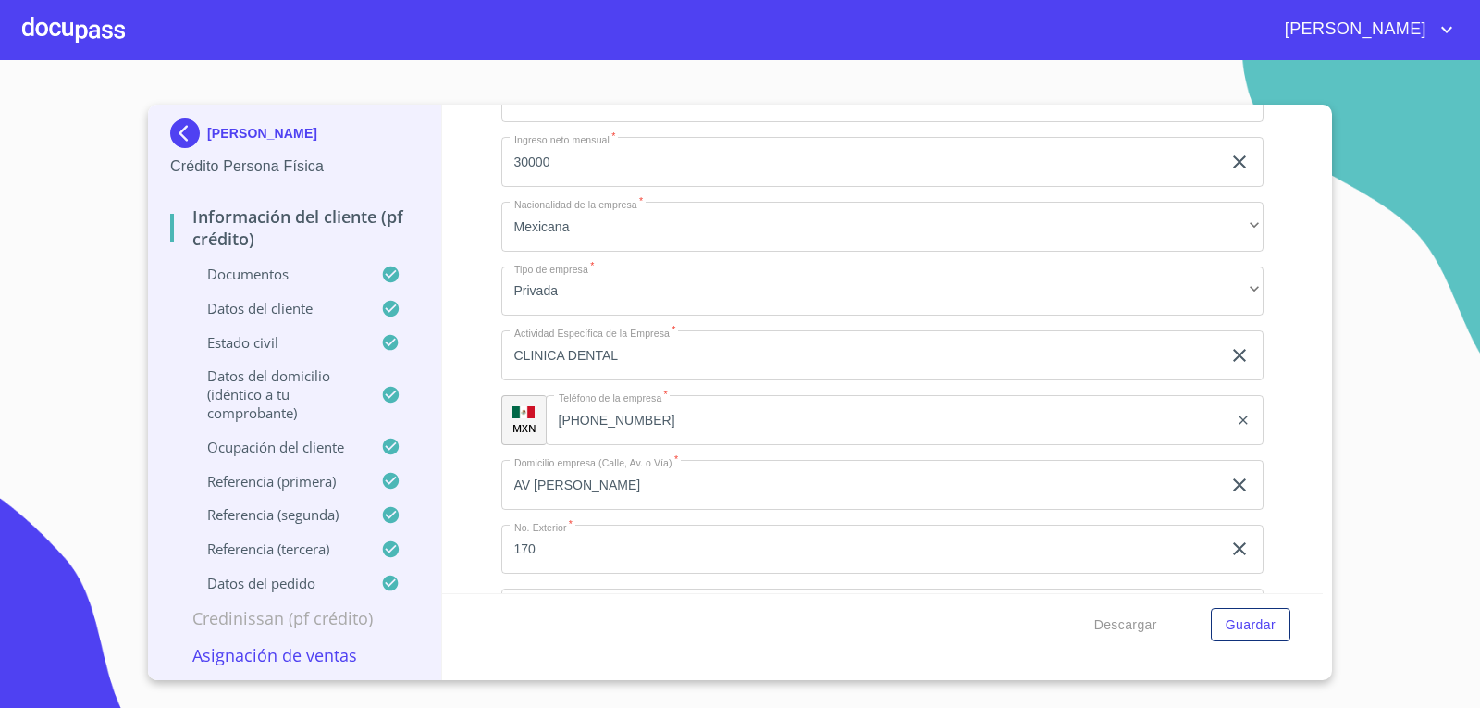
scroll to position [8293, 0]
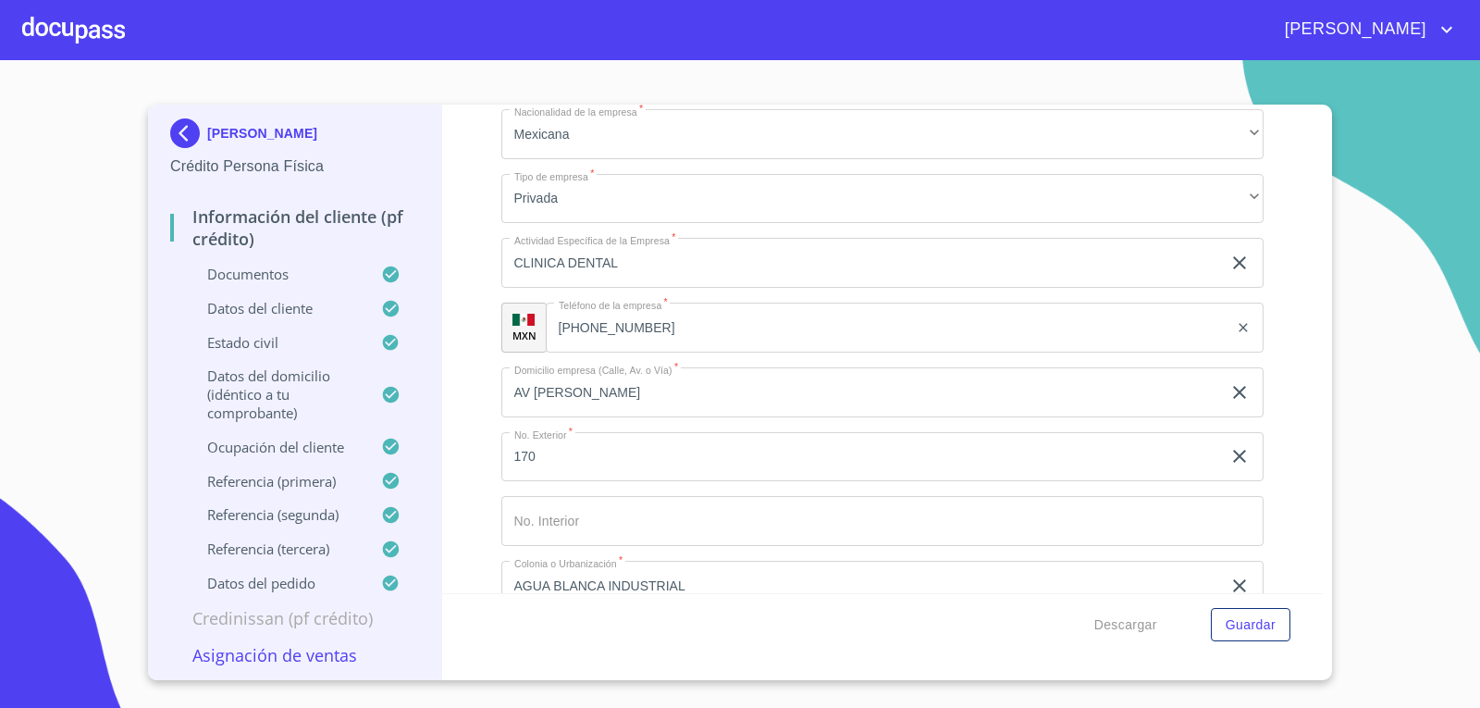
type input "CONSULTORIO DENTAL"
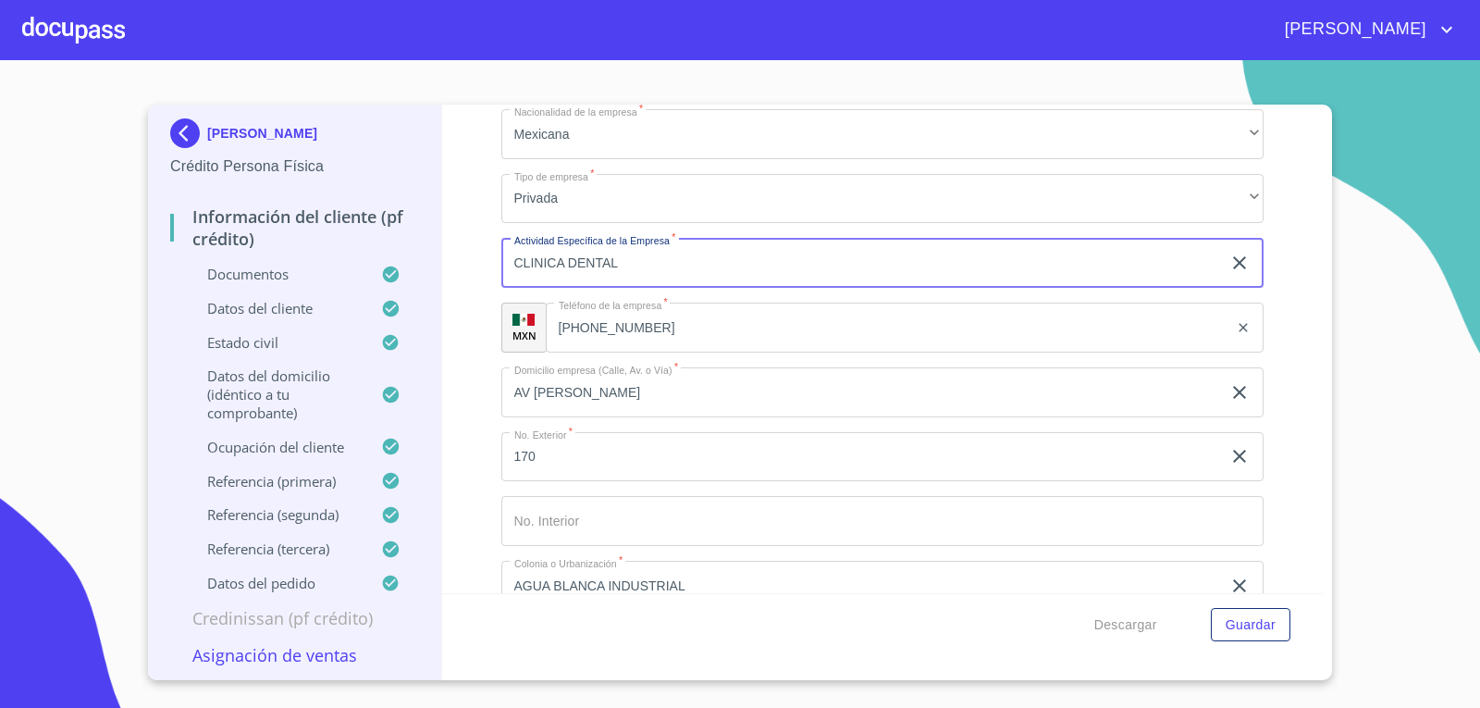
drag, startPoint x: 638, startPoint y: 258, endPoint x: 0, endPoint y: 198, distance: 641.0
click at [0, 199] on section "[PERSON_NAME] Persona Física Información del cliente (PF crédito) Documentos Da…" at bounding box center [740, 383] width 1480 height 647
type input "CONSULTORIO DENTAL"
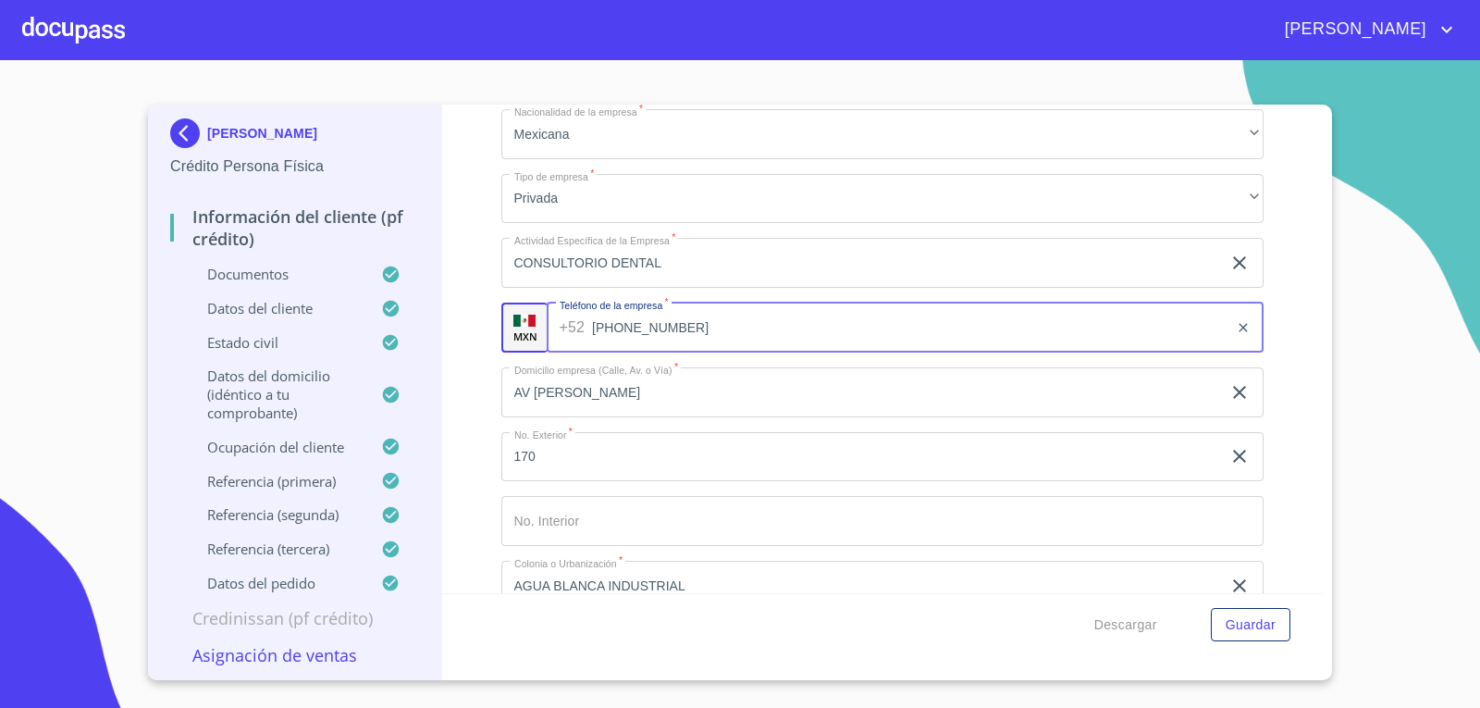
drag, startPoint x: 405, startPoint y: 358, endPoint x: 80, endPoint y: 365, distance: 325.7
click at [80, 365] on section "[PERSON_NAME] Persona Física Información del cliente (PF crédito) Documentos Da…" at bounding box center [740, 383] width 1480 height 647
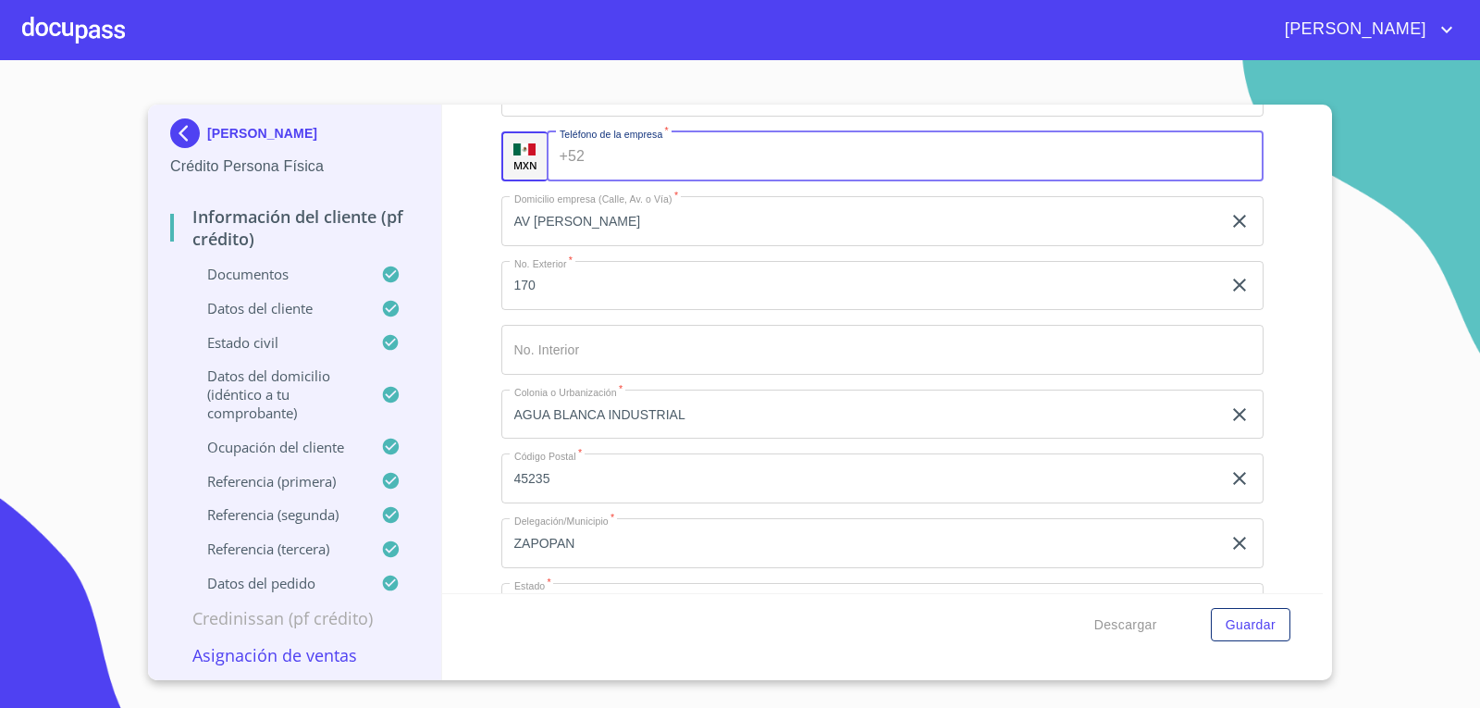
scroll to position [8571, 0]
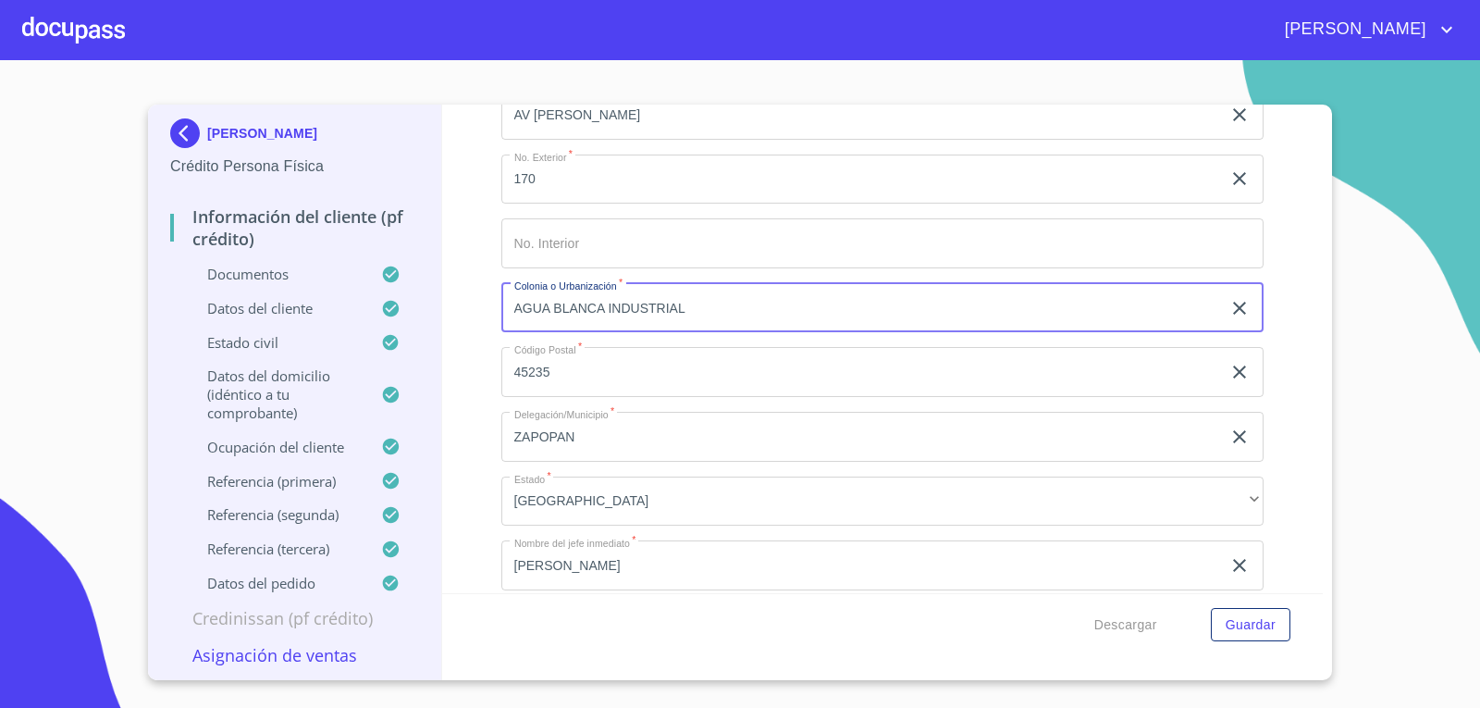
drag, startPoint x: 728, startPoint y: 308, endPoint x: 192, endPoint y: 314, distance: 535.6
click at [192, 314] on div "[PERSON_NAME] Persona Física Información del cliente (PF crédito) Documentos Da…" at bounding box center [735, 392] width 1175 height 575
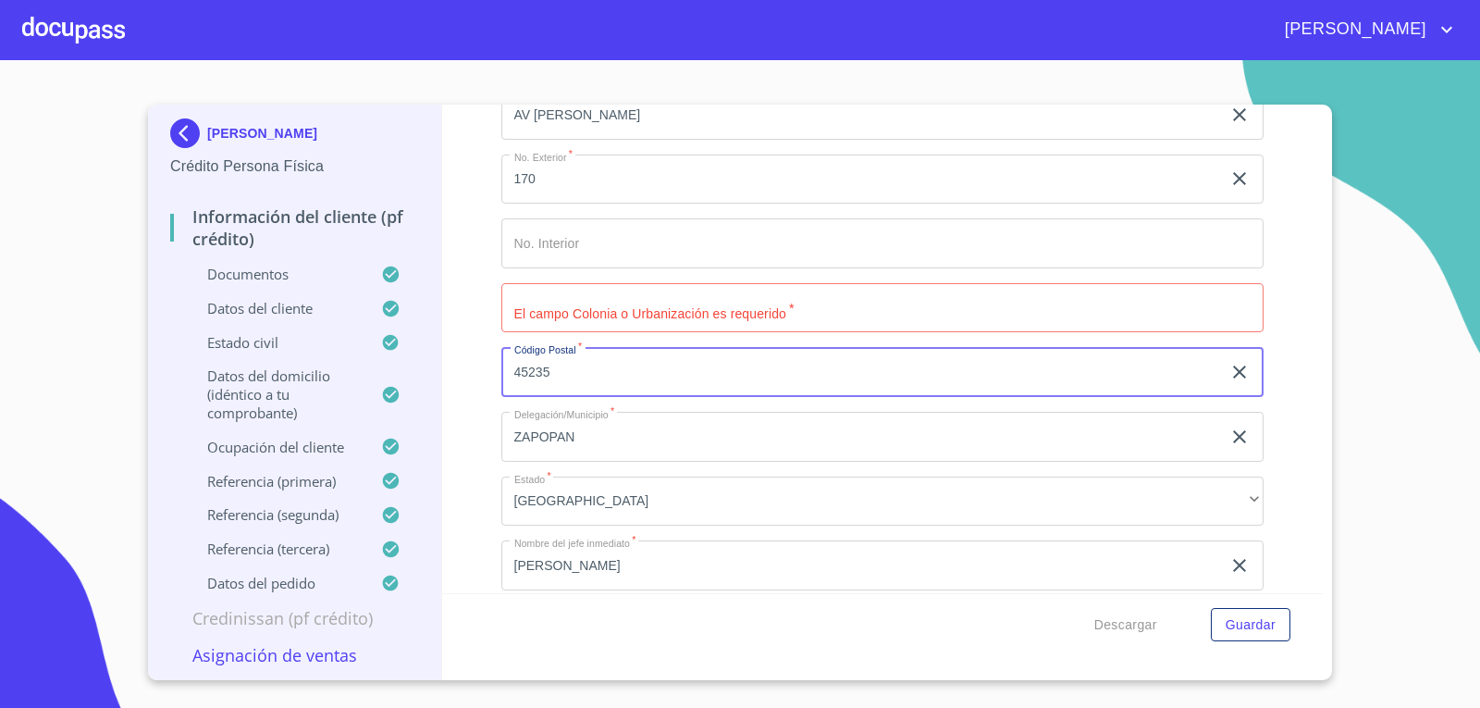
drag, startPoint x: 618, startPoint y: 369, endPoint x: 337, endPoint y: 412, distance: 284.4
click at [337, 412] on div "[PERSON_NAME] Persona Física Información del cliente (PF crédito) Documentos Da…" at bounding box center [735, 392] width 1175 height 575
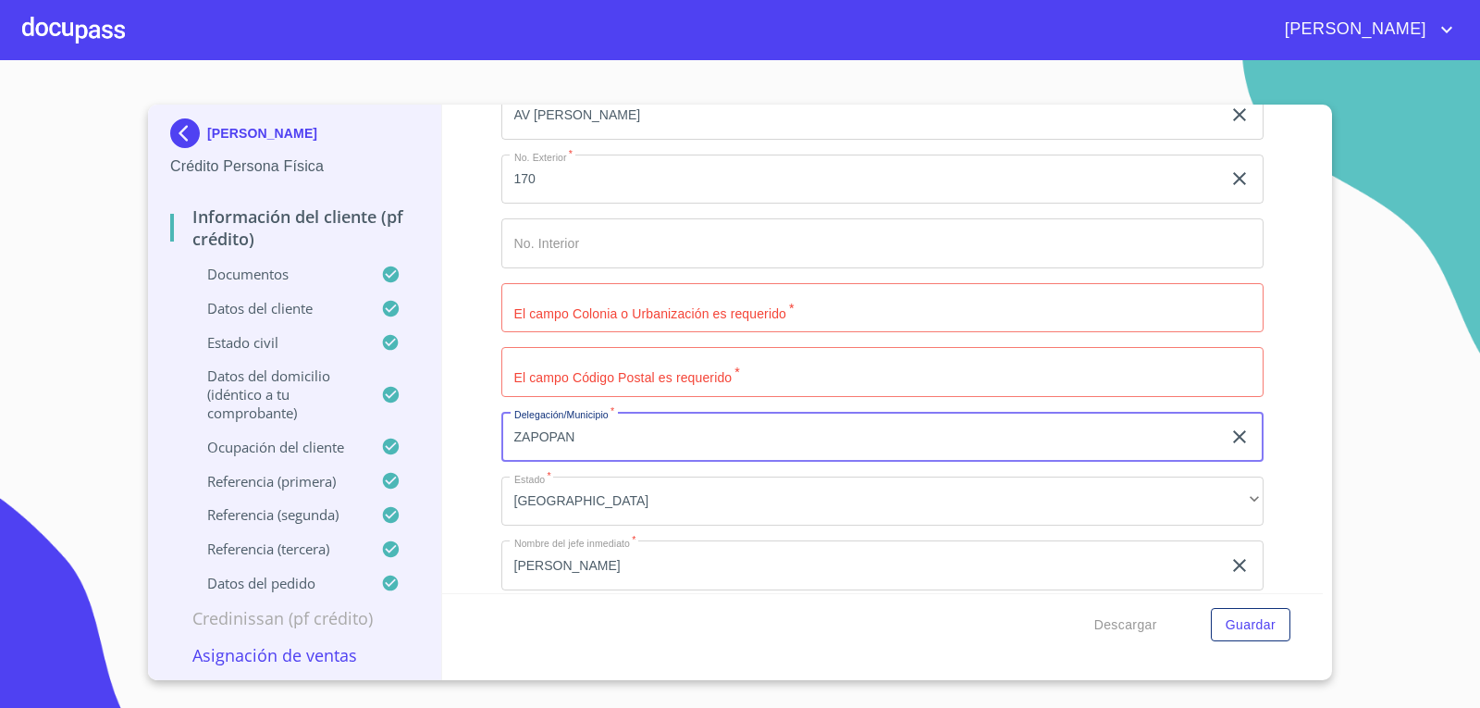
drag, startPoint x: 628, startPoint y: 444, endPoint x: 178, endPoint y: 441, distance: 450.5
click at [178, 441] on div "[PERSON_NAME] Persona Física Información del cliente (PF crédito) Documentos Da…" at bounding box center [735, 392] width 1175 height 575
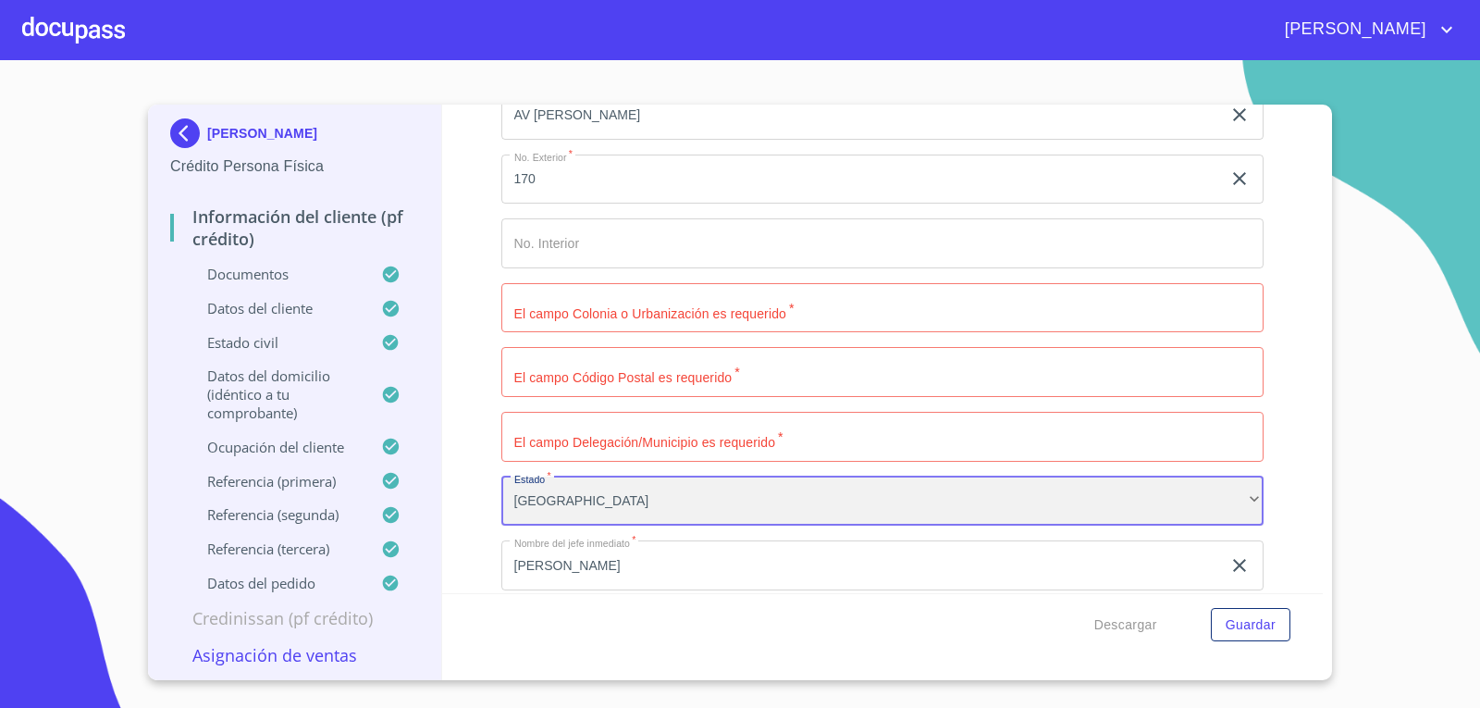
drag, startPoint x: 577, startPoint y: 504, endPoint x: 489, endPoint y: 501, distance: 87.9
click at [489, 501] on div "Información del cliente (PF crédito) Documentos Documento de identificación.   …" at bounding box center [882, 349] width 881 height 488
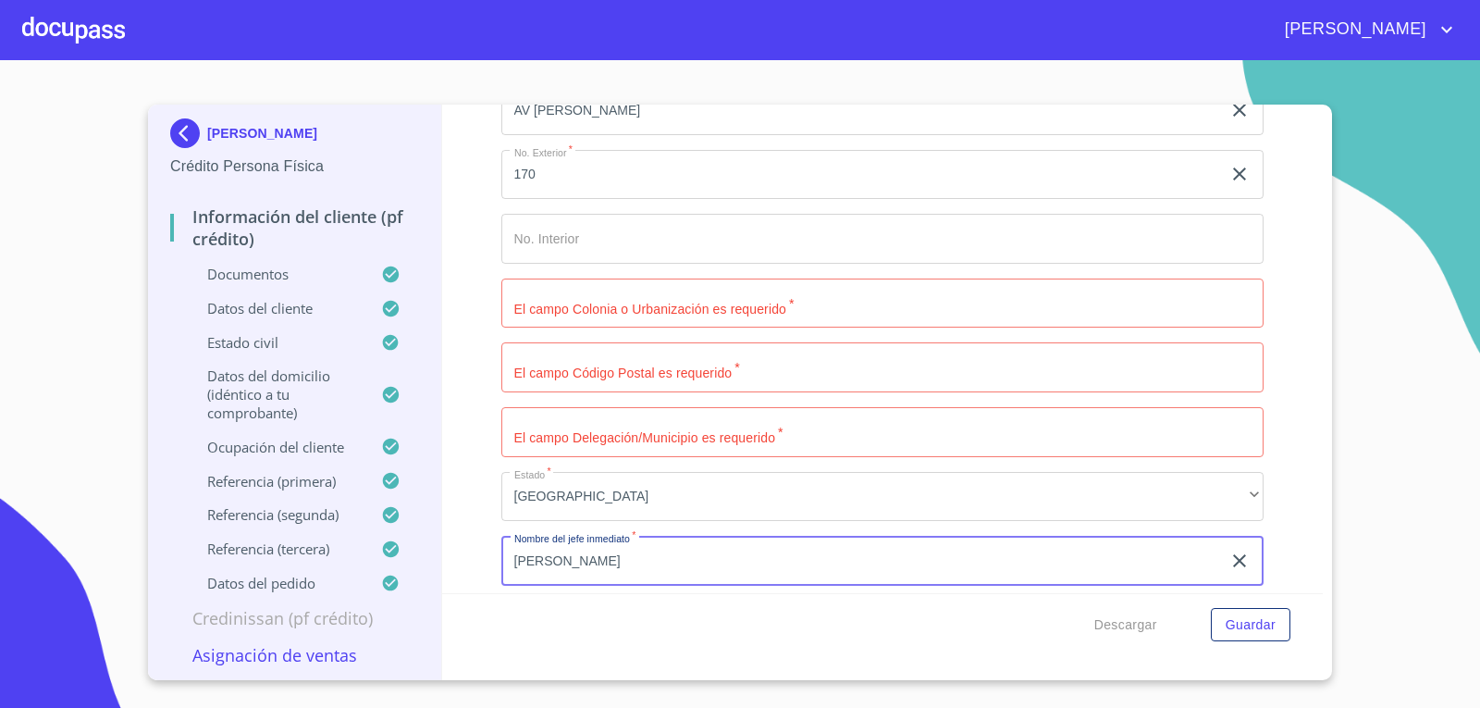
drag, startPoint x: 840, startPoint y: 576, endPoint x: 0, endPoint y: 474, distance: 846.1
click at [0, 474] on section "[PERSON_NAME] Persona Física Información del cliente (PF crédito) Documentos Da…" at bounding box center [740, 383] width 1480 height 647
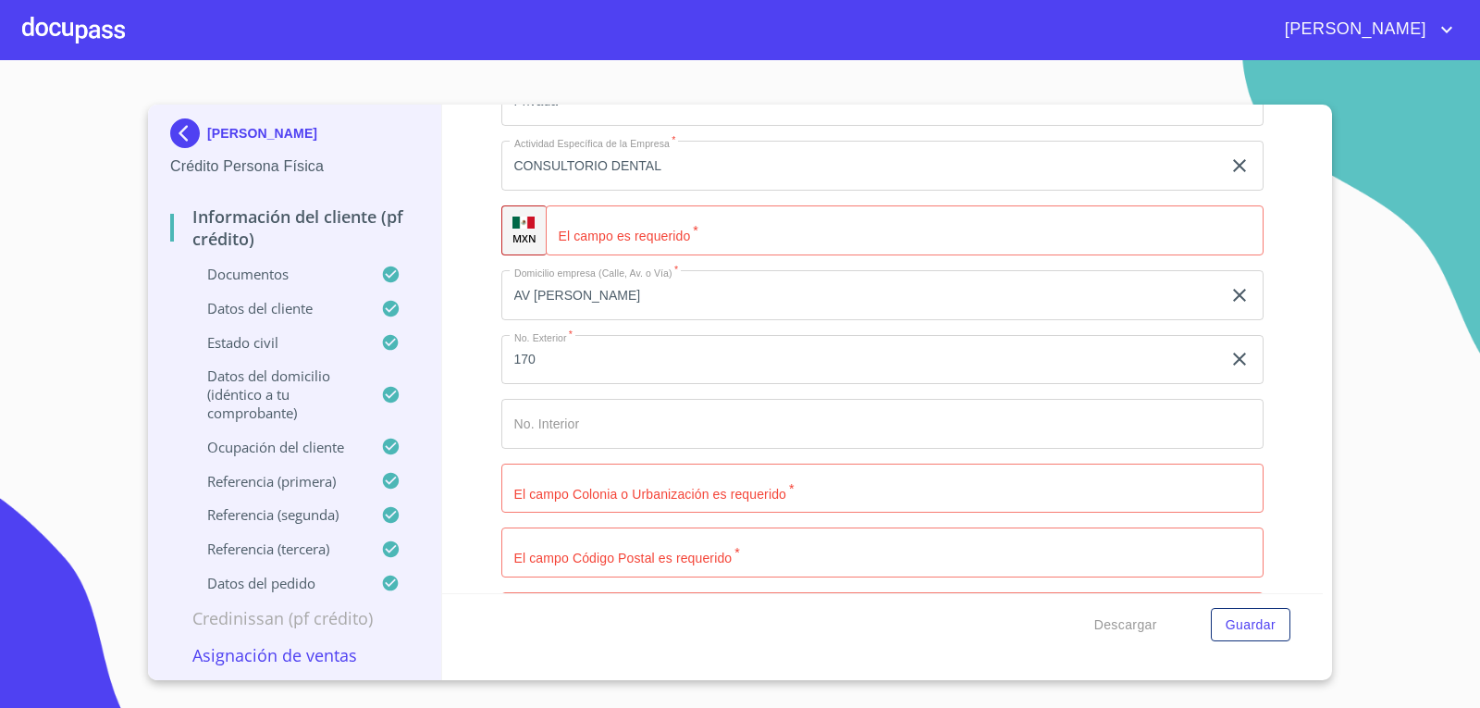
scroll to position [8298, 0]
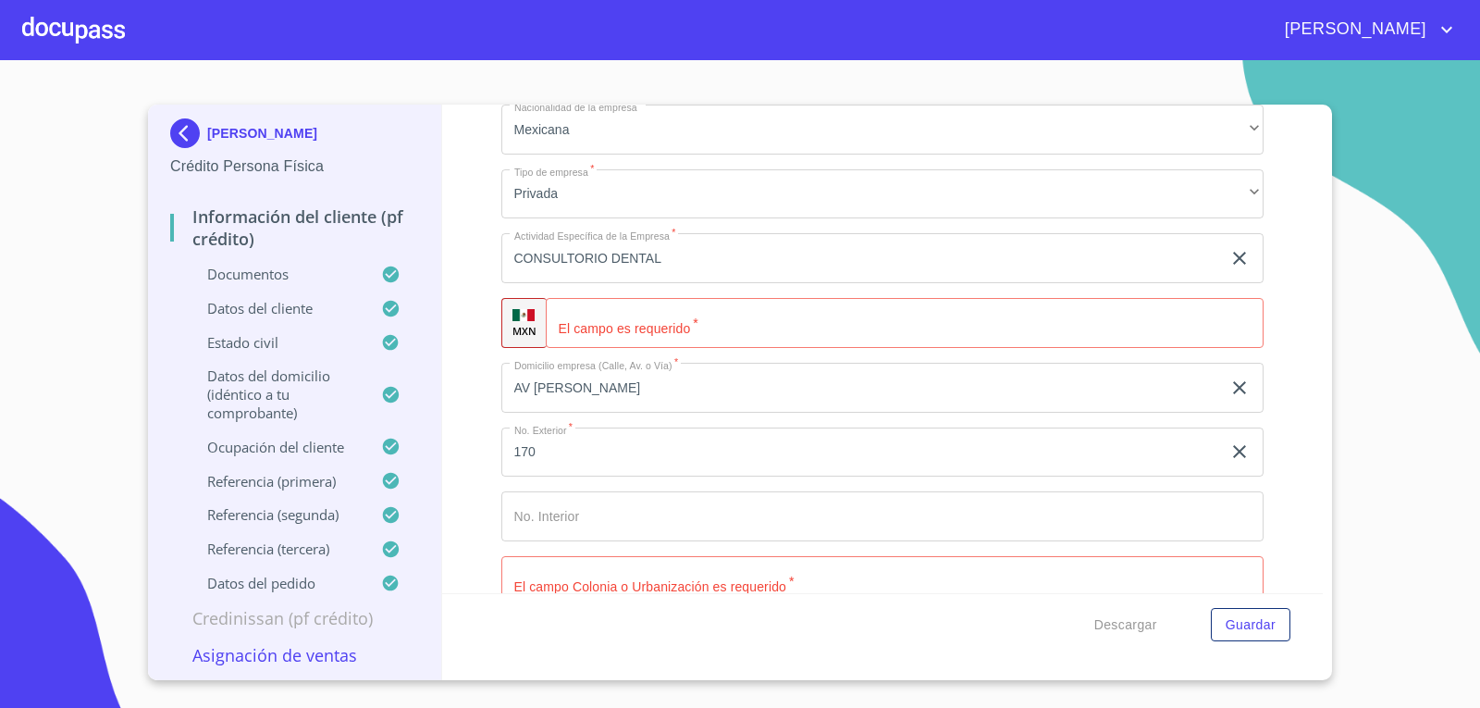
click at [736, 374] on input "AV [PERSON_NAME]" at bounding box center [861, 388] width 721 height 50
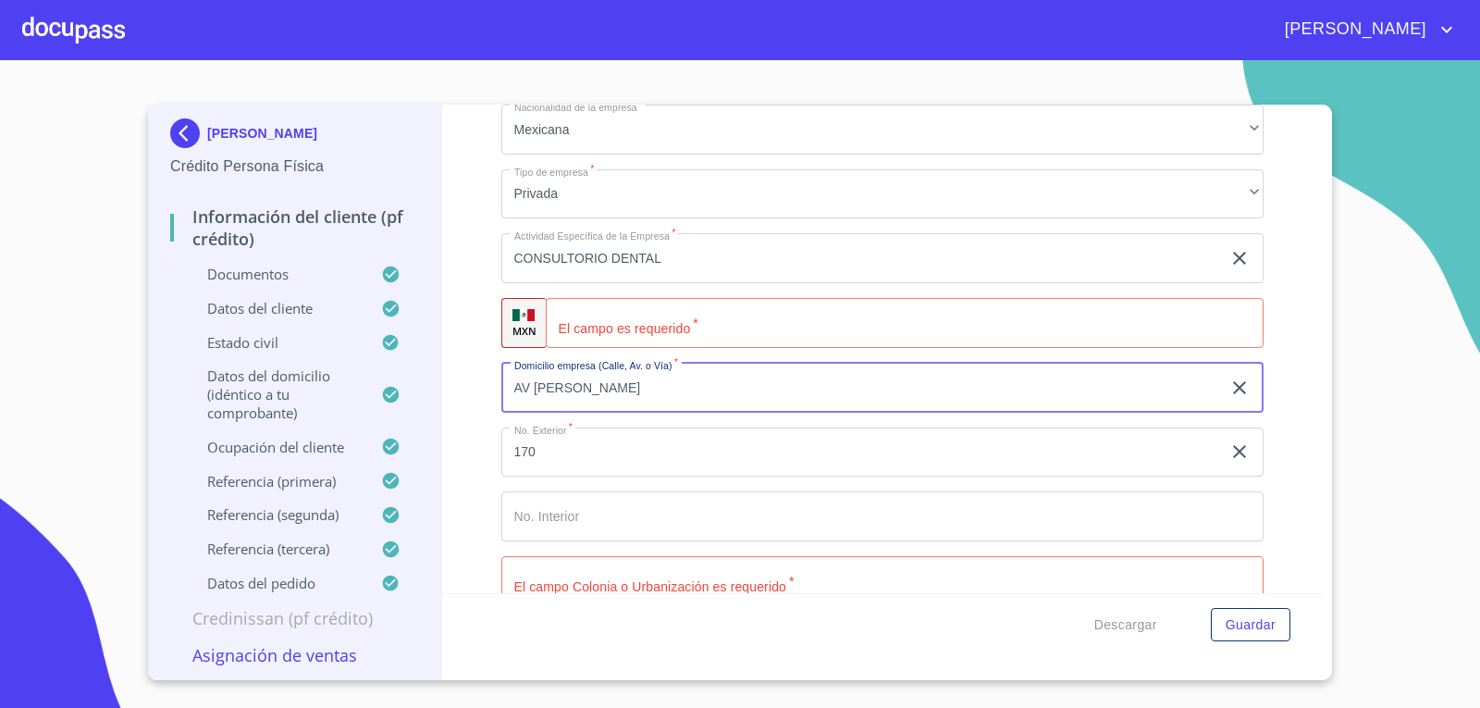
click at [736, 374] on input "AV [PERSON_NAME]" at bounding box center [861, 388] width 721 height 50
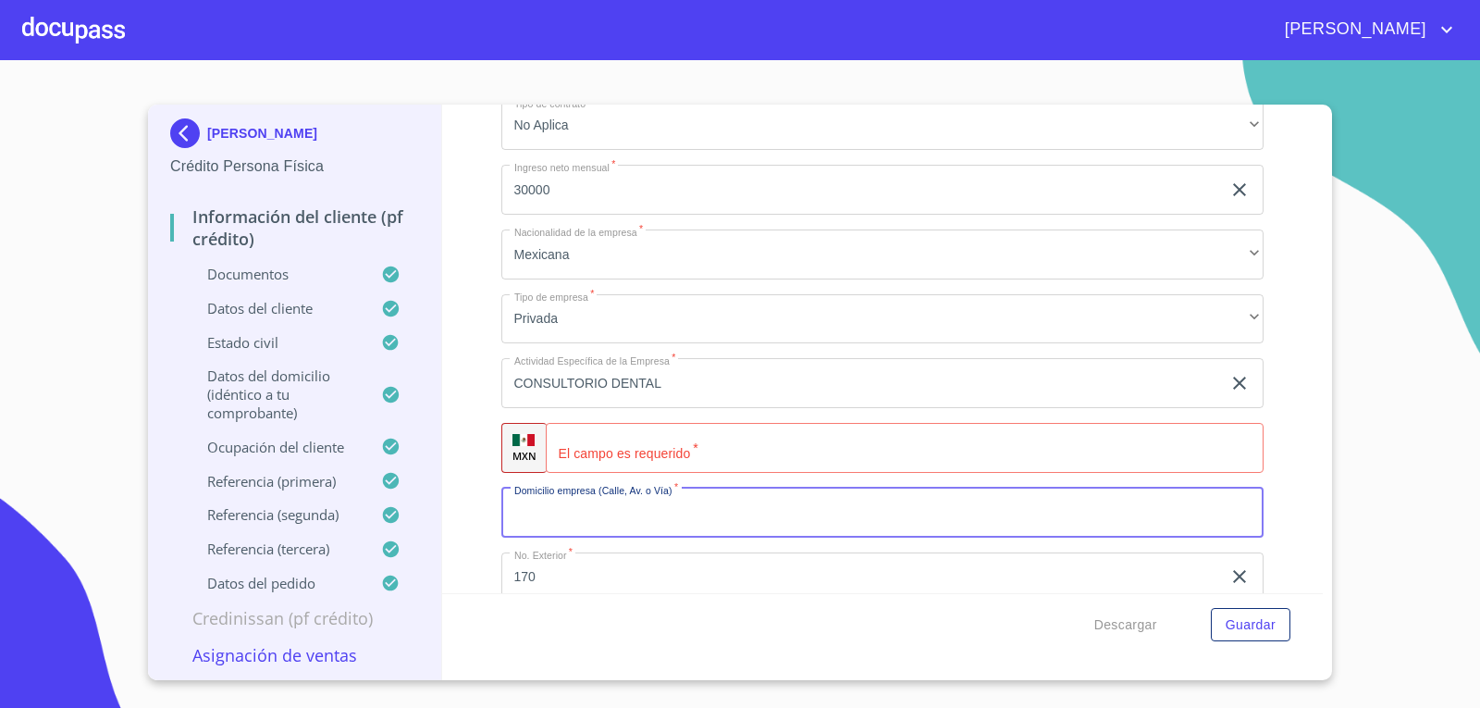
scroll to position [8205, 0]
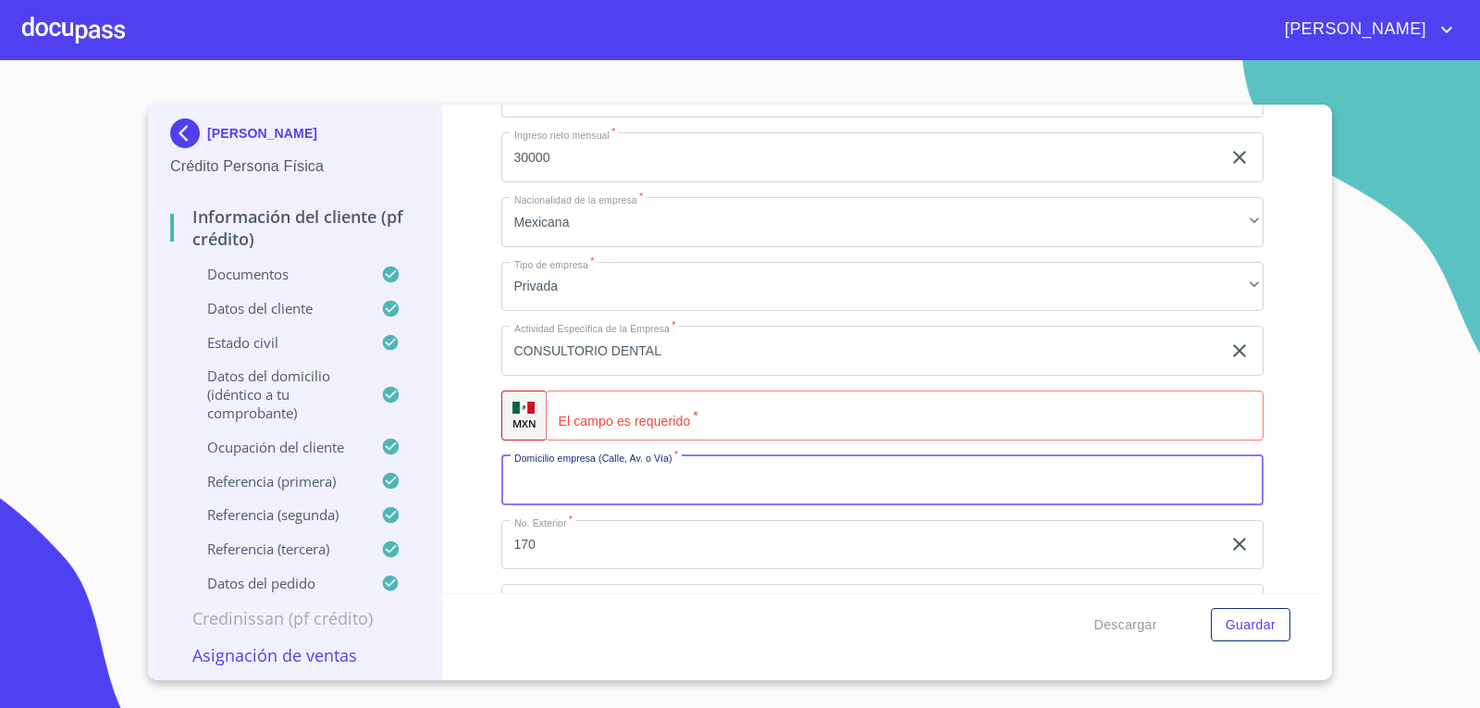
click at [635, 414] on input "Documento de identificación.   *" at bounding box center [905, 415] width 719 height 50
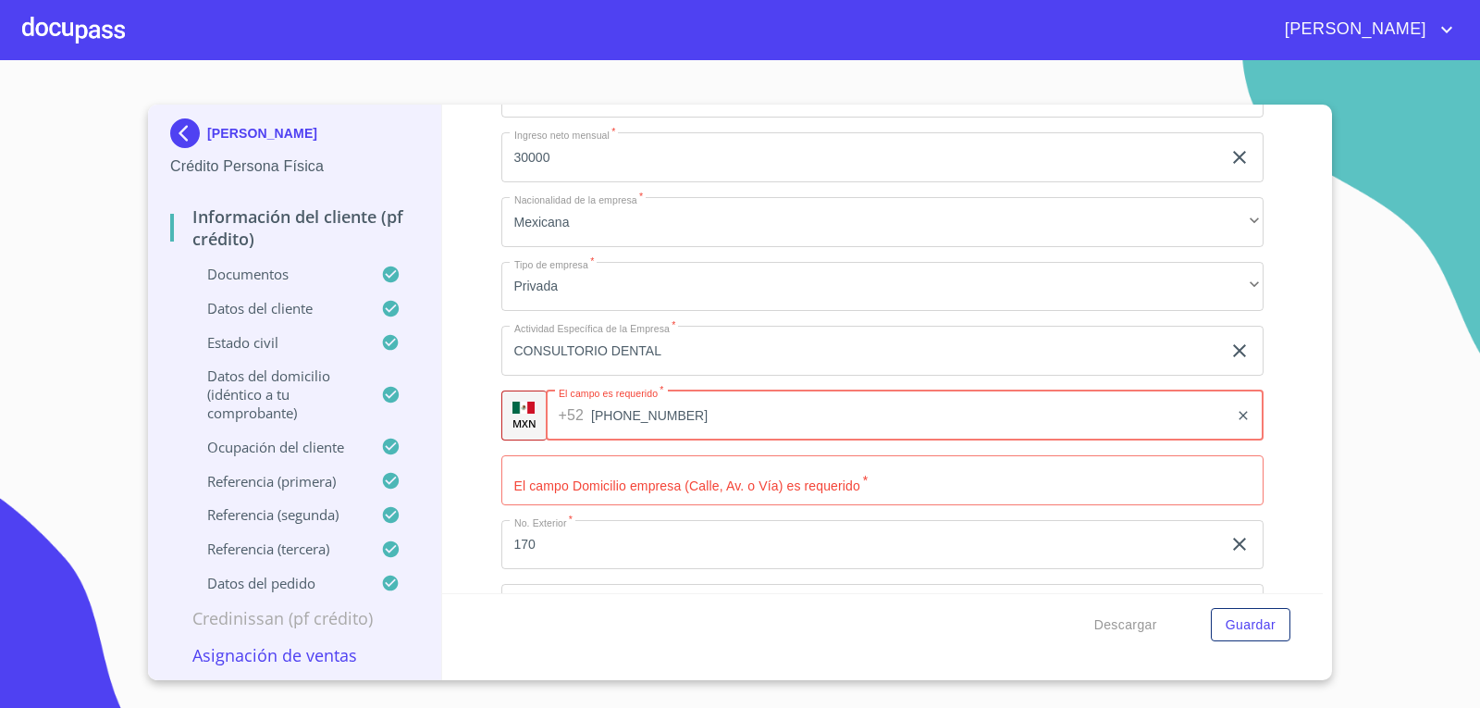
type input "[PHONE_NUMBER]"
click at [467, 286] on div "Información del cliente (PF crédito) Documentos Documento de identificación.   …" at bounding box center [882, 349] width 881 height 488
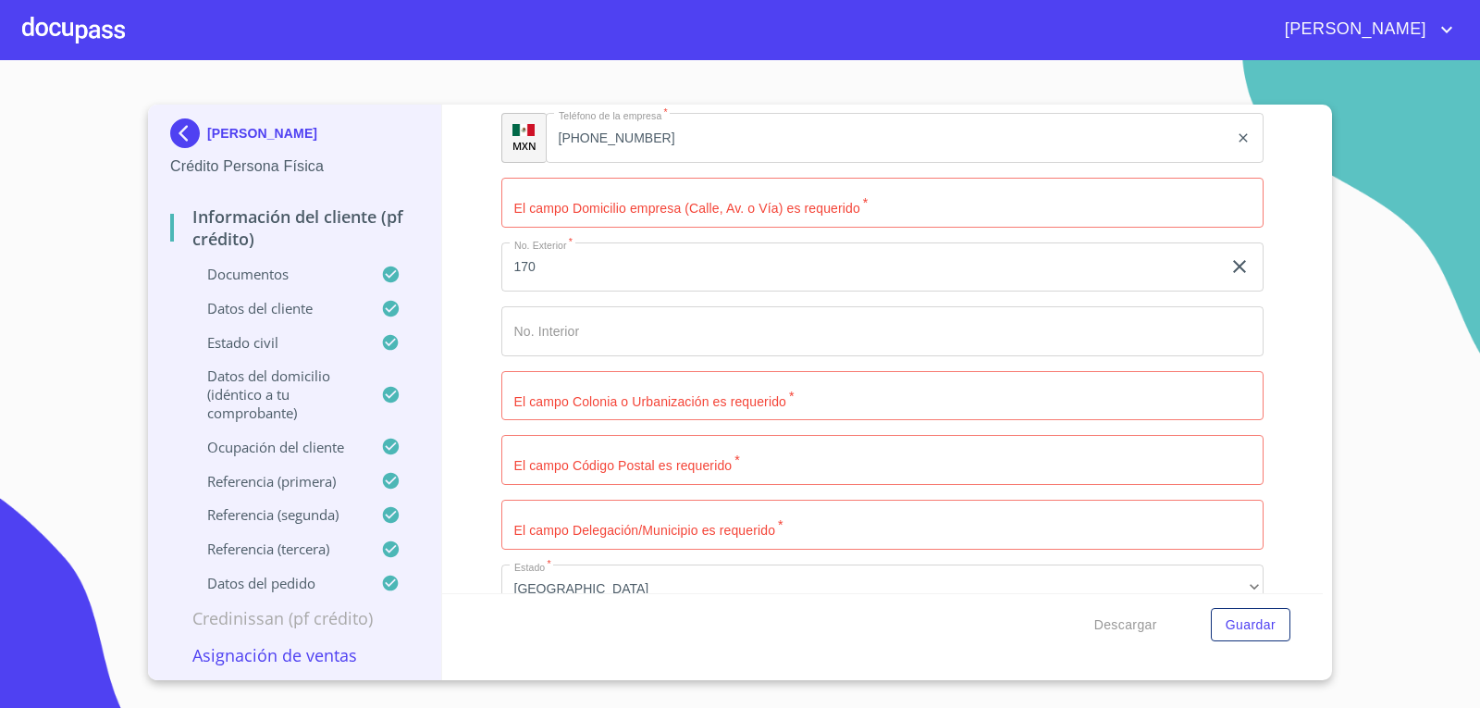
scroll to position [8390, 0]
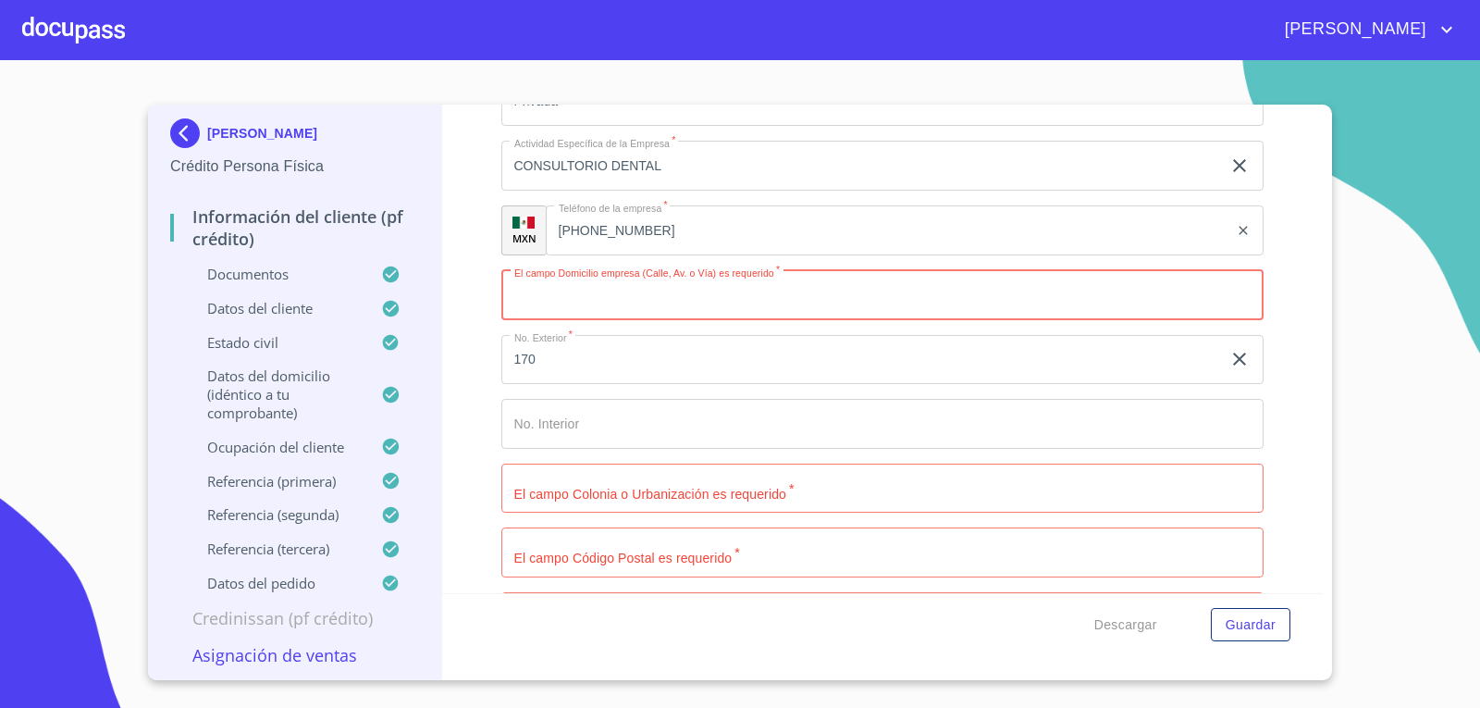
click at [591, 289] on input "Documento de identificación.   *" at bounding box center [882, 295] width 763 height 50
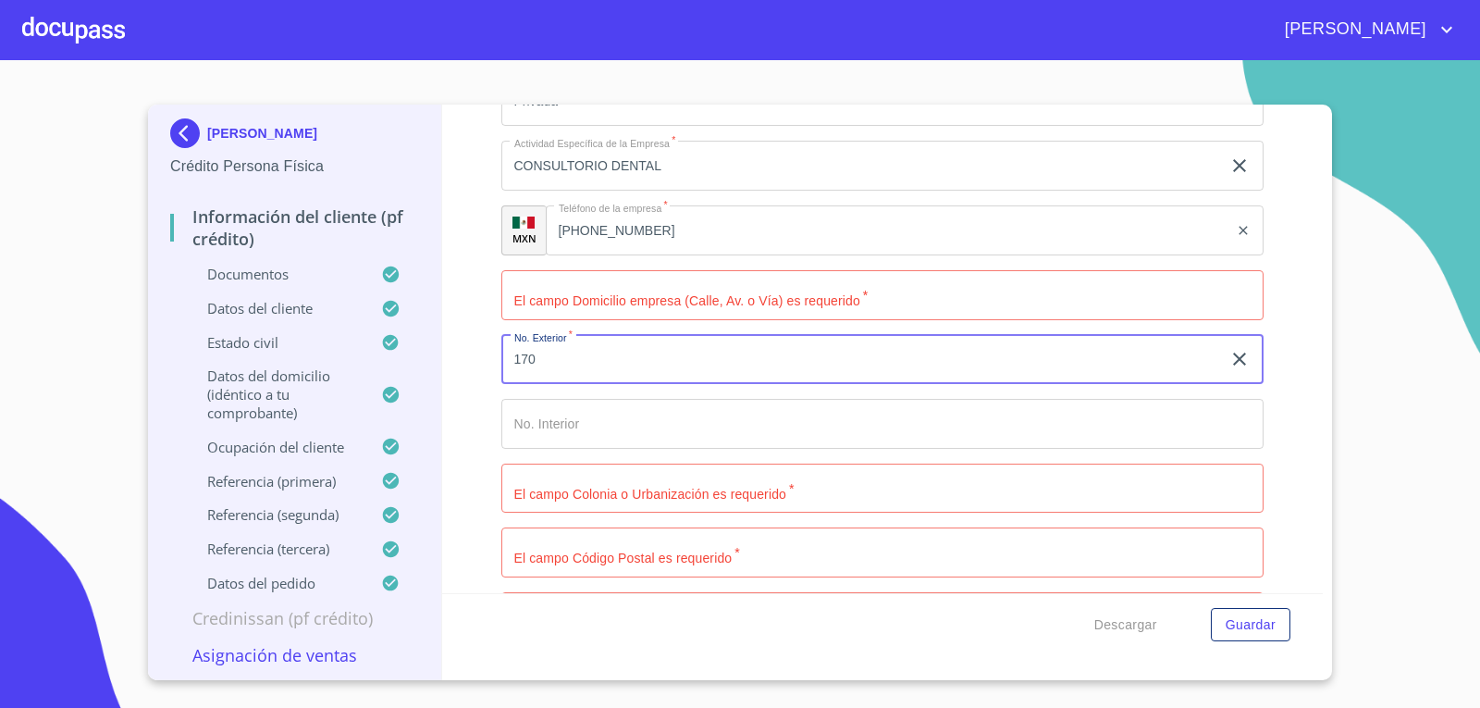
drag, startPoint x: 554, startPoint y: 361, endPoint x: 307, endPoint y: 357, distance: 247.0
click at [307, 357] on div "[PERSON_NAME] Persona Física Información del cliente (PF crédito) Documentos Da…" at bounding box center [735, 392] width 1175 height 575
click at [456, 248] on div "Información del cliente (PF crédito) Documentos Documento de identificación.   …" at bounding box center [882, 349] width 881 height 488
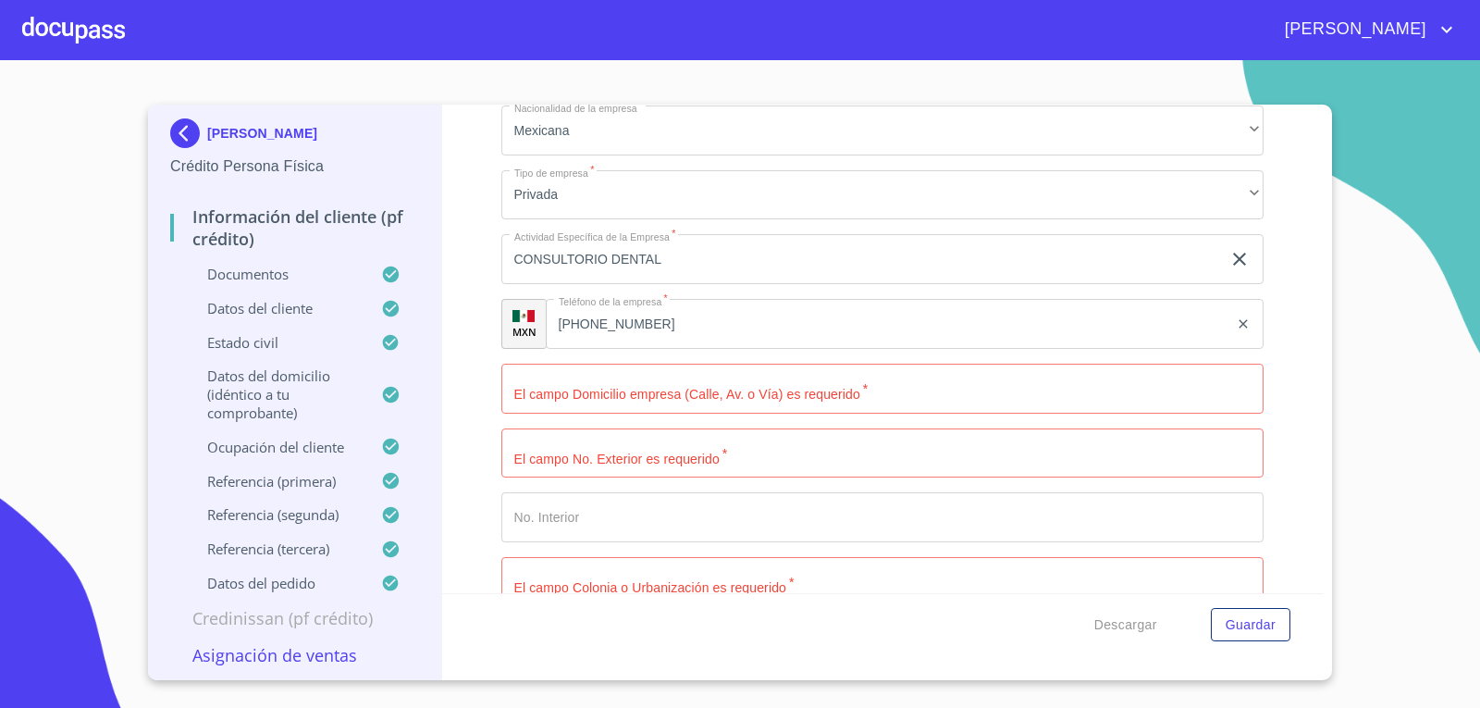
scroll to position [8298, 0]
click at [727, 379] on input "Documento de identificación.   *" at bounding box center [882, 388] width 763 height 50
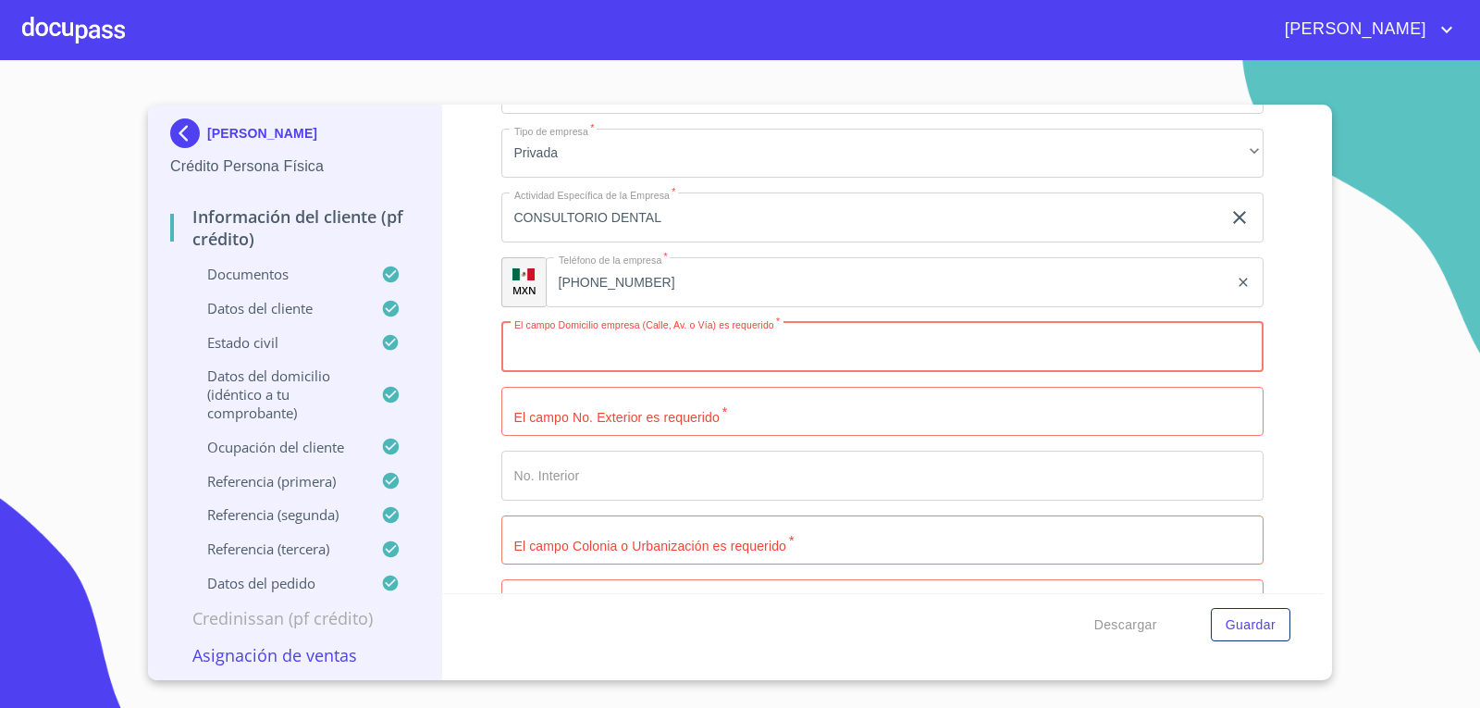
scroll to position [8483, 0]
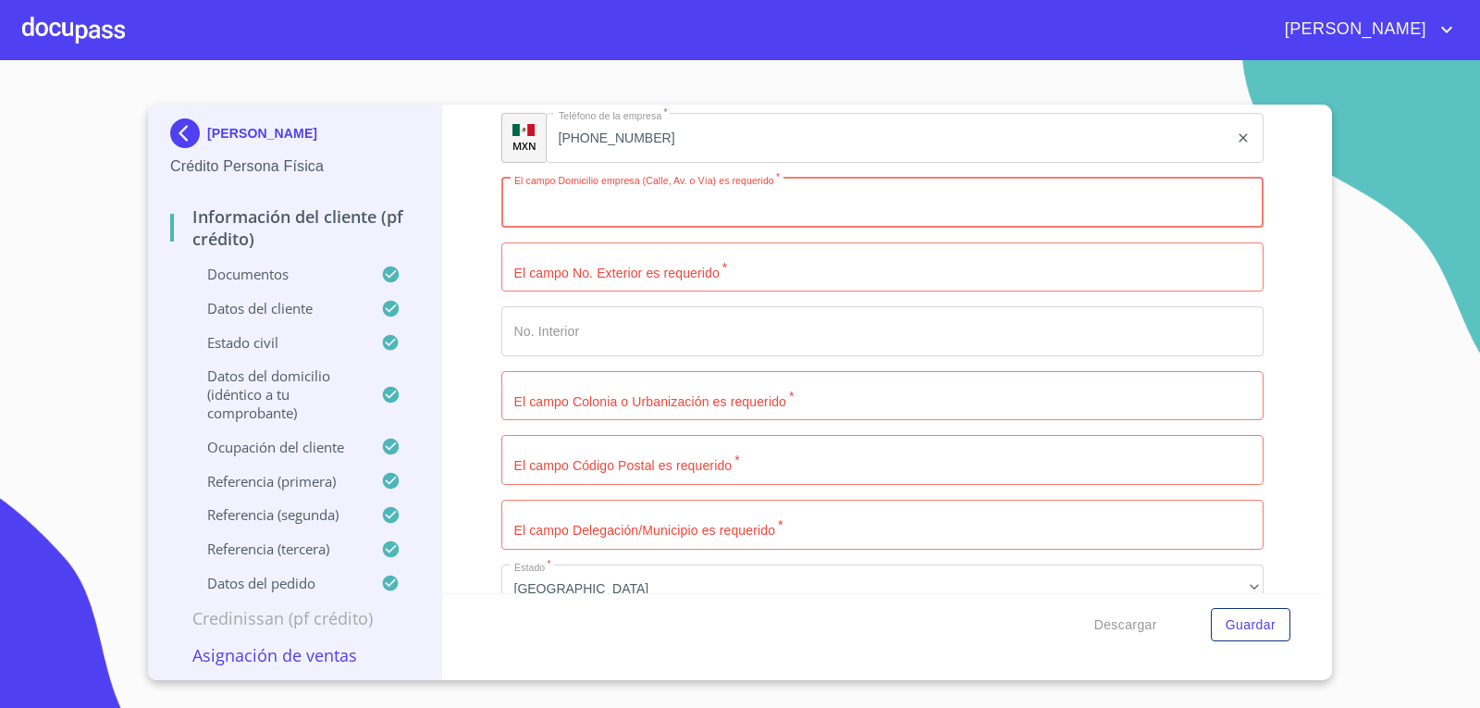
click at [707, 195] on input "Documento de identificación.   *" at bounding box center [882, 203] width 763 height 50
type input "MROELOS PTE"
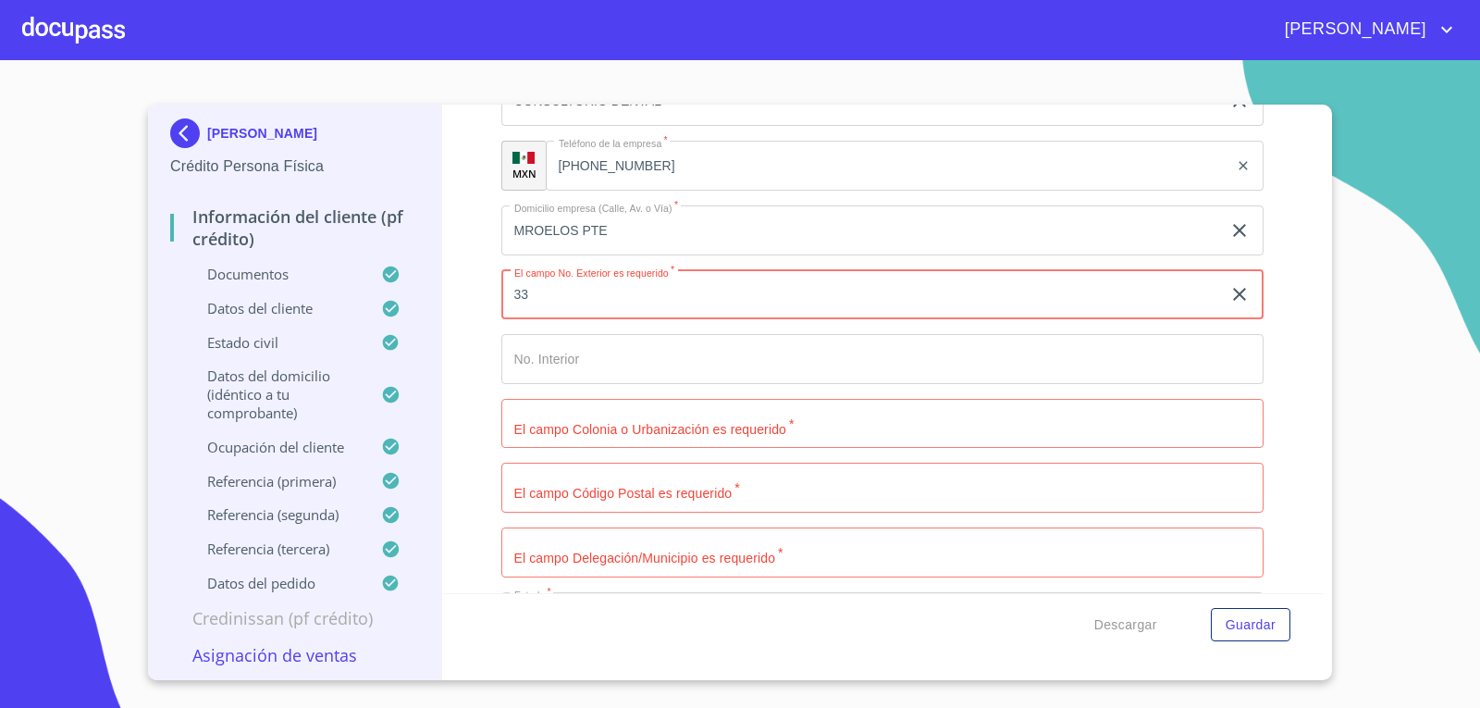
scroll to position [8448, 0]
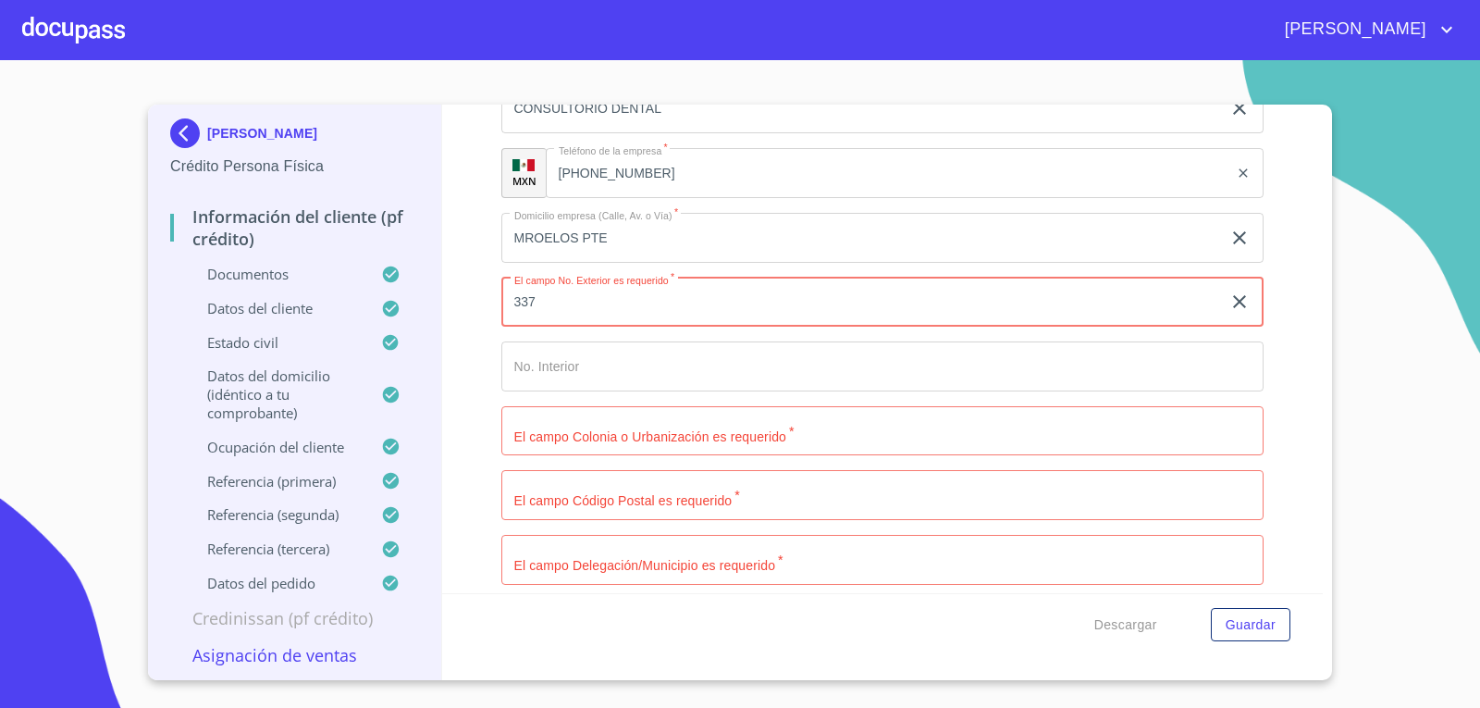
type input "337"
click at [573, 434] on input "Documento de identificación.   *" at bounding box center [882, 431] width 763 height 50
